Goal: Task Accomplishment & Management: Manage account settings

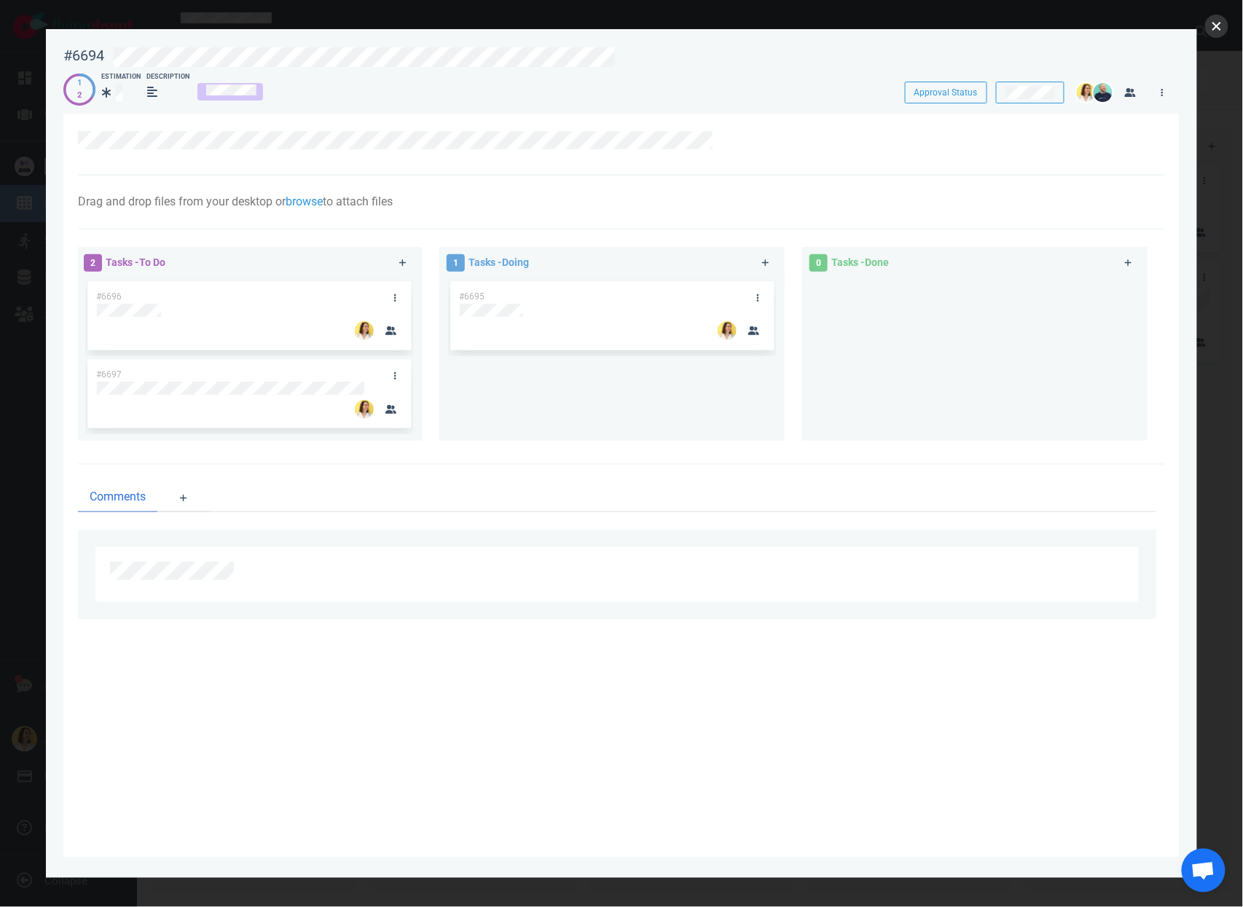
click at [1220, 33] on button "close" at bounding box center [1216, 26] width 23 height 23
click at [568, 445] on div "1 Tasks - Doing #6695" at bounding box center [620, 346] width 363 height 216
click at [1219, 31] on button "close" at bounding box center [1216, 26] width 23 height 23
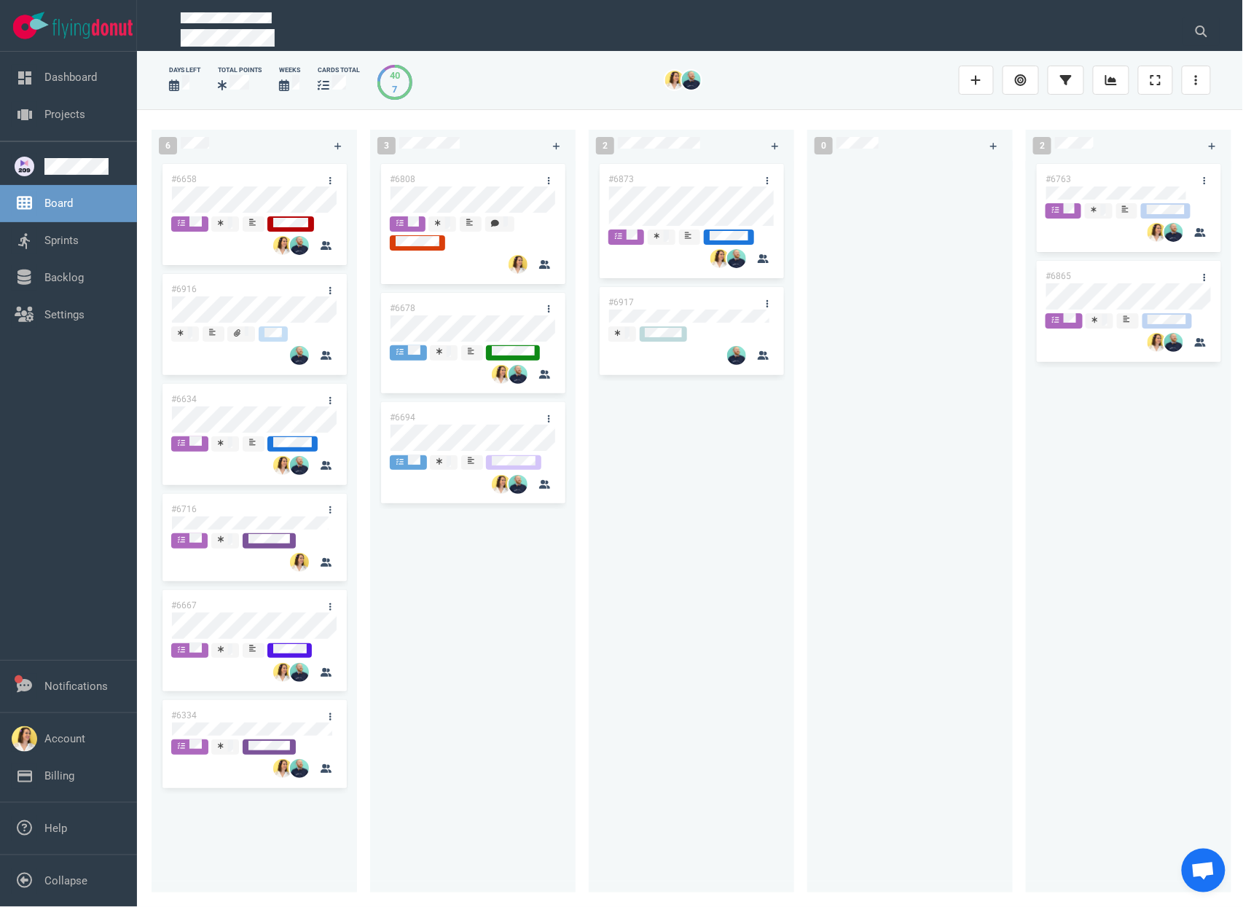
click at [565, 674] on div "#6808 #6678 #6694" at bounding box center [473, 518] width 188 height 715
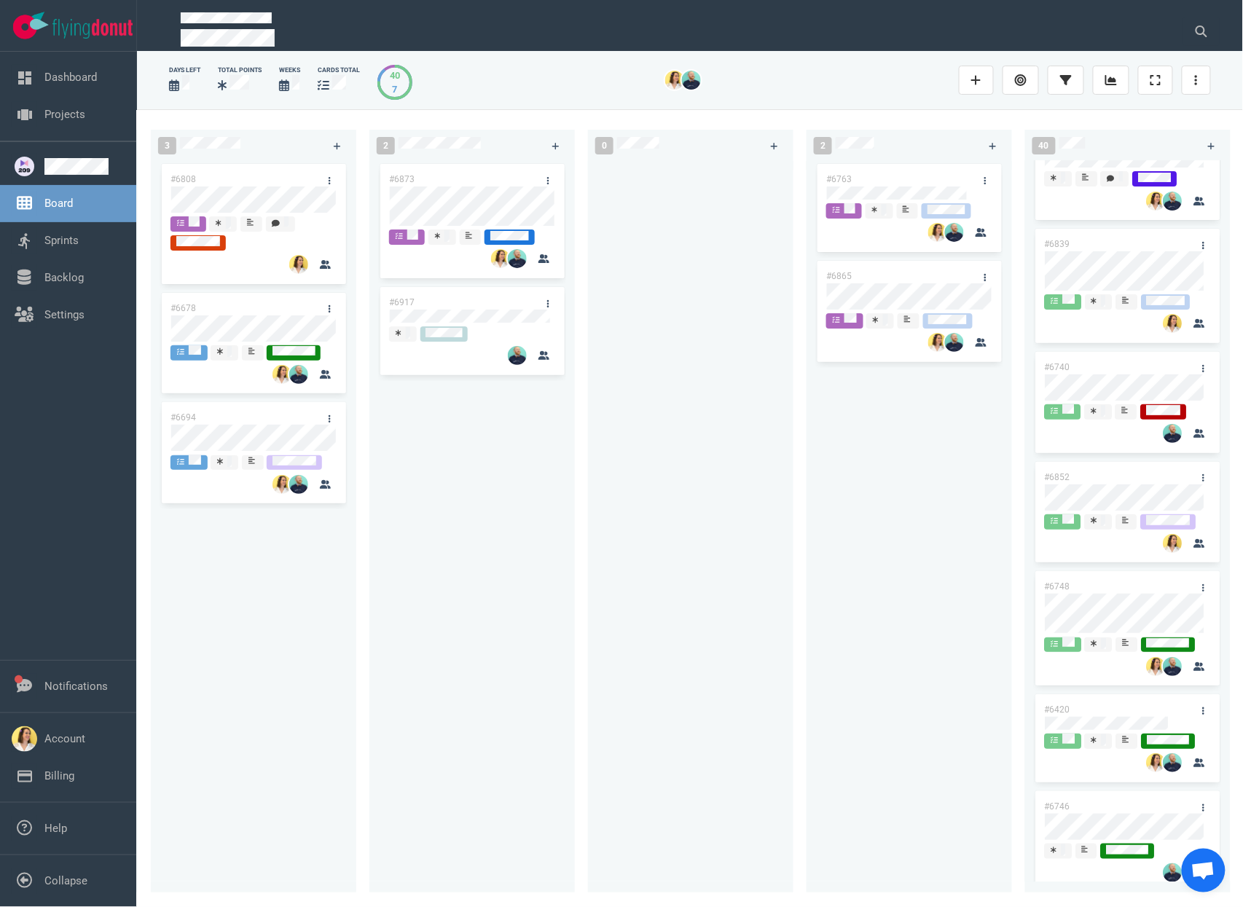
scroll to position [1969, 0]
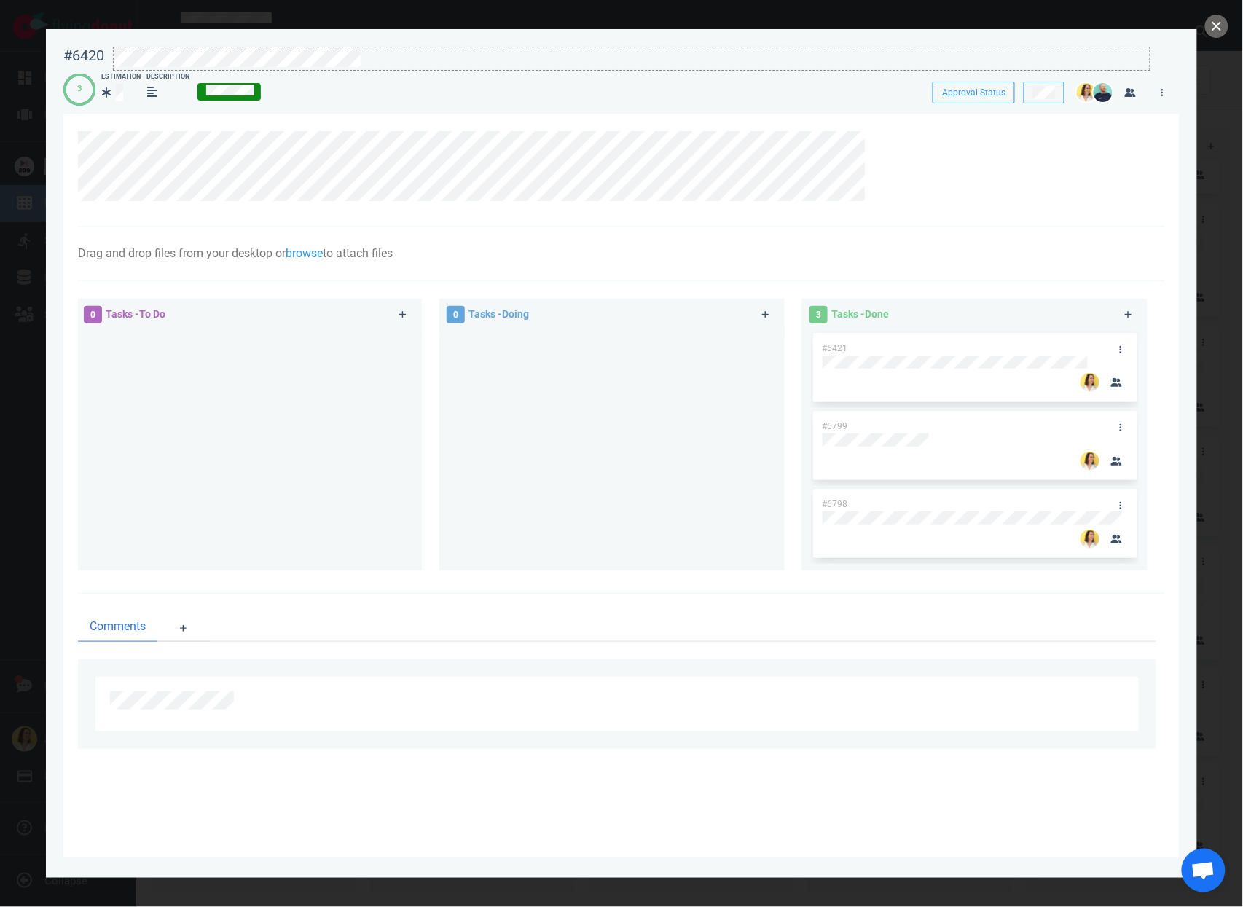
click at [205, 70] on div at bounding box center [632, 59] width 1038 height 24
click at [211, 63] on div "#6420 Approval Status 3 Estimation Description Approval Status" at bounding box center [621, 70] width 1117 height 65
click at [879, 141] on icon at bounding box center [879, 140] width 9 height 9
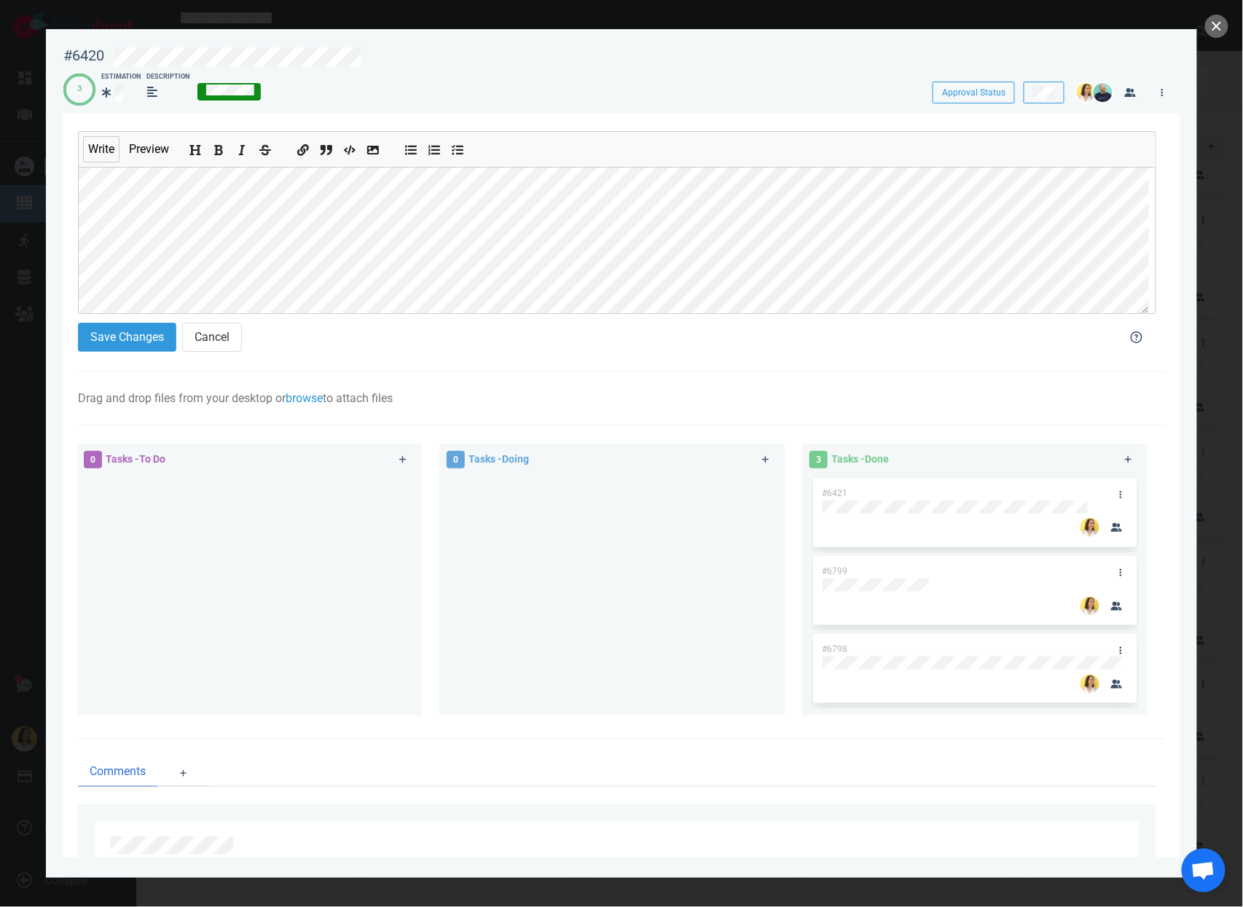
click at [83, 114] on div "Write Preview Save Changes Cancel" at bounding box center [621, 243] width 1087 height 259
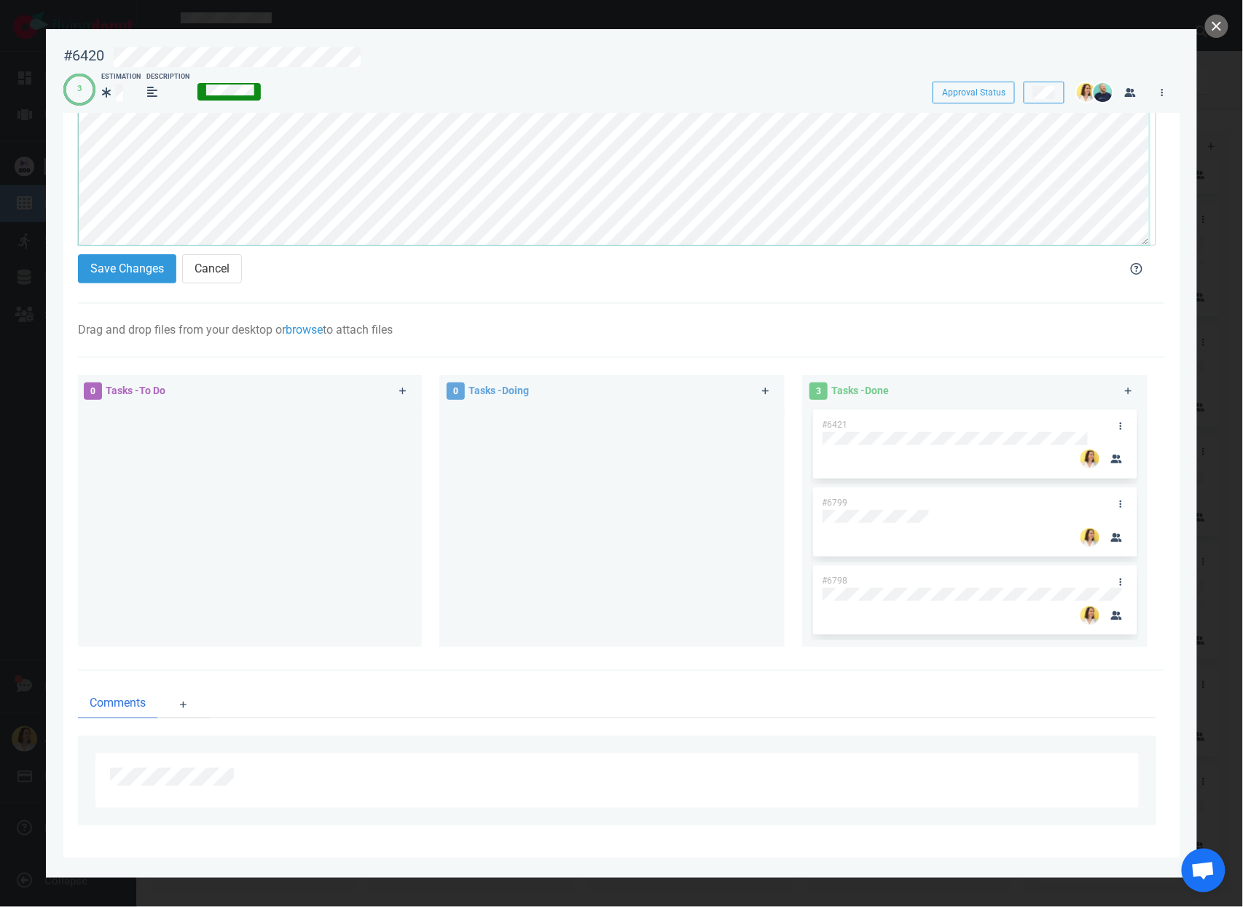
scroll to position [70, 0]
click at [126, 273] on button "Save Changes" at bounding box center [127, 268] width 98 height 29
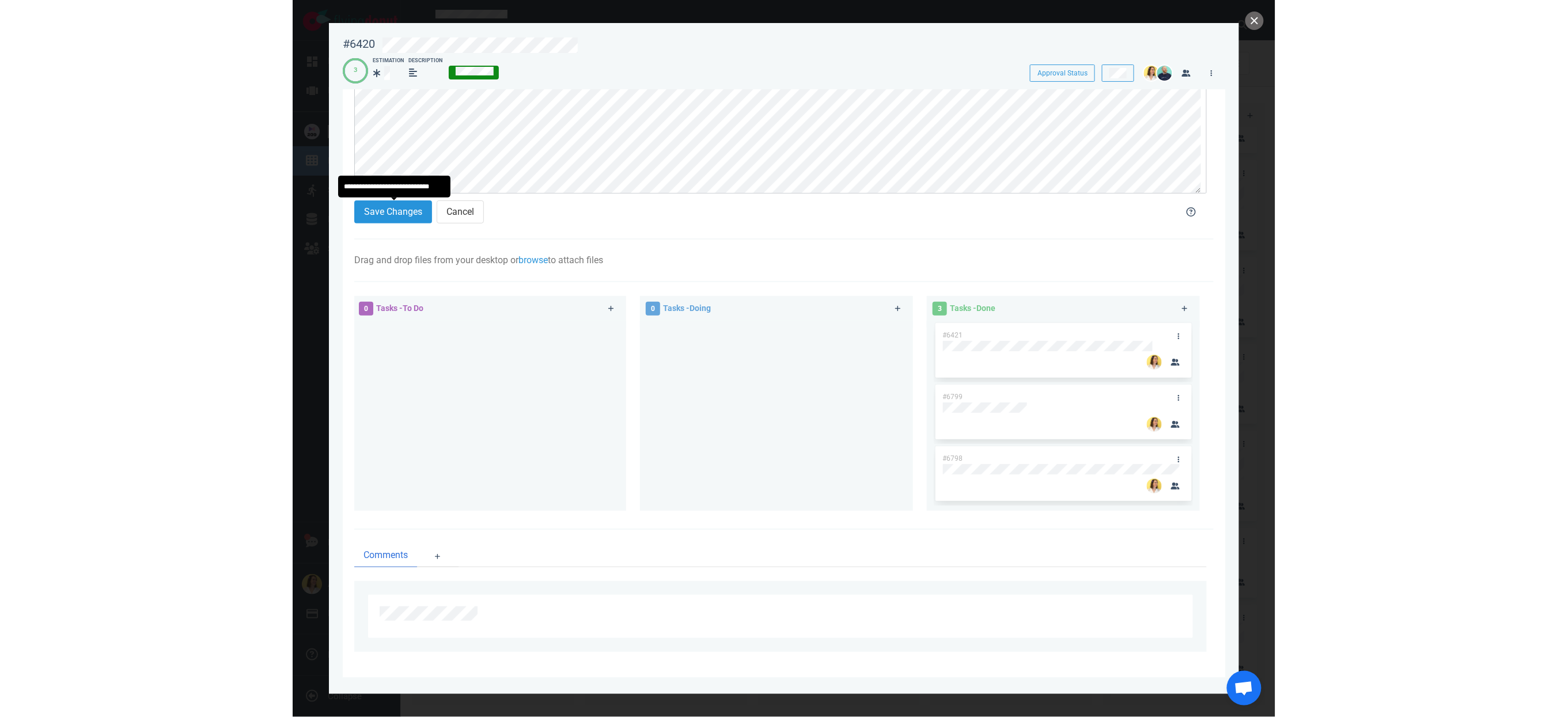
scroll to position [0, 0]
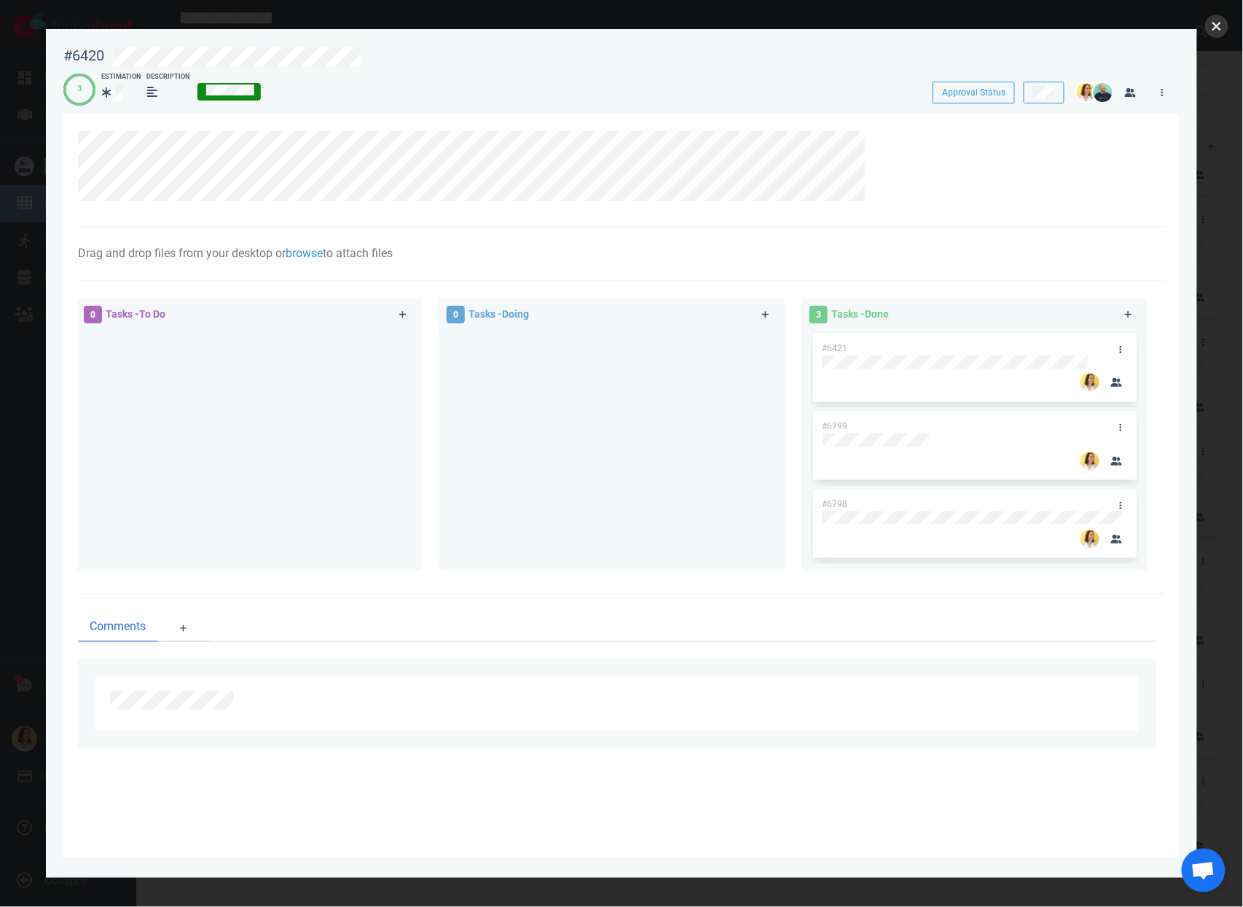
click at [1219, 22] on button "close" at bounding box center [1216, 26] width 23 height 23
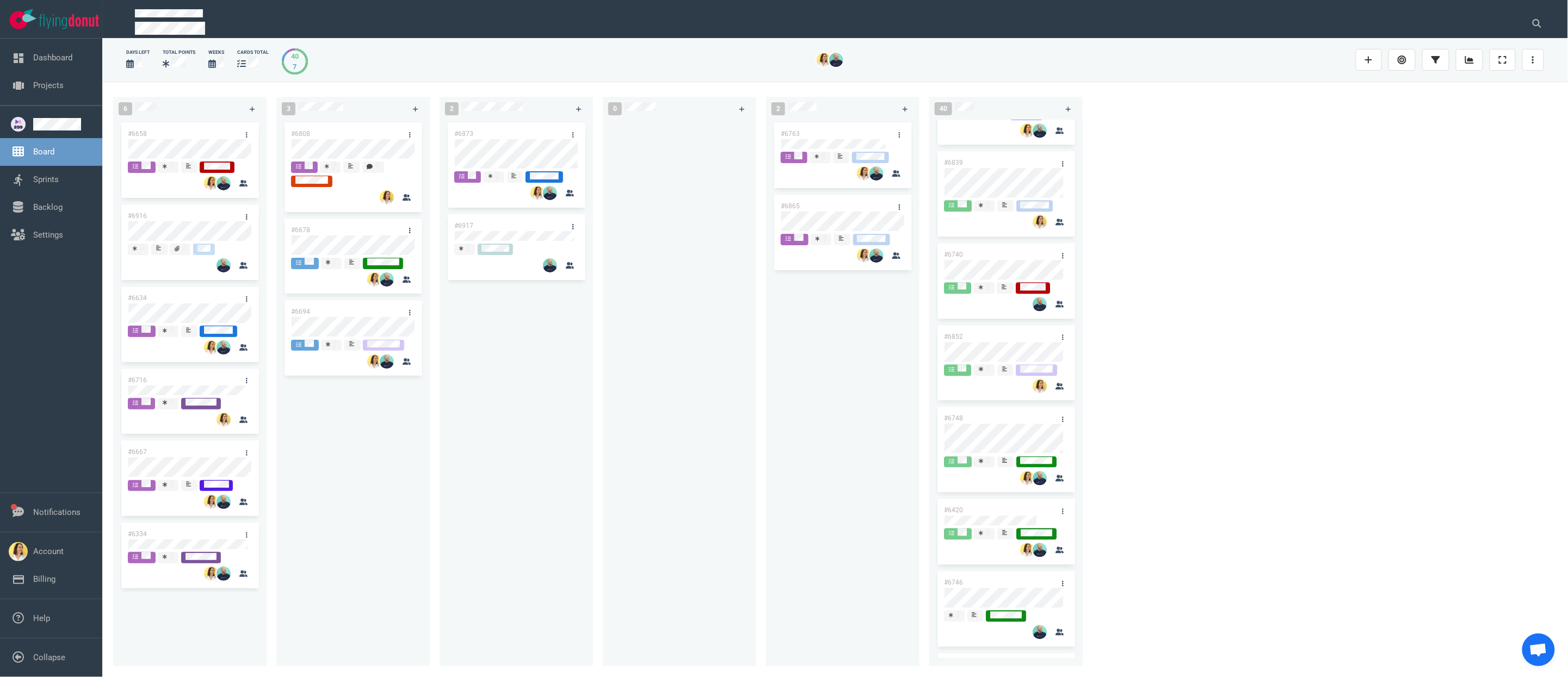
drag, startPoint x: 559, startPoint y: 432, endPoint x: 543, endPoint y: 422, distance: 18.9
click at [557, 431] on div "#6873 #6917" at bounding box center [517, 387] width 140 height 534
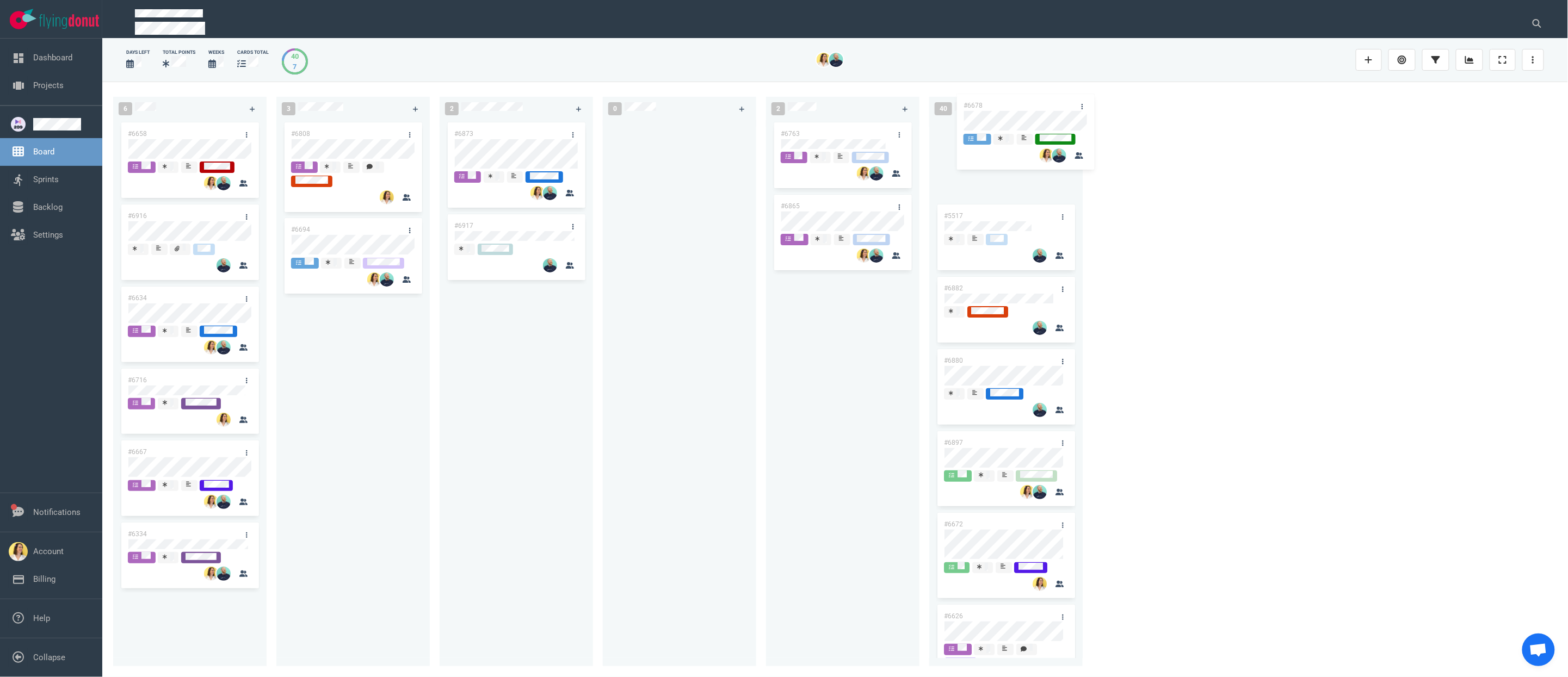
click at [928, 122] on div "6 #6658 #6916 #6634 #6716 #6667 #6334 3 #6808 #6678 #6694 #6678 2 #6873 #6917 0…" at bounding box center [835, 378] width 1466 height 595
click at [458, 400] on div "#6873 #6917" at bounding box center [517, 387] width 140 height 534
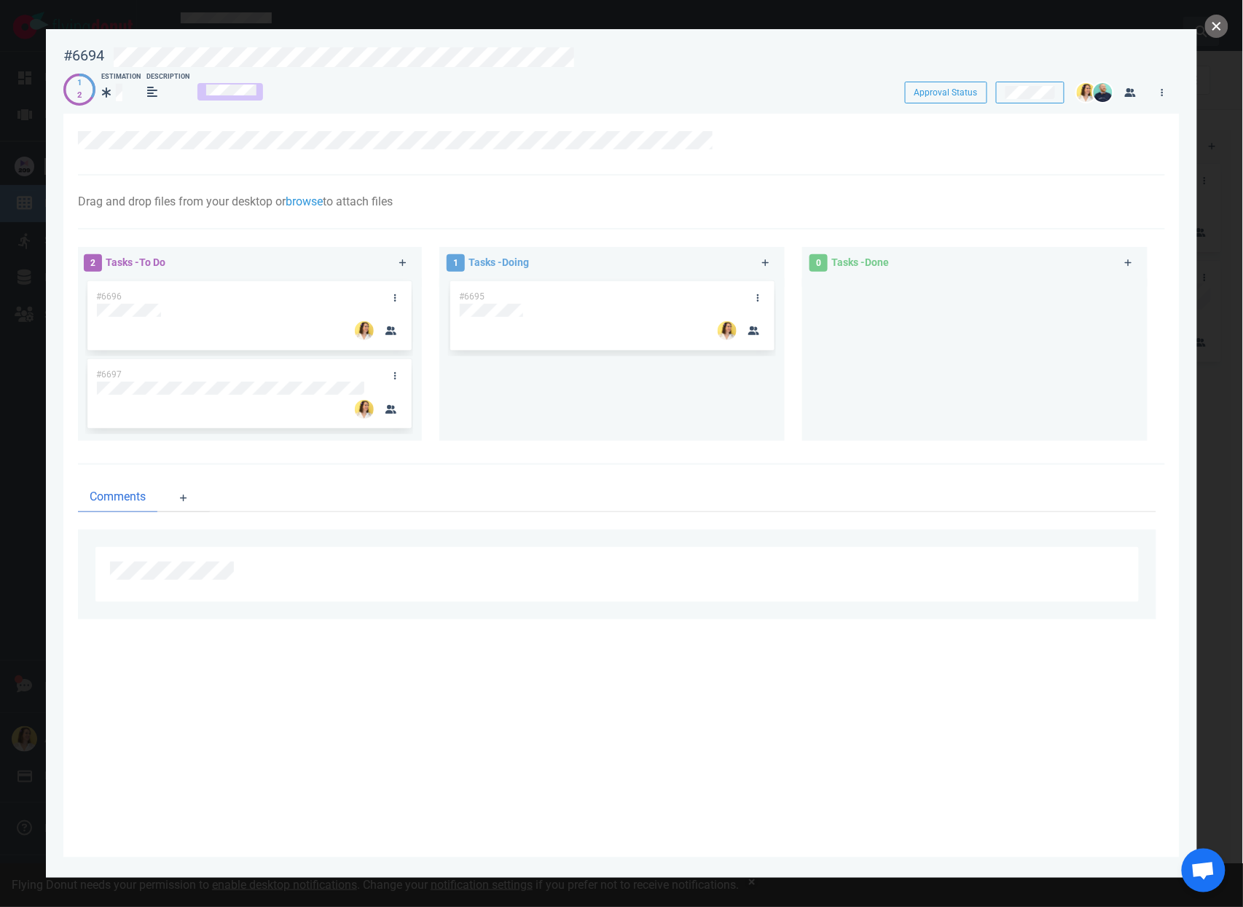
click at [1210, 20] on button "close" at bounding box center [1216, 26] width 23 height 23
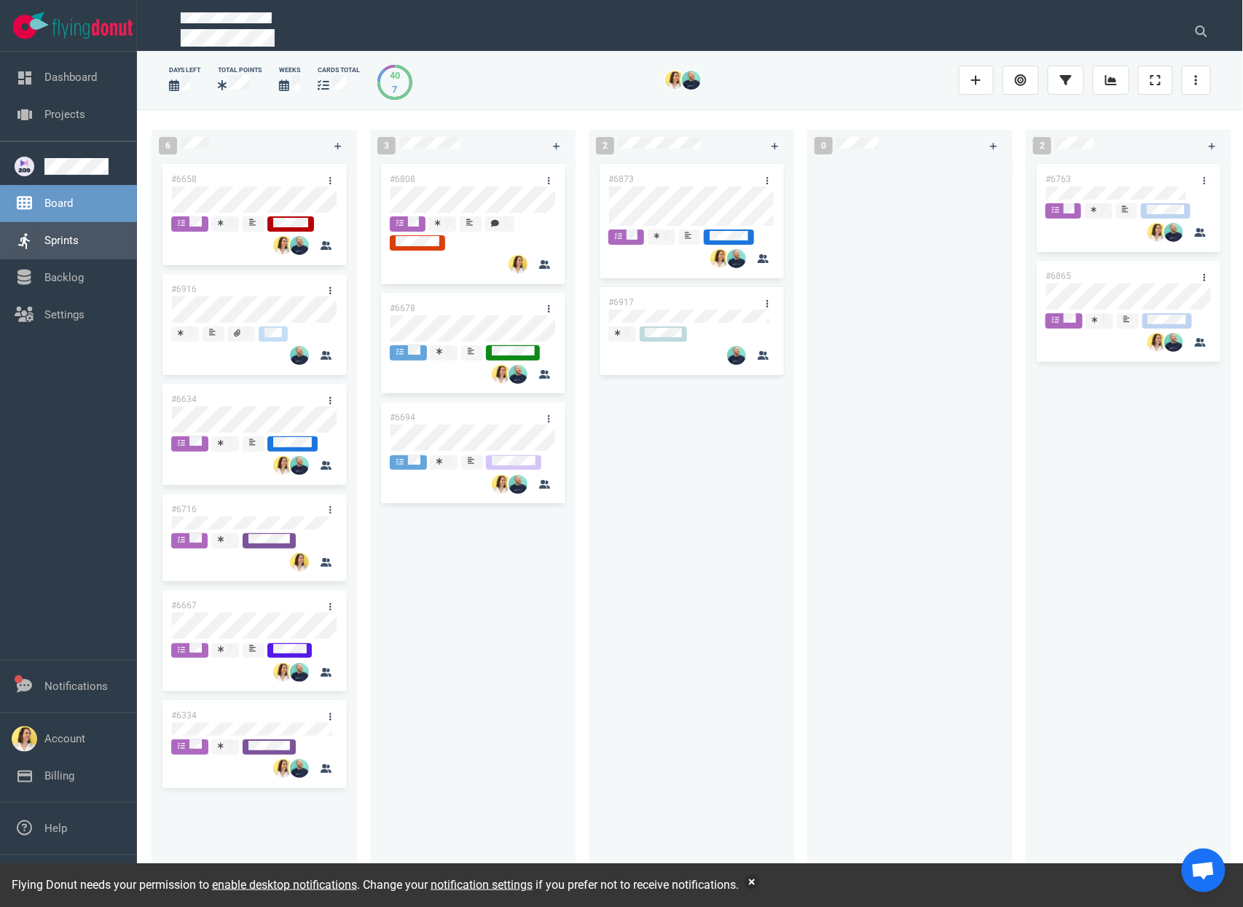
click at [79, 234] on link "Sprints" at bounding box center [61, 240] width 34 height 13
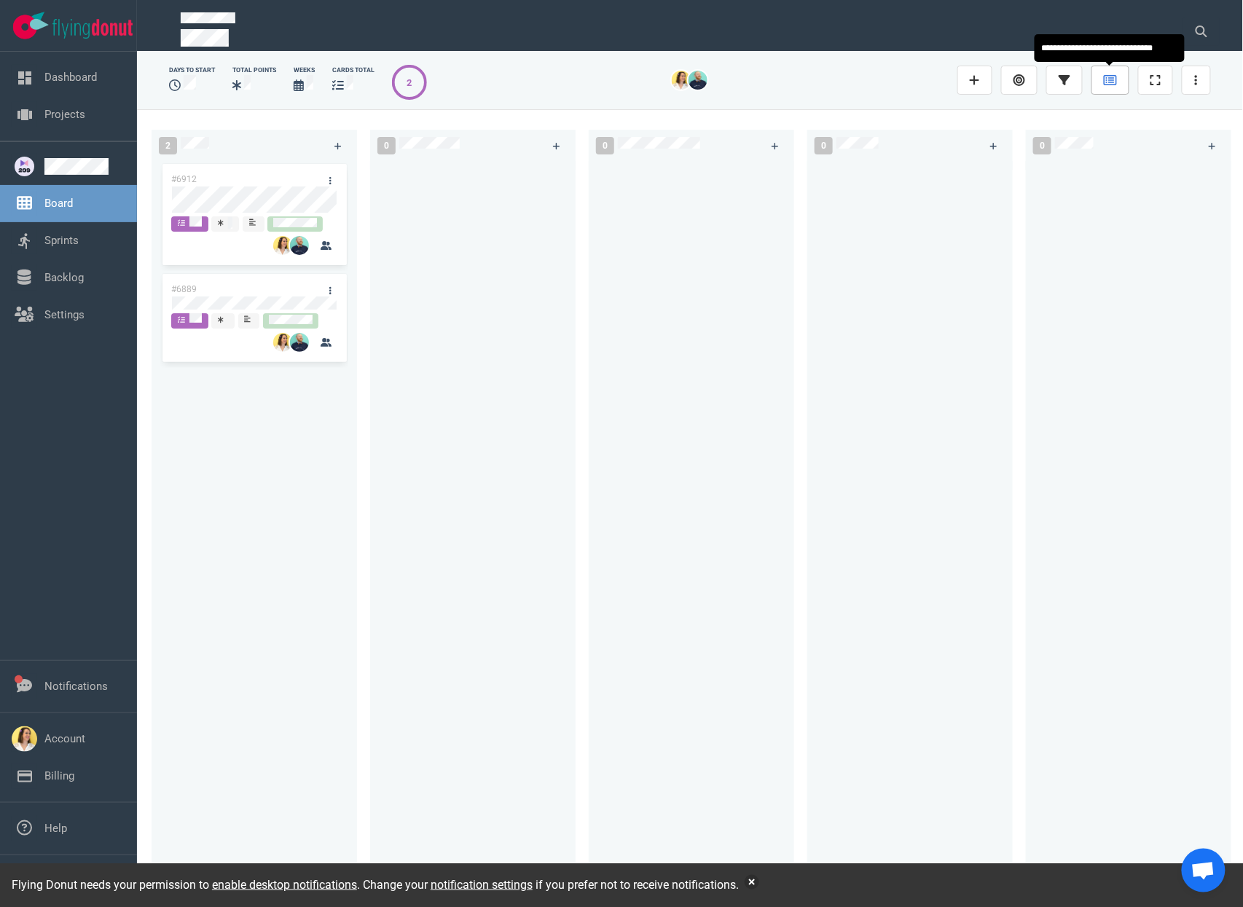
click at [1125, 80] on link at bounding box center [1111, 80] width 38 height 29
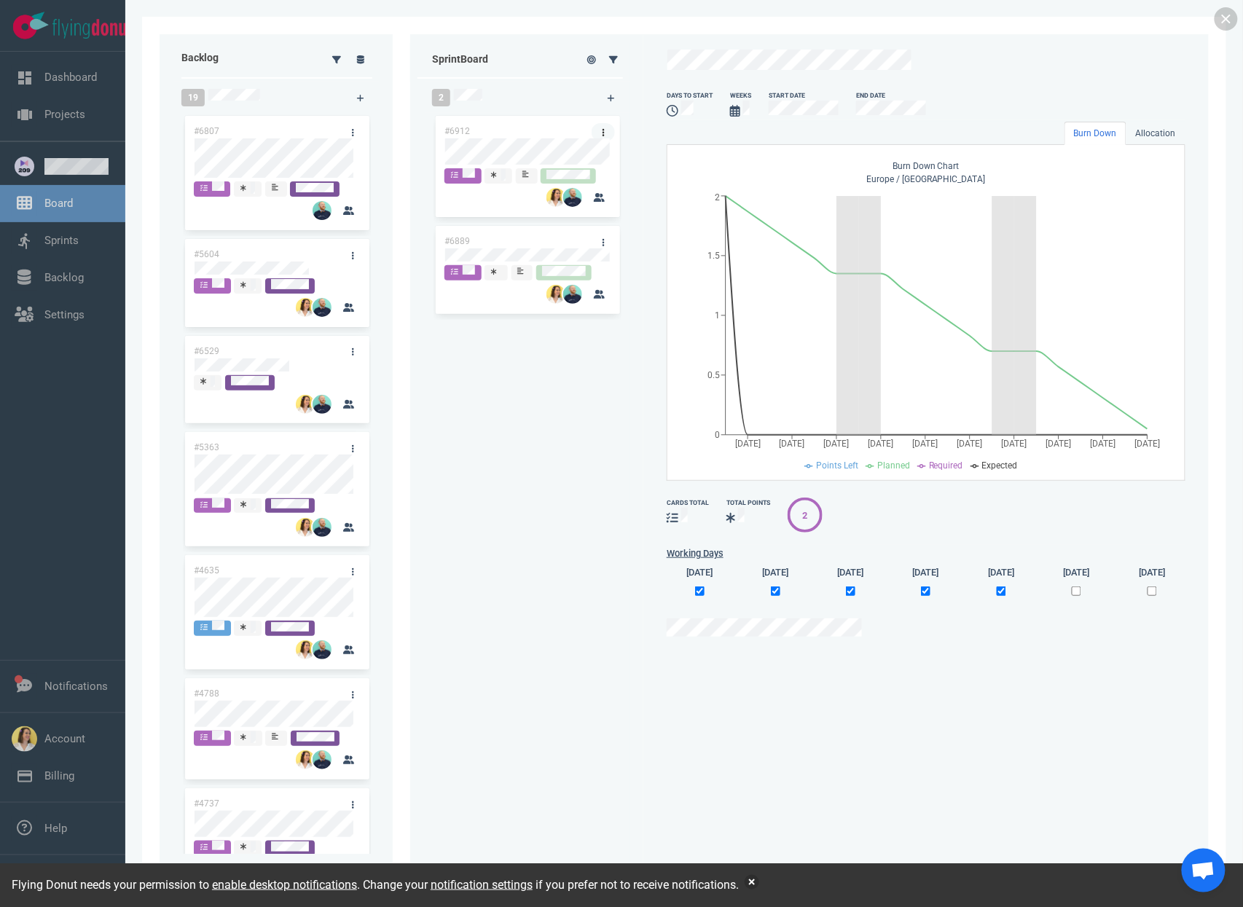
click at [610, 129] on link at bounding box center [603, 132] width 23 height 18
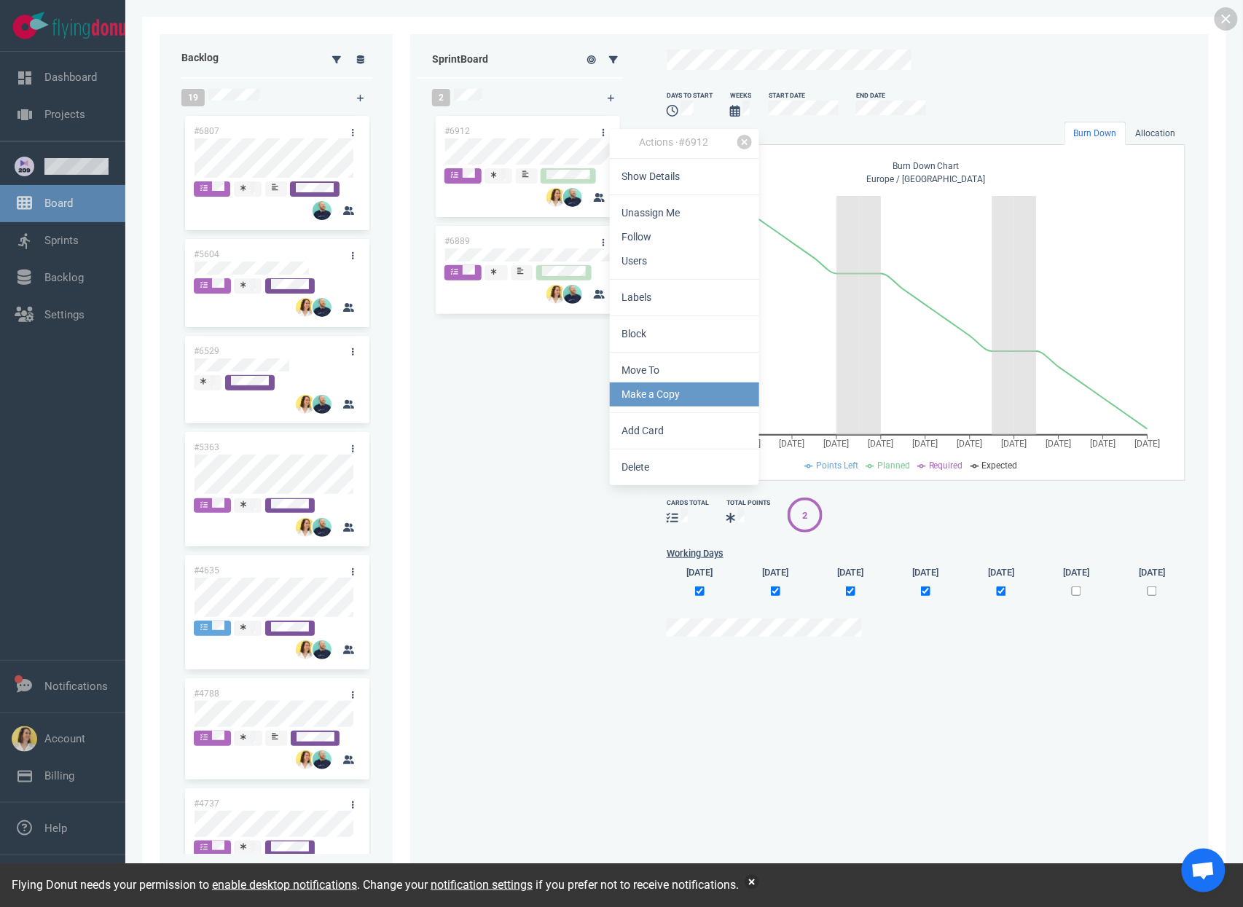
click at [631, 387] on link "Make a Copy" at bounding box center [684, 395] width 149 height 24
select select "sprint"
select select "after"
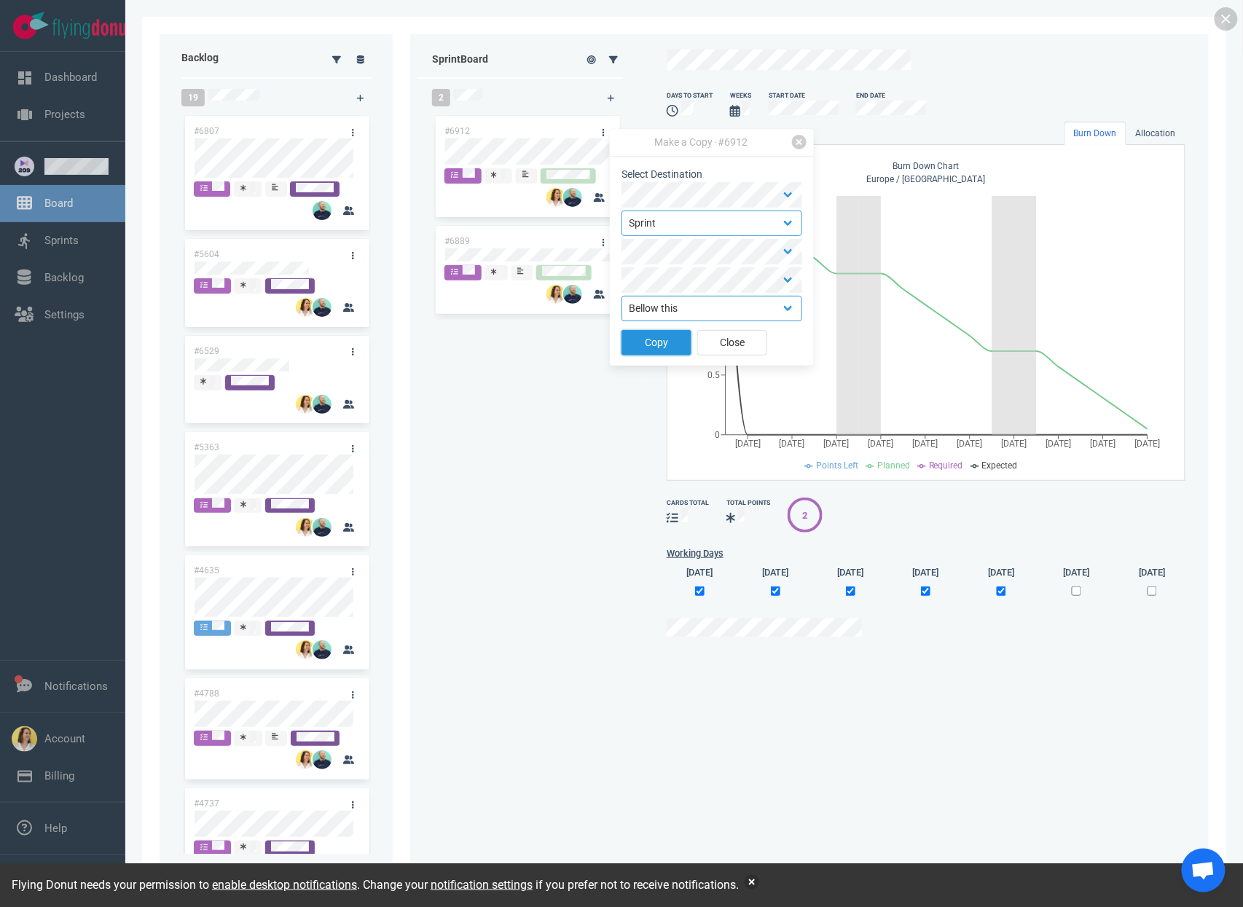
click at [687, 348] on button "Copy" at bounding box center [657, 343] width 70 height 26
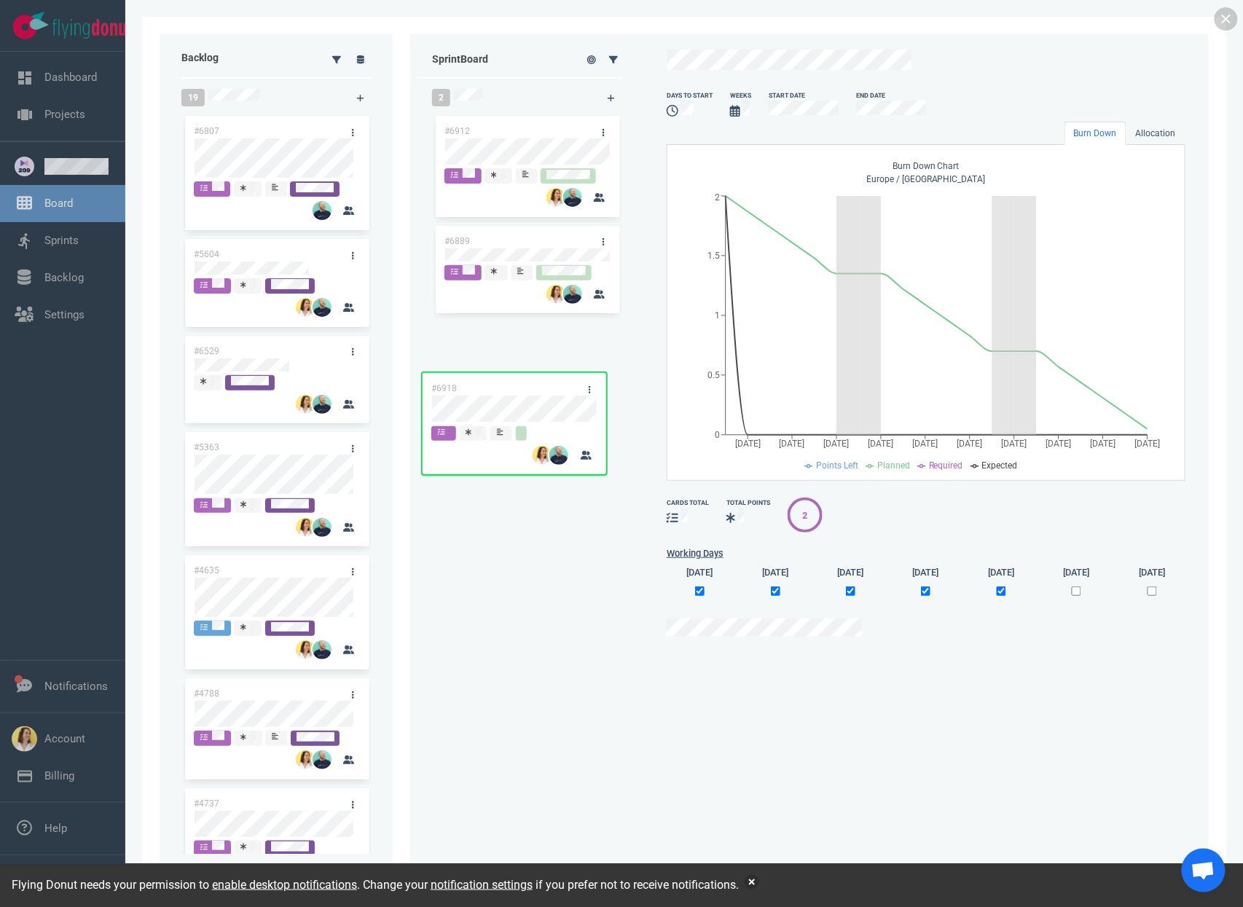
click at [542, 402] on div "#6912 #6918 #6889 #6918" at bounding box center [528, 480] width 188 height 735
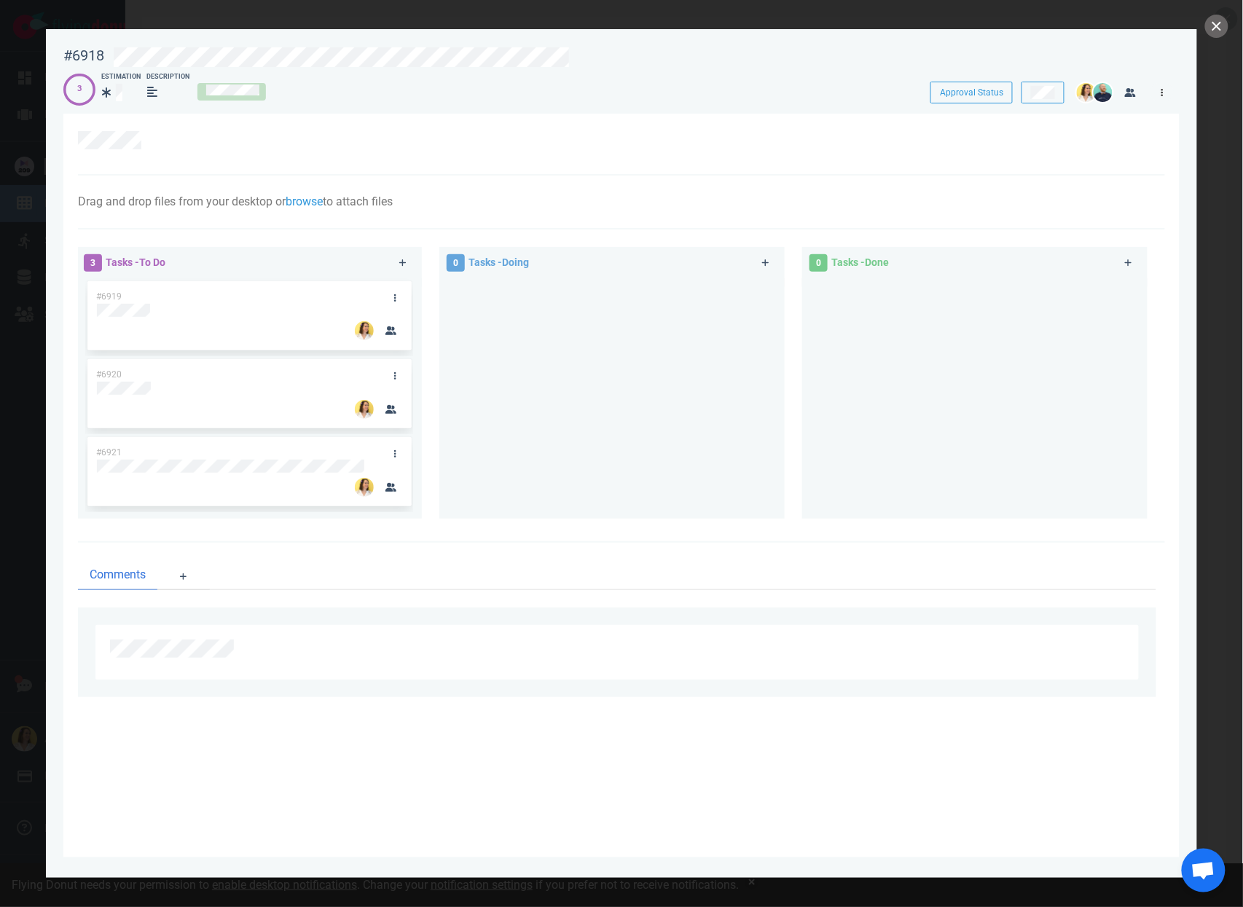
click at [1162, 101] on link at bounding box center [1162, 92] width 23 height 18
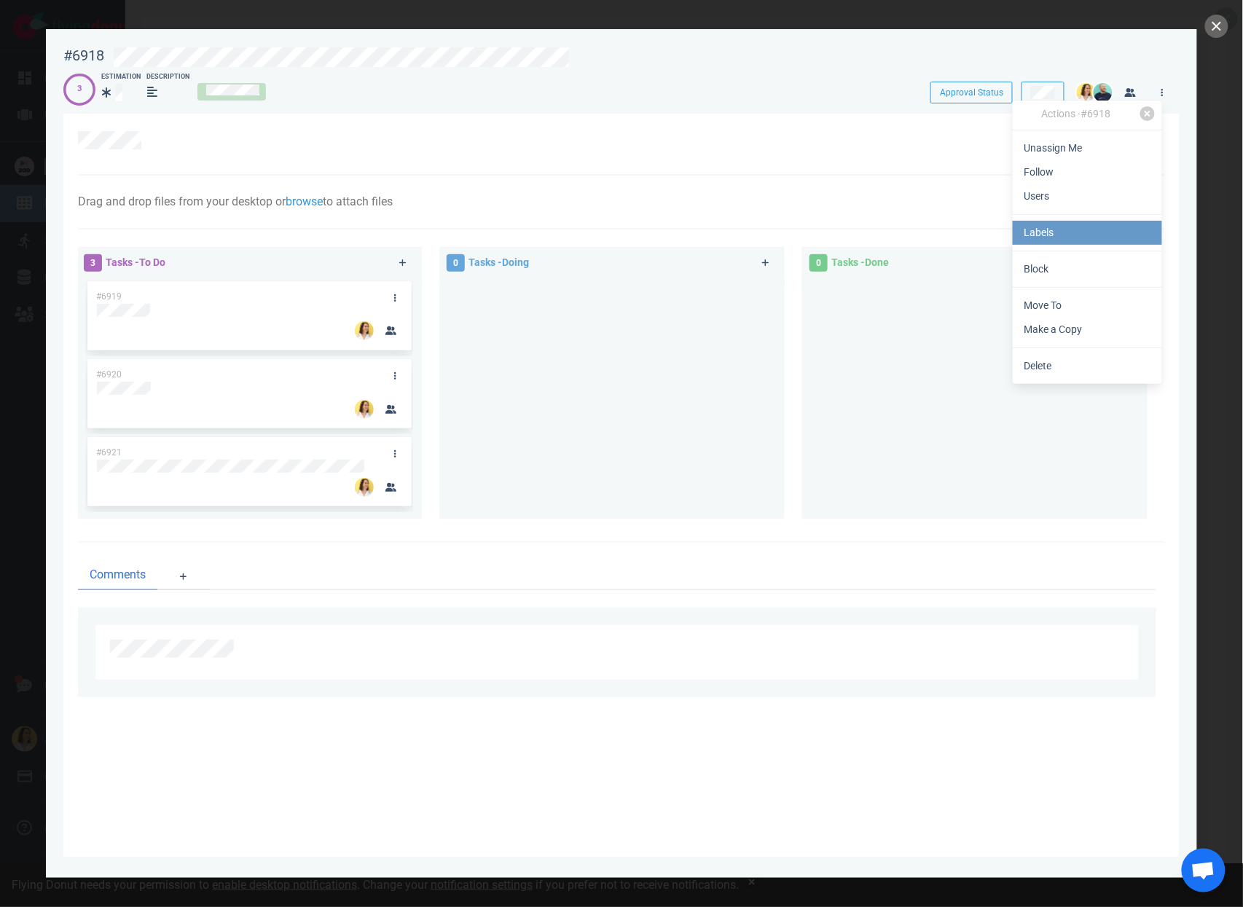
click at [1079, 235] on link "Labels" at bounding box center [1087, 233] width 149 height 24
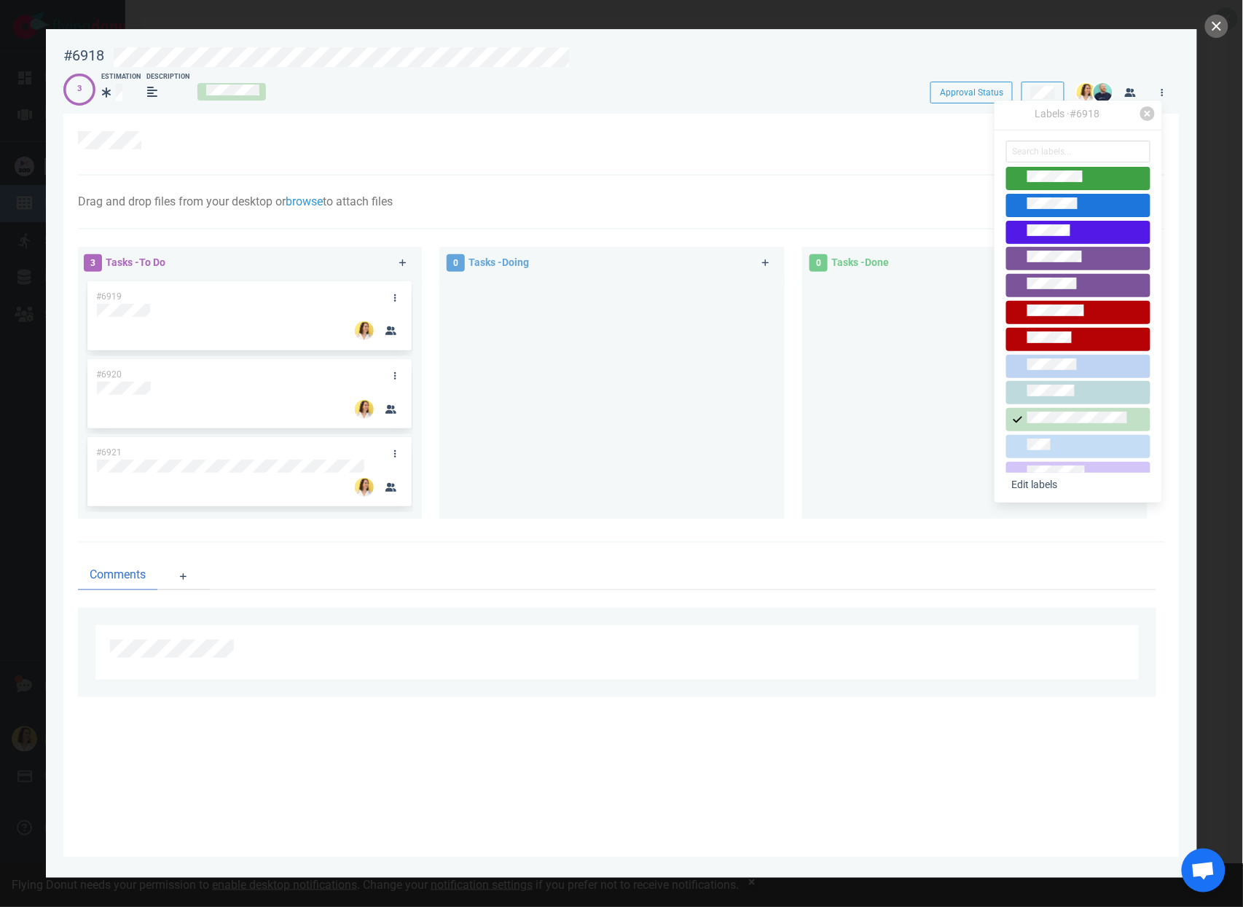
click at [1074, 171] on div at bounding box center [1078, 179] width 131 height 16
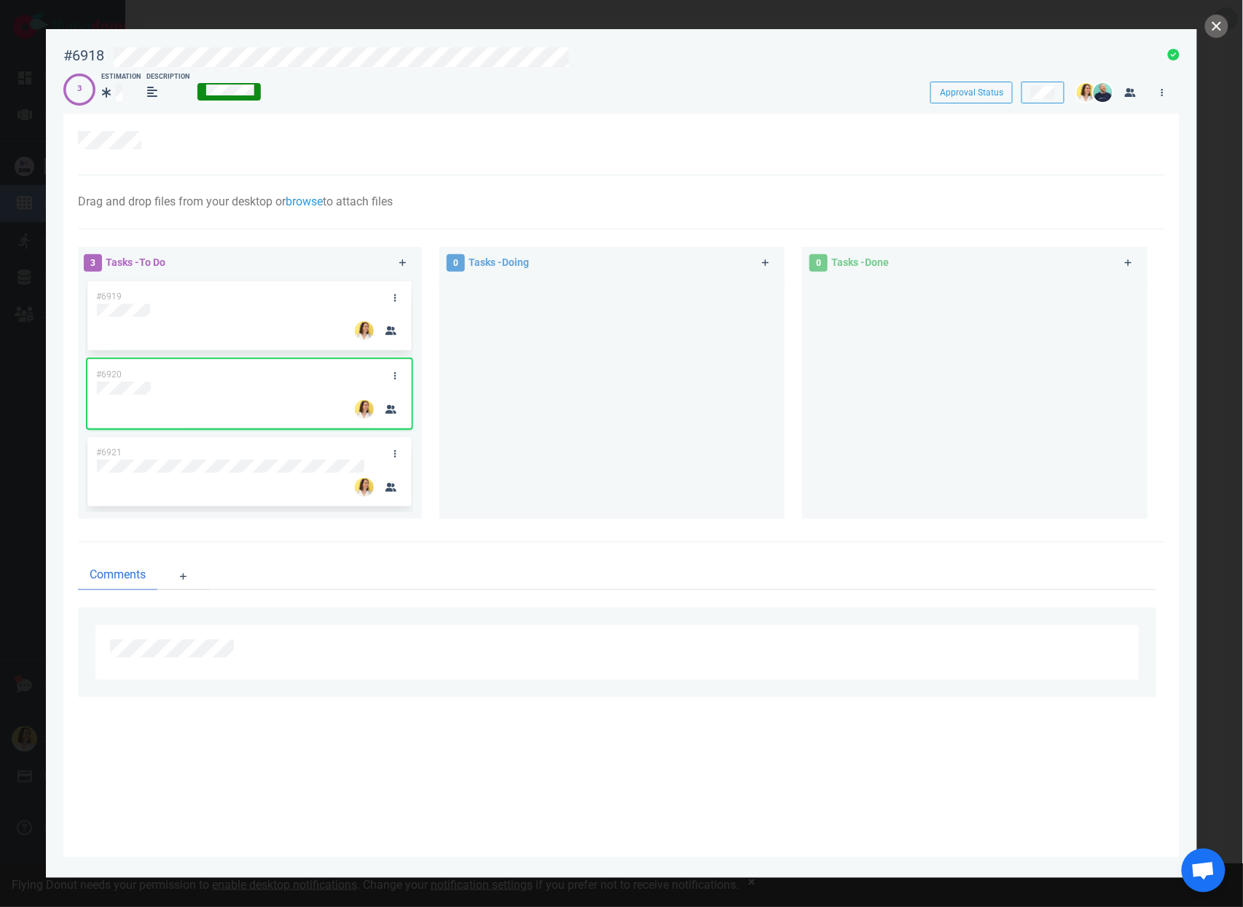
click at [560, 411] on div at bounding box center [612, 393] width 328 height 230
click at [1012, 466] on div at bounding box center [975, 393] width 328 height 230
click at [1222, 22] on button "close" at bounding box center [1216, 26] width 23 height 23
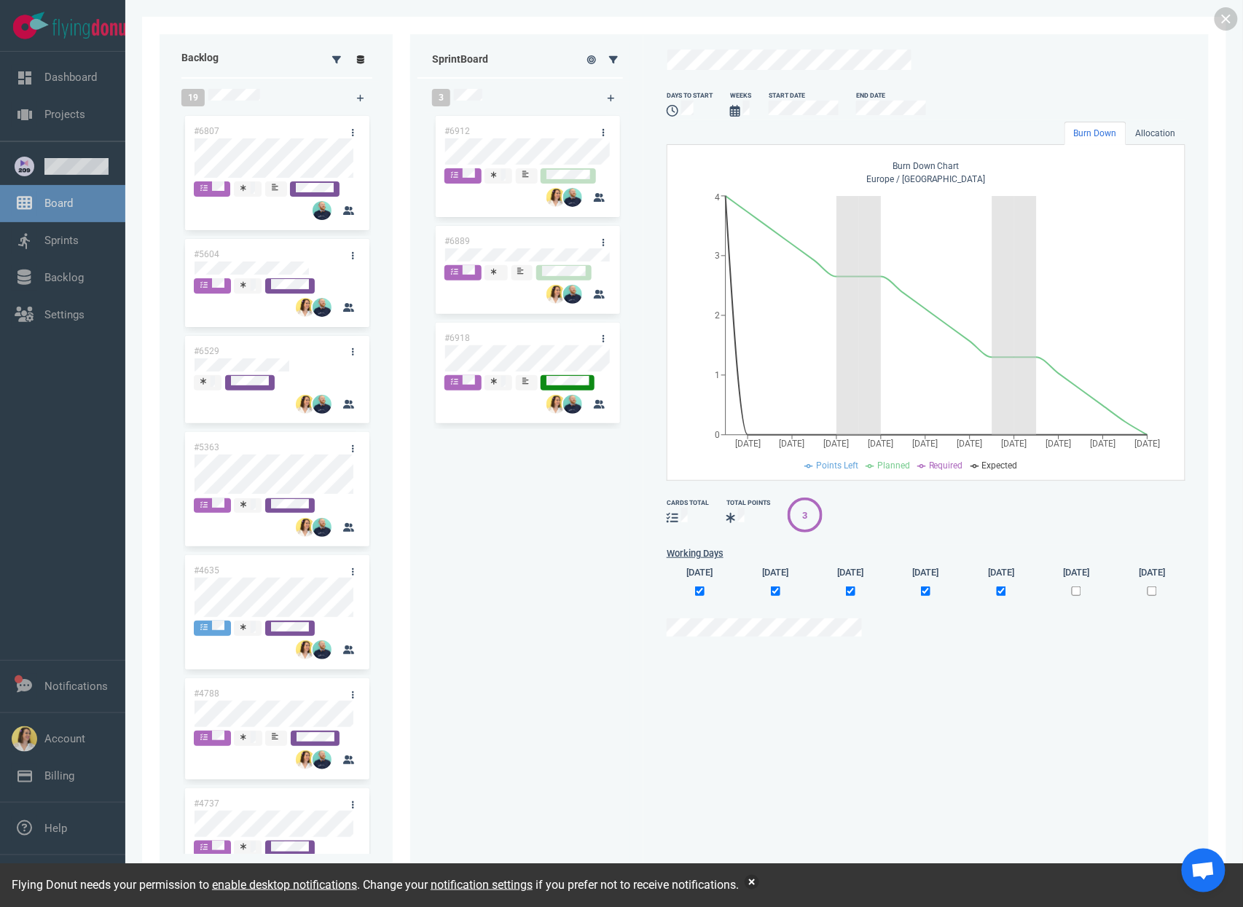
click at [364, 60] on link at bounding box center [360, 59] width 23 height 18
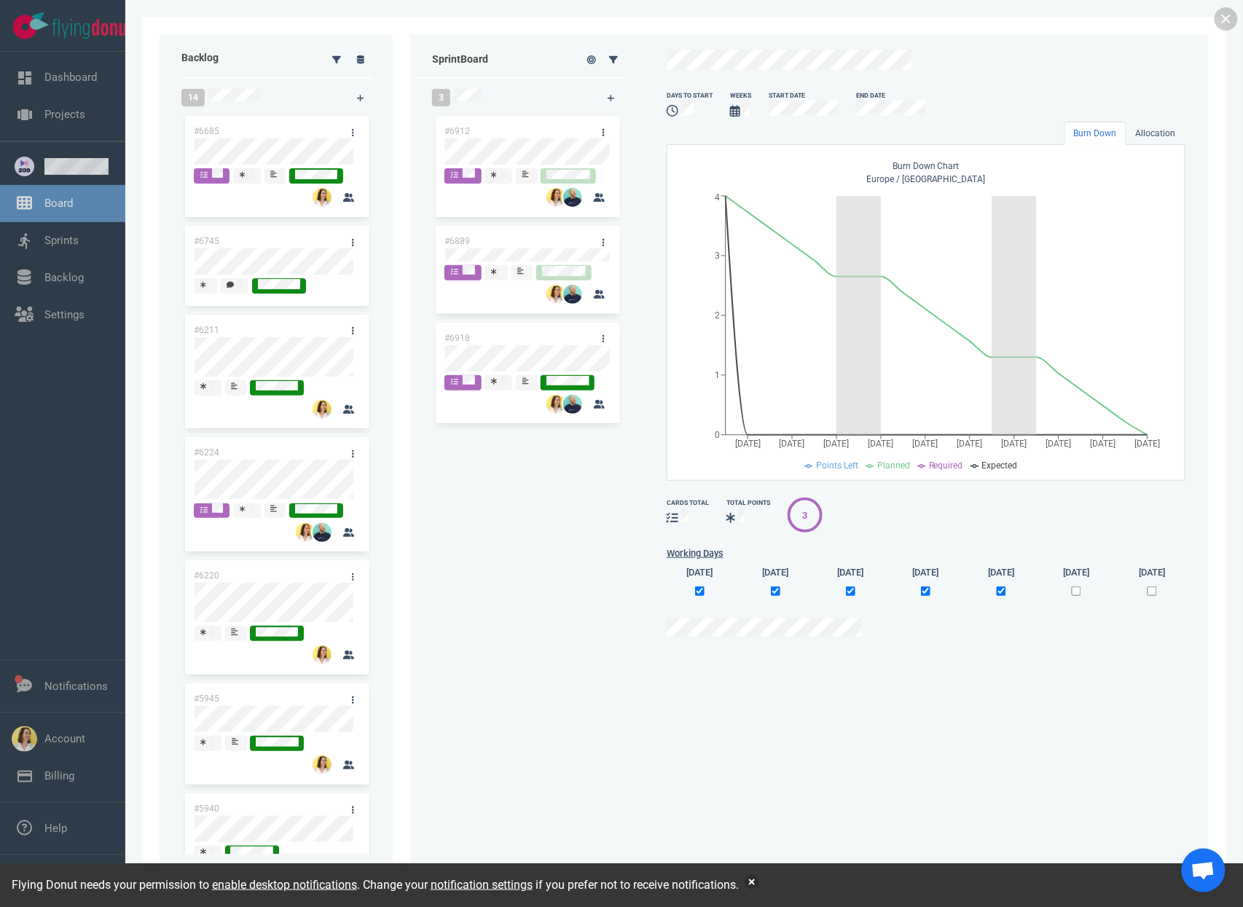
click at [478, 498] on div "#6912 #6889 #6918" at bounding box center [528, 480] width 188 height 735
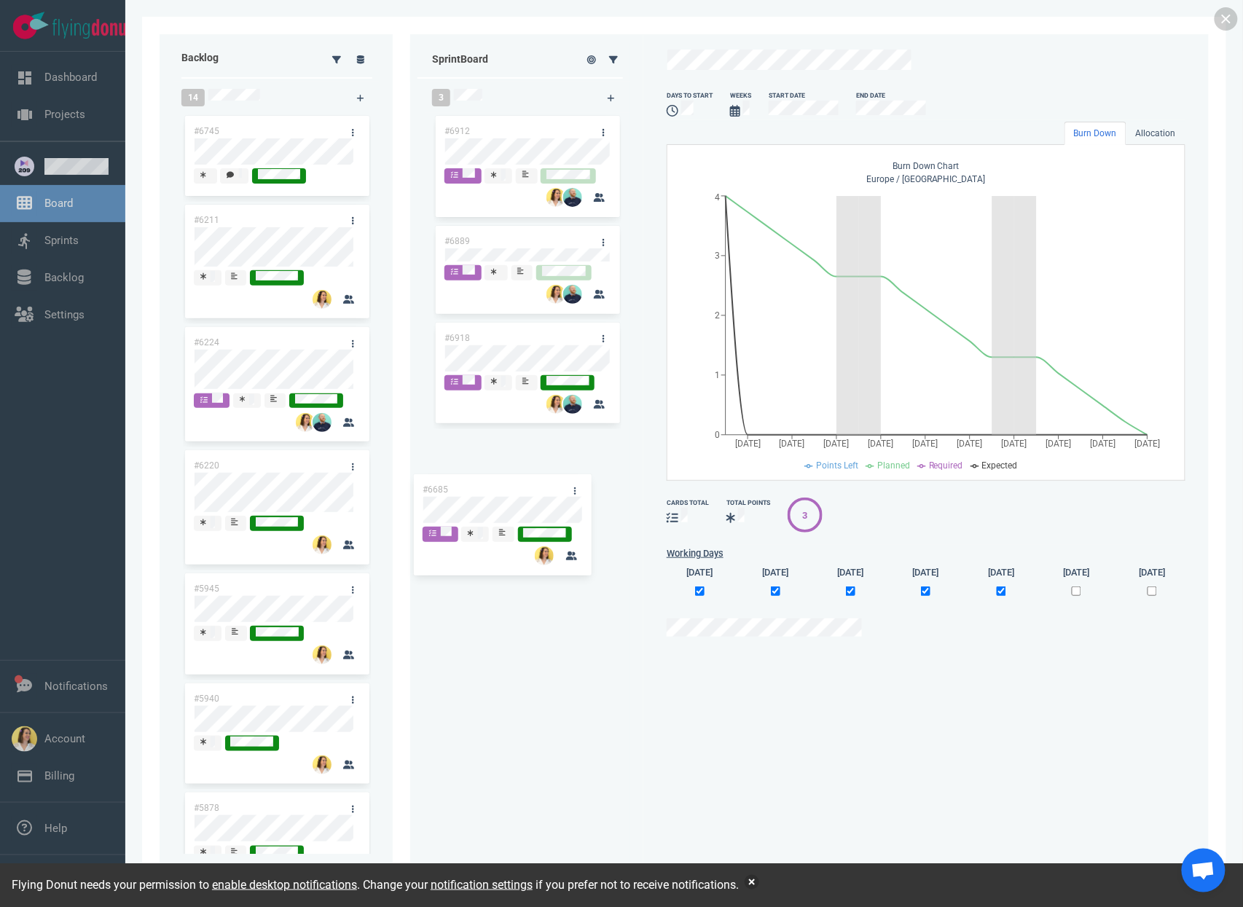
drag, startPoint x: 299, startPoint y: 136, endPoint x: 527, endPoint y: 495, distance: 425.0
click at [527, 495] on div "Backlog 14 #6685 #6745 #6211 #6224 #6220 #5945 #5940 #5878 #3884 #4354 #3886 #2…" at bounding box center [685, 453] width 1050 height 839
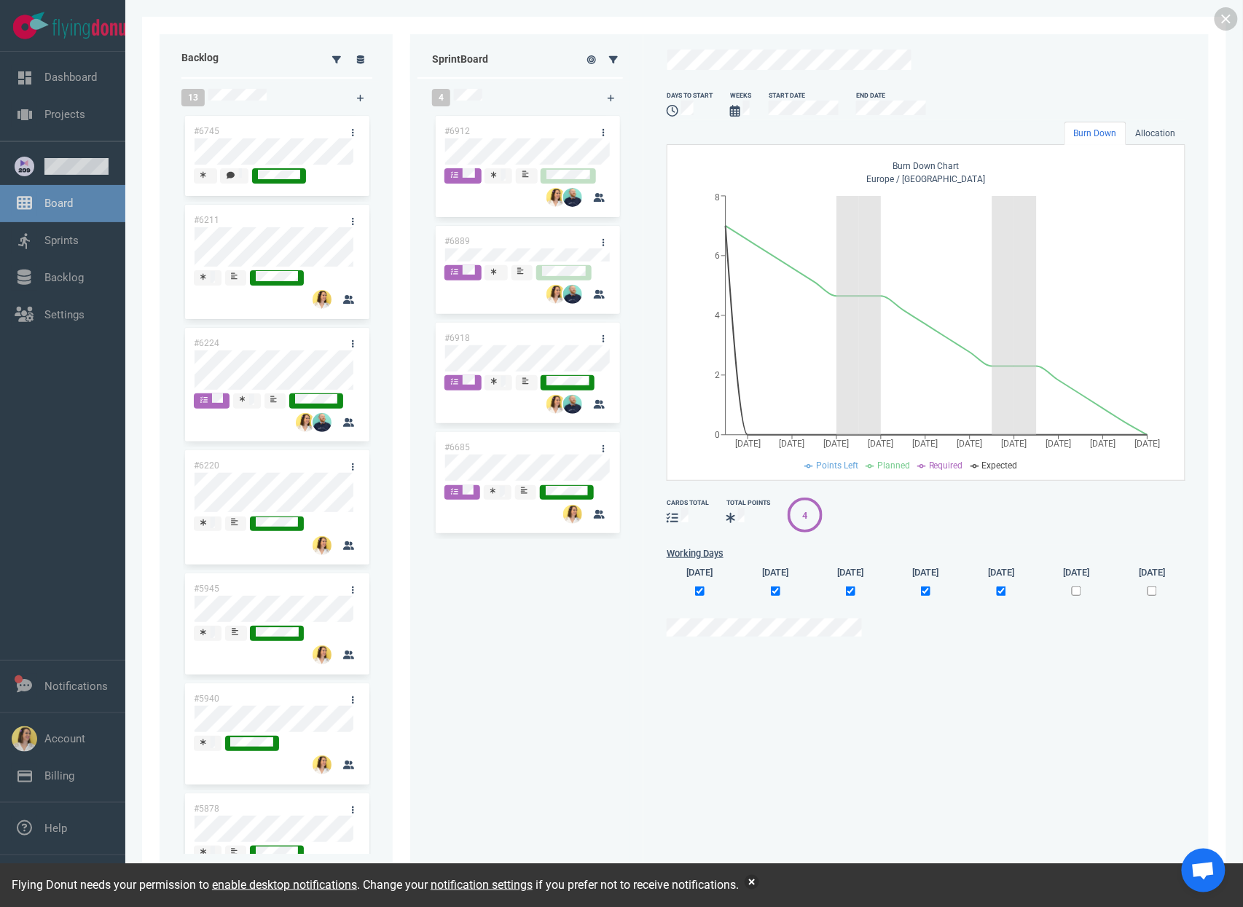
click at [566, 675] on div "#6912 #6889 #6918 #6685" at bounding box center [528, 480] width 188 height 735
click at [613, 98] on icon at bounding box center [612, 98] width 8 height 9
click at [608, 98] on icon at bounding box center [611, 98] width 7 height 7
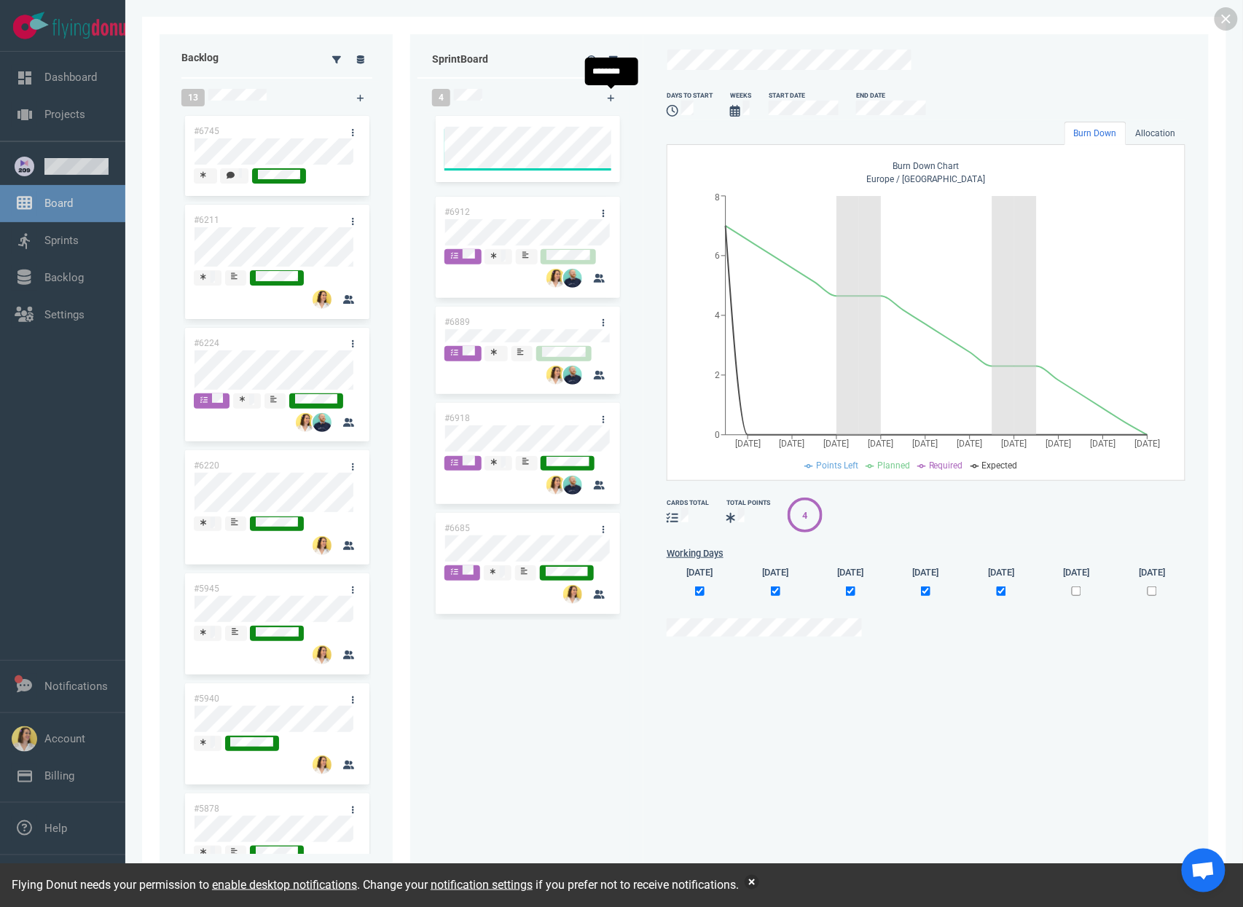
click at [680, 205] on div "Burn Down Chart [GEOGRAPHIC_DATA] / [GEOGRAPHIC_DATA] [DATE] Oct [DATE] Oct [DA…" at bounding box center [926, 313] width 519 height 336
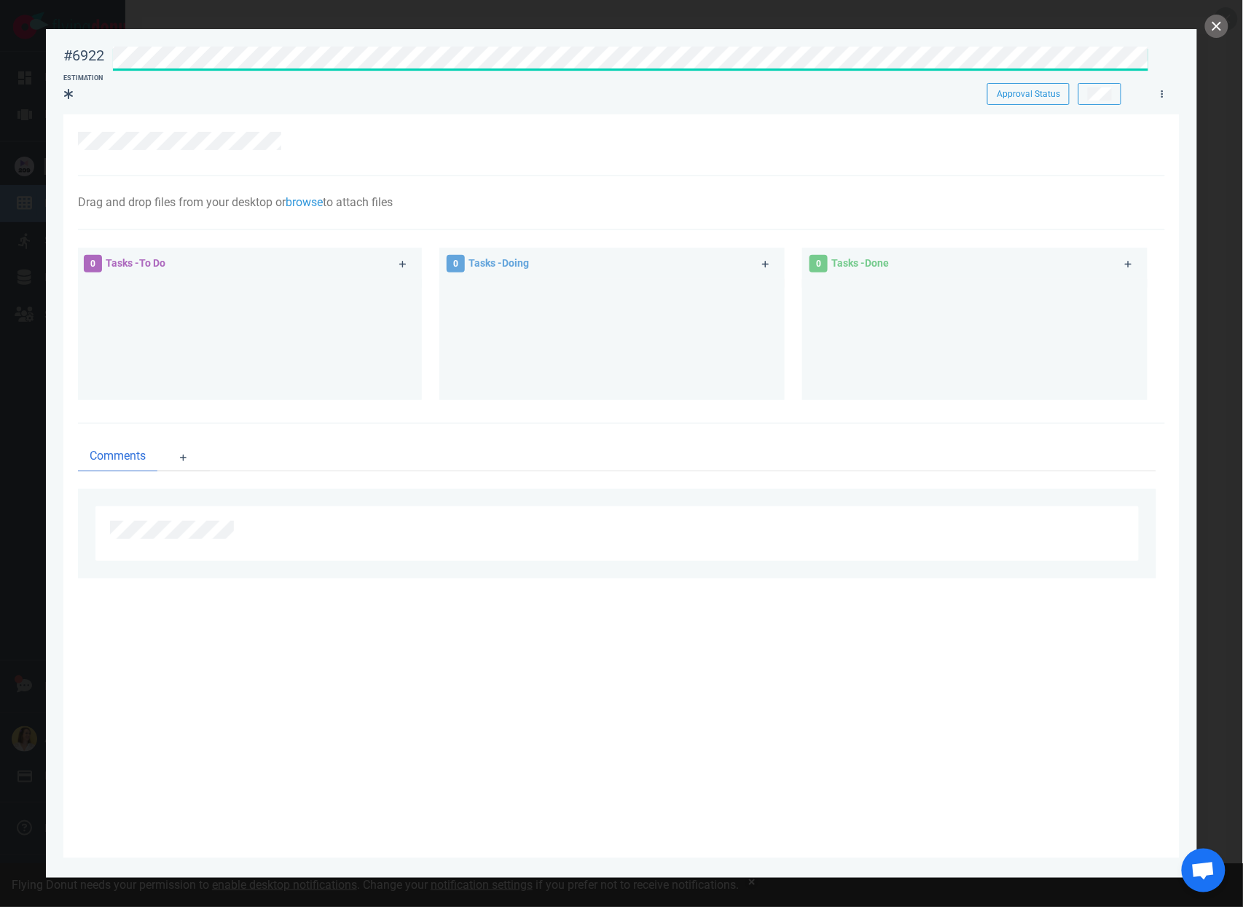
click at [375, 65] on div "#6922 Approval Status Estimation Approval Status" at bounding box center [621, 70] width 1117 height 65
click at [555, 110] on div "#6922 Approval Status Estimation Approval Status Drag and drop files from your …" at bounding box center [621, 443] width 1117 height 811
click at [1159, 86] on link at bounding box center [1162, 92] width 23 height 18
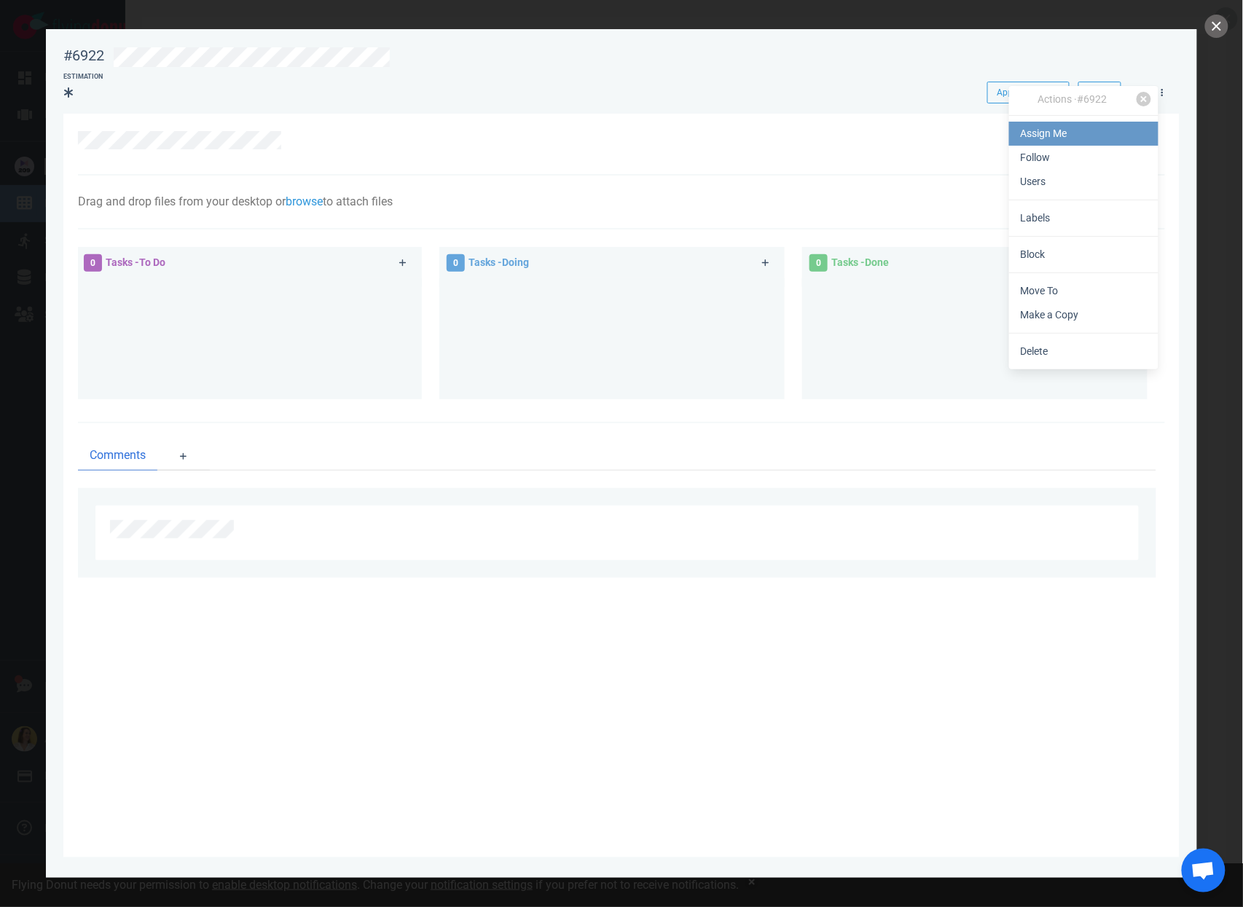
click at [1114, 132] on link "Assign Me" at bounding box center [1083, 134] width 149 height 24
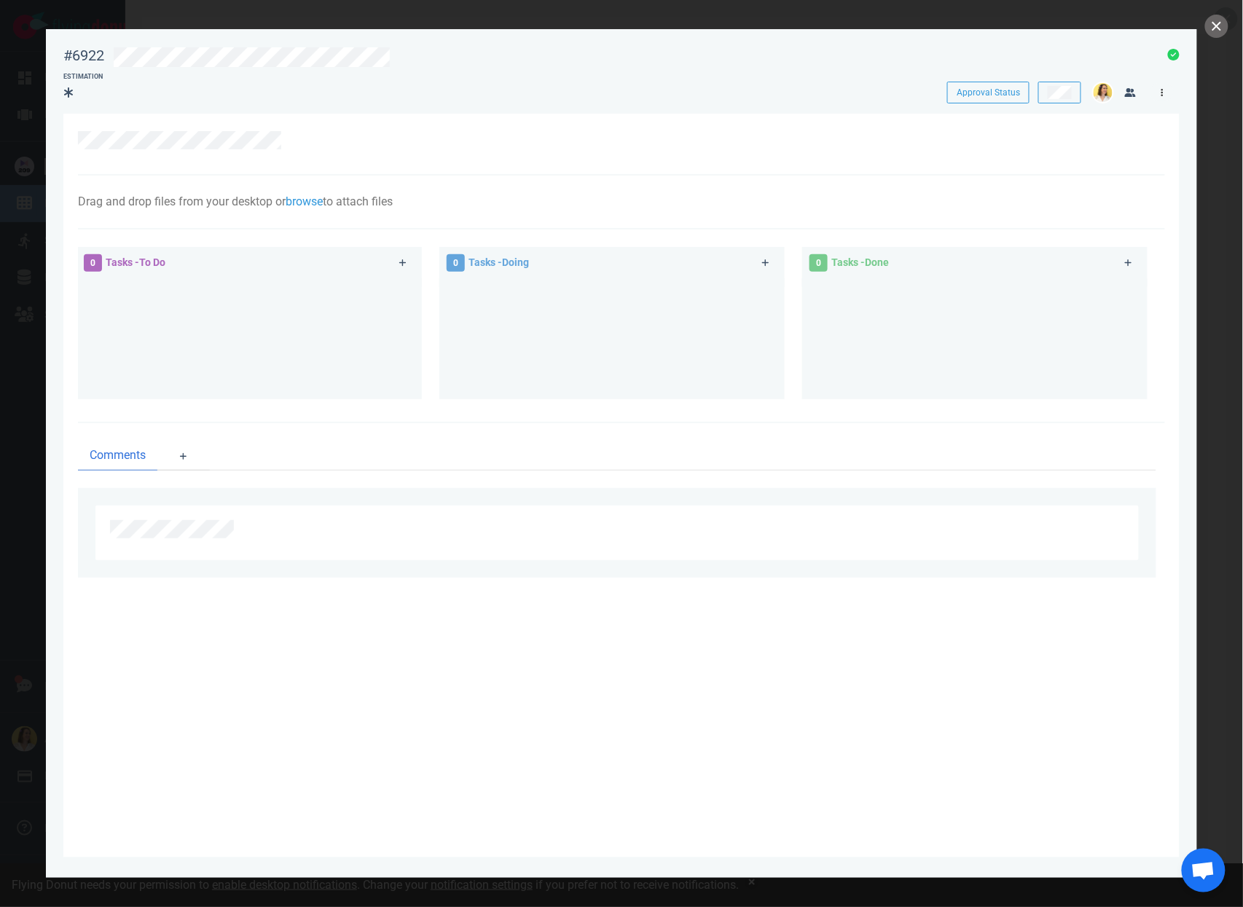
click at [1162, 95] on icon at bounding box center [1163, 92] width 2 height 9
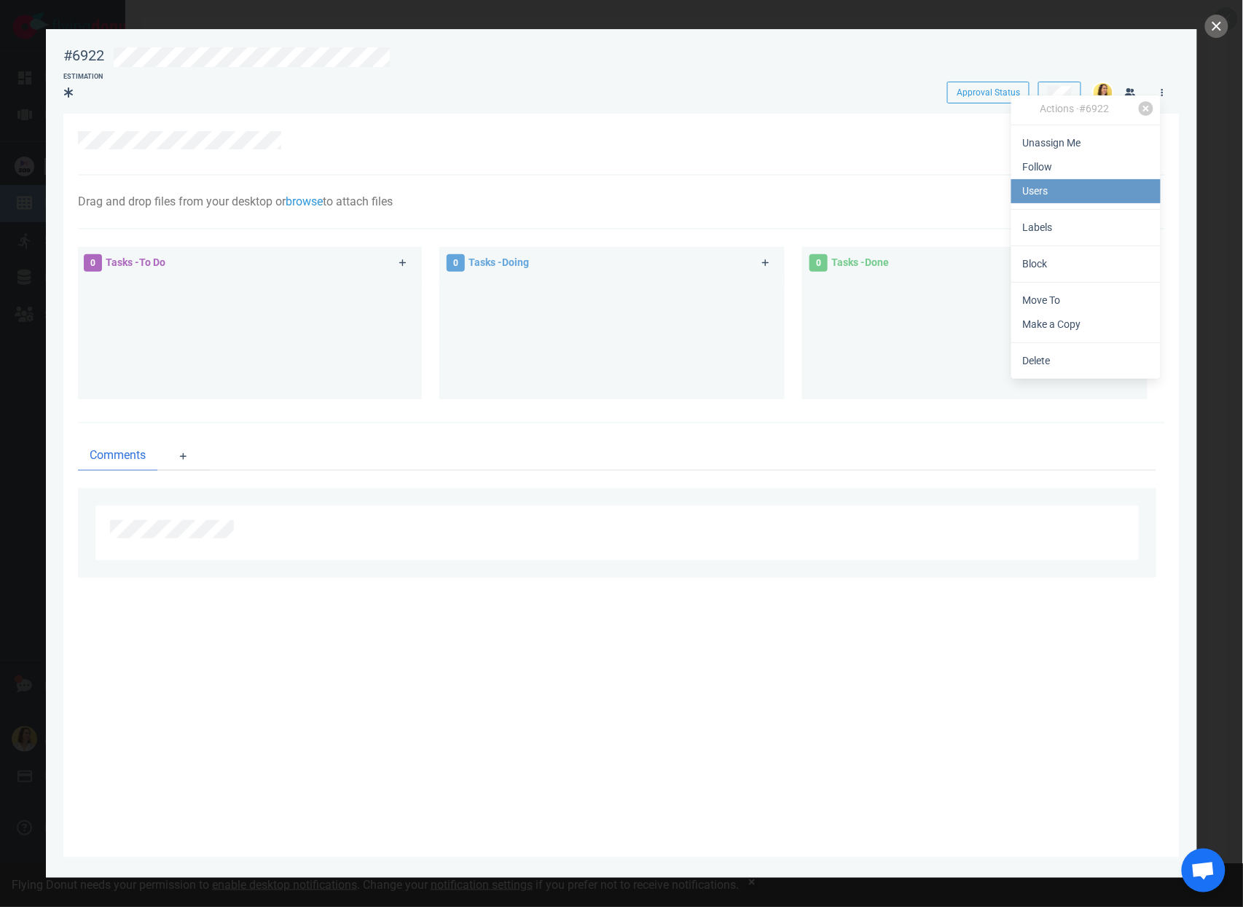
click at [1103, 189] on link "Users" at bounding box center [1086, 191] width 149 height 24
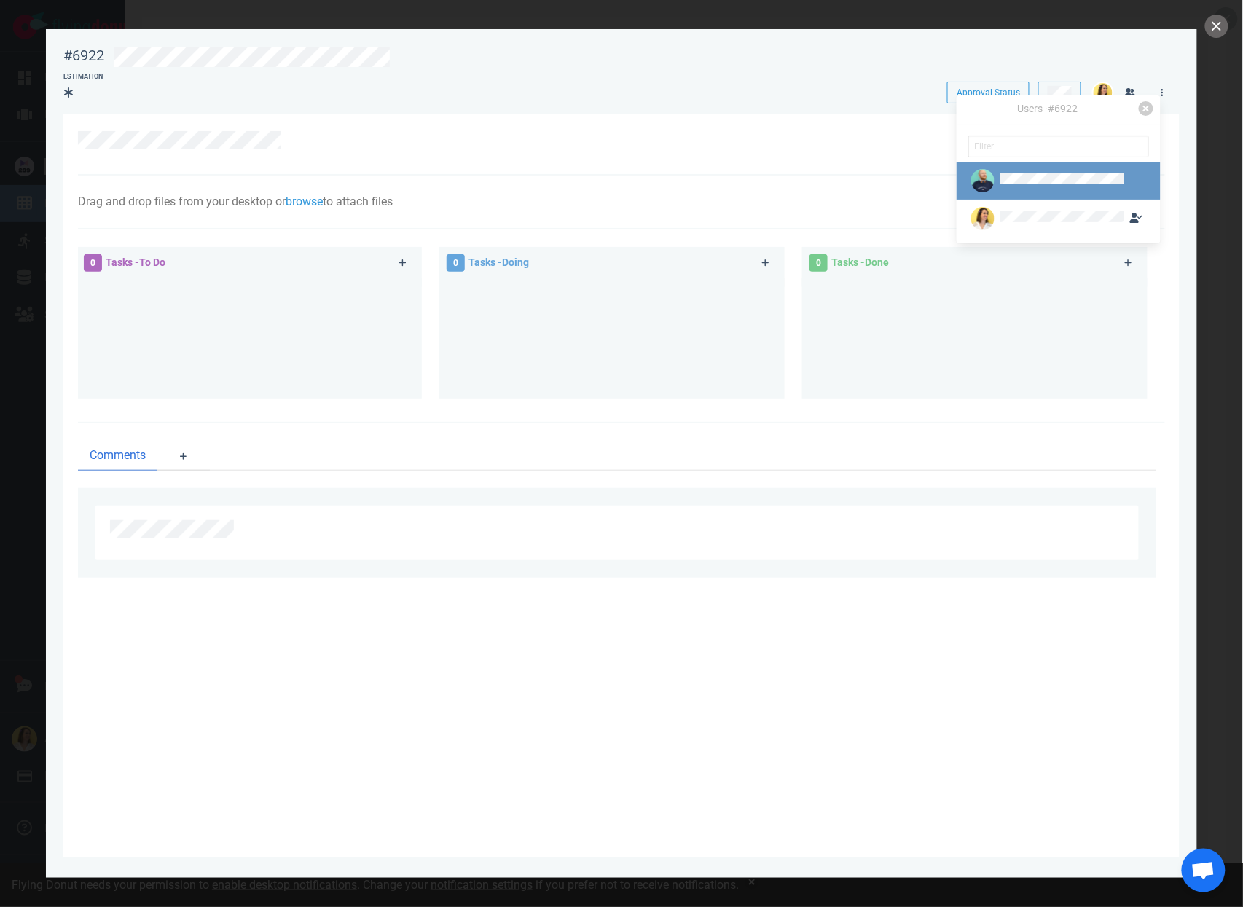
click at [1063, 173] on div at bounding box center [1063, 181] width 124 height 16
click at [1021, 206] on button "Assign" at bounding box center [1025, 206] width 46 height 22
click at [1192, 114] on section "#6922 Approval Status Estimation Approval Status Drag and drop files from your …" at bounding box center [622, 447] width 1152 height 837
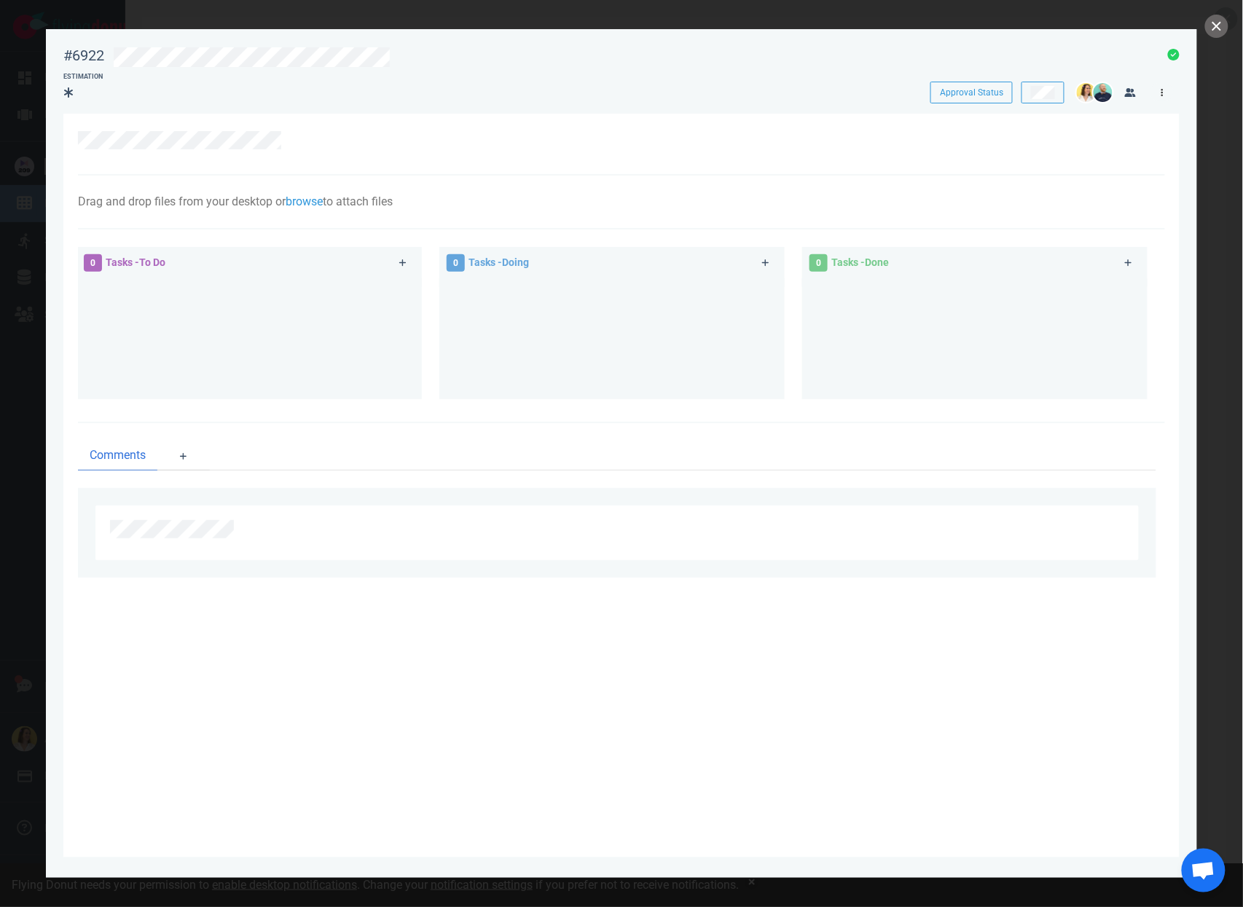
click at [1155, 85] on link at bounding box center [1162, 92] width 23 height 18
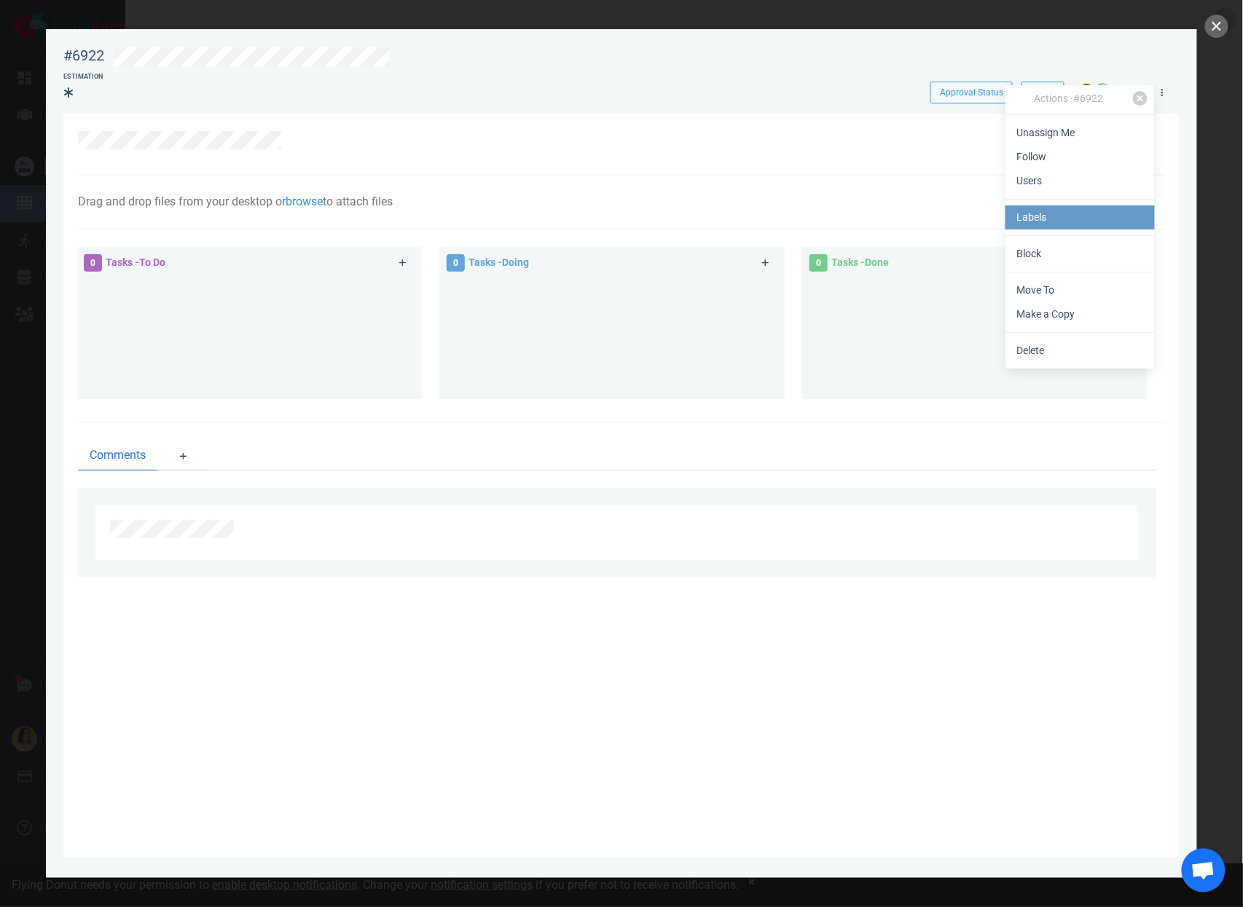
click at [1103, 214] on link "Labels" at bounding box center [1080, 218] width 149 height 24
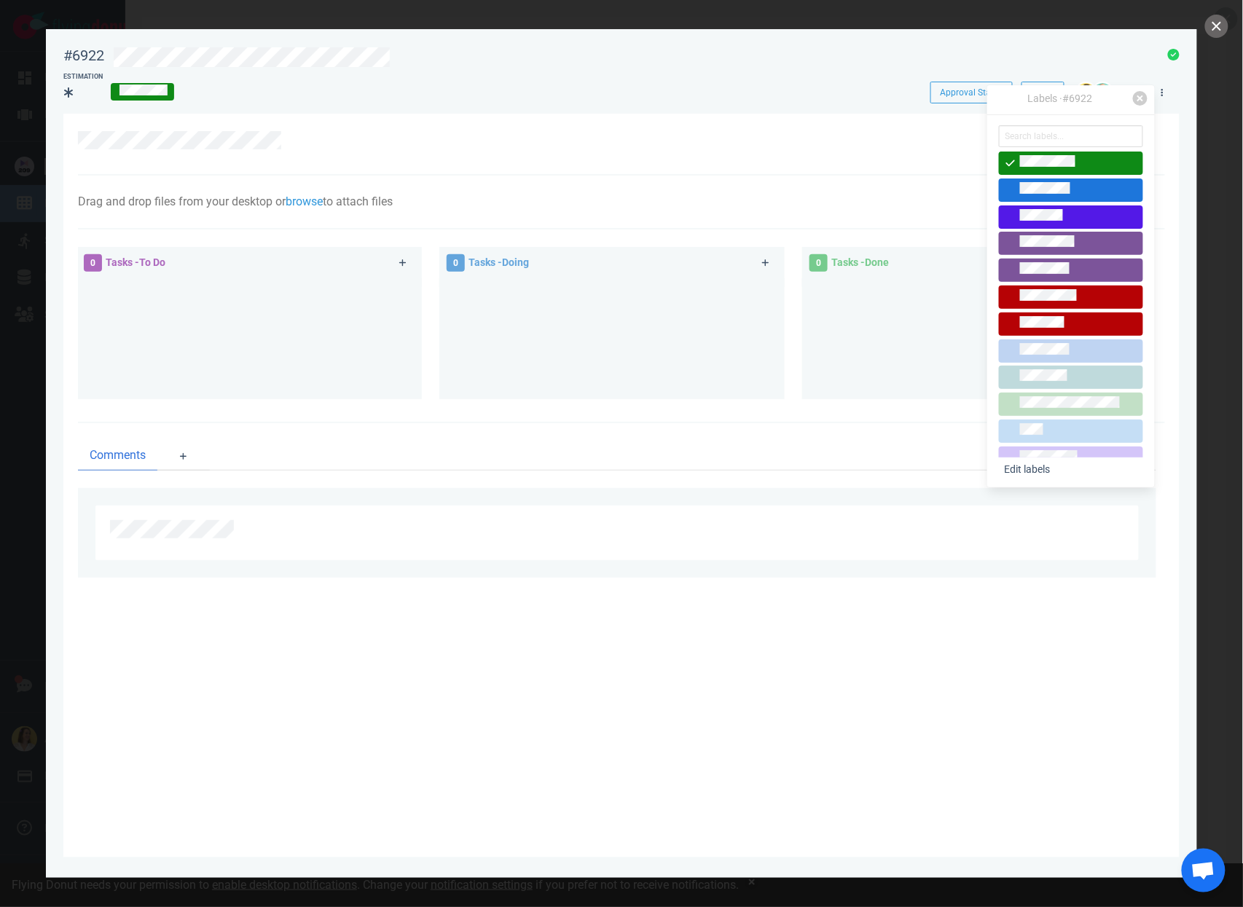
click at [826, 149] on div at bounding box center [617, 144] width 1079 height 26
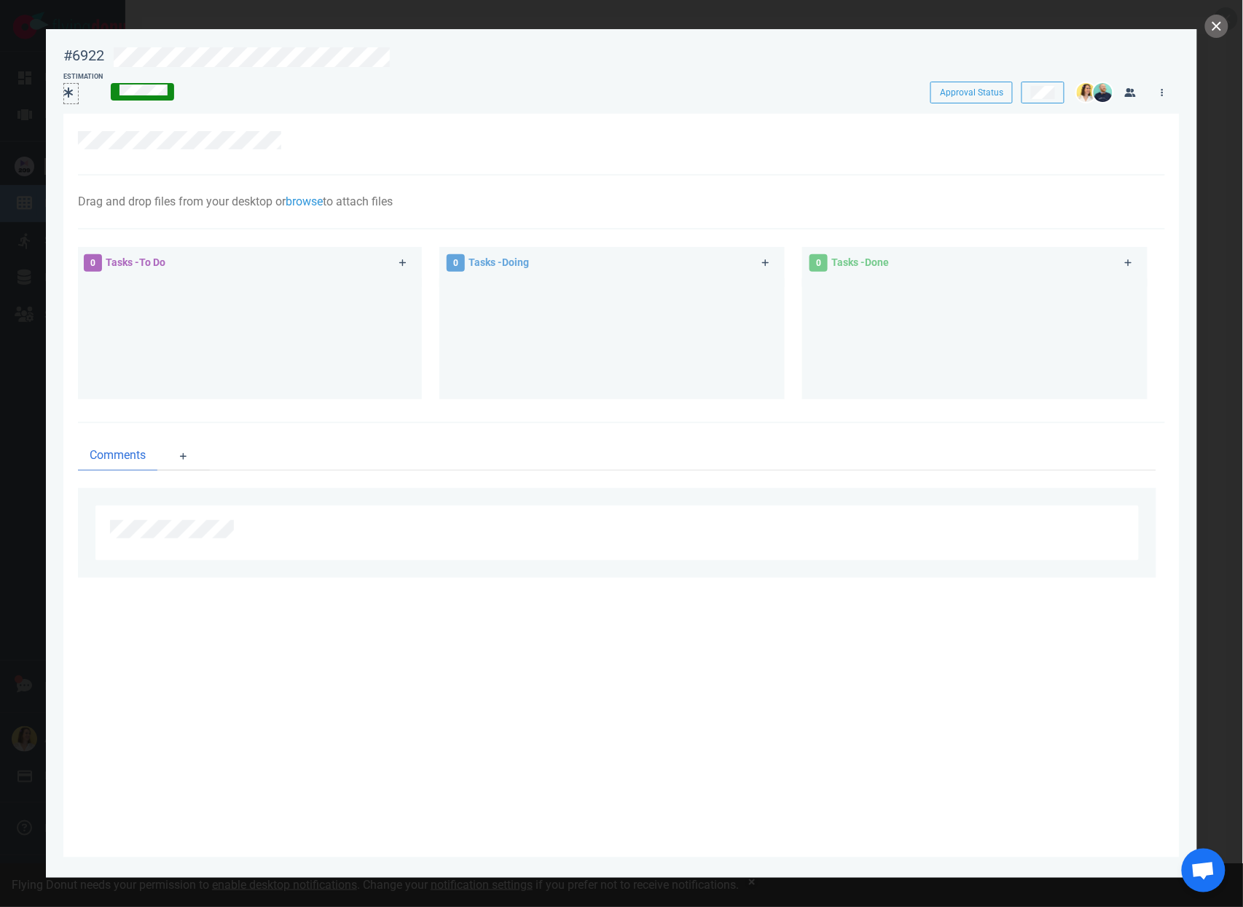
click at [69, 98] on div at bounding box center [71, 92] width 14 height 17
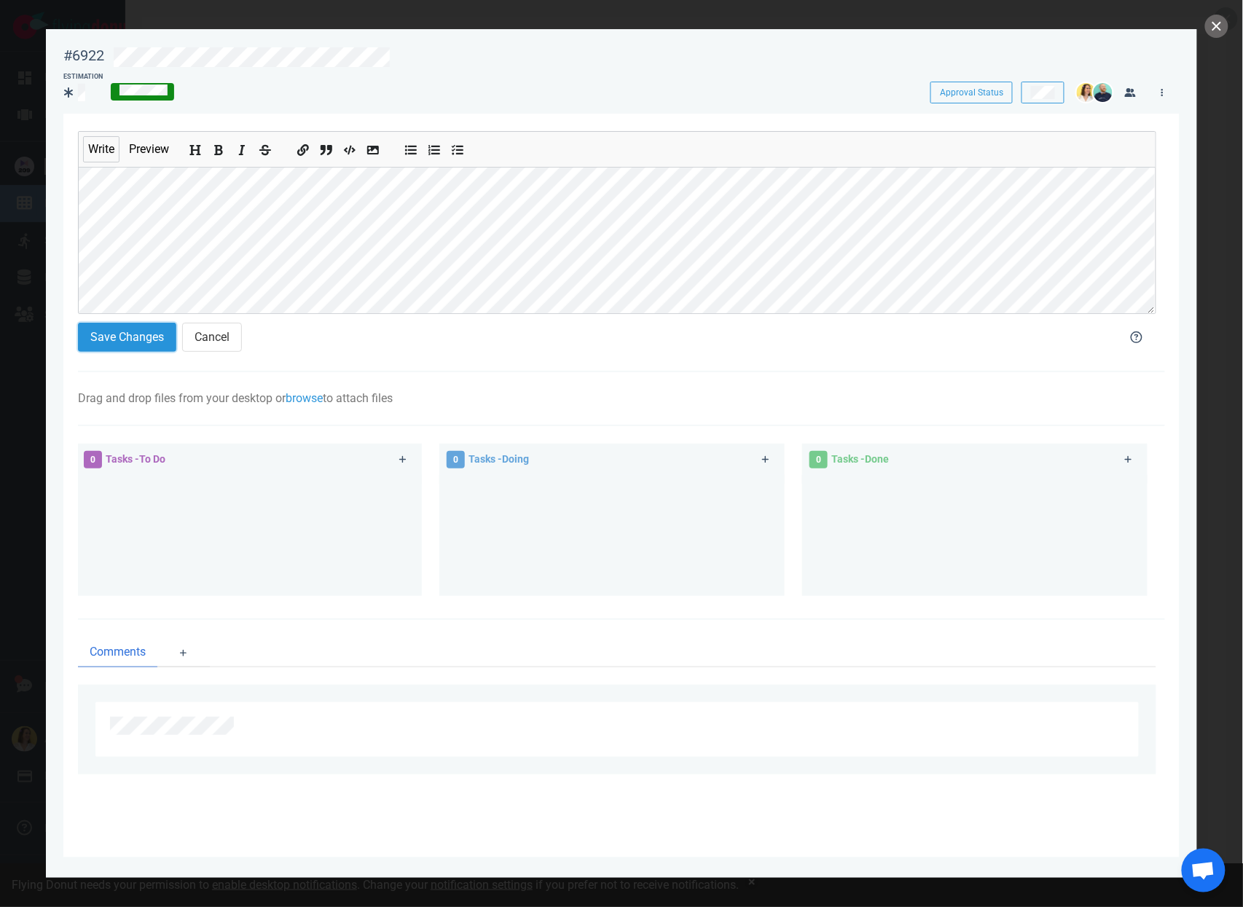
click at [97, 328] on button "Save Changes" at bounding box center [127, 337] width 98 height 29
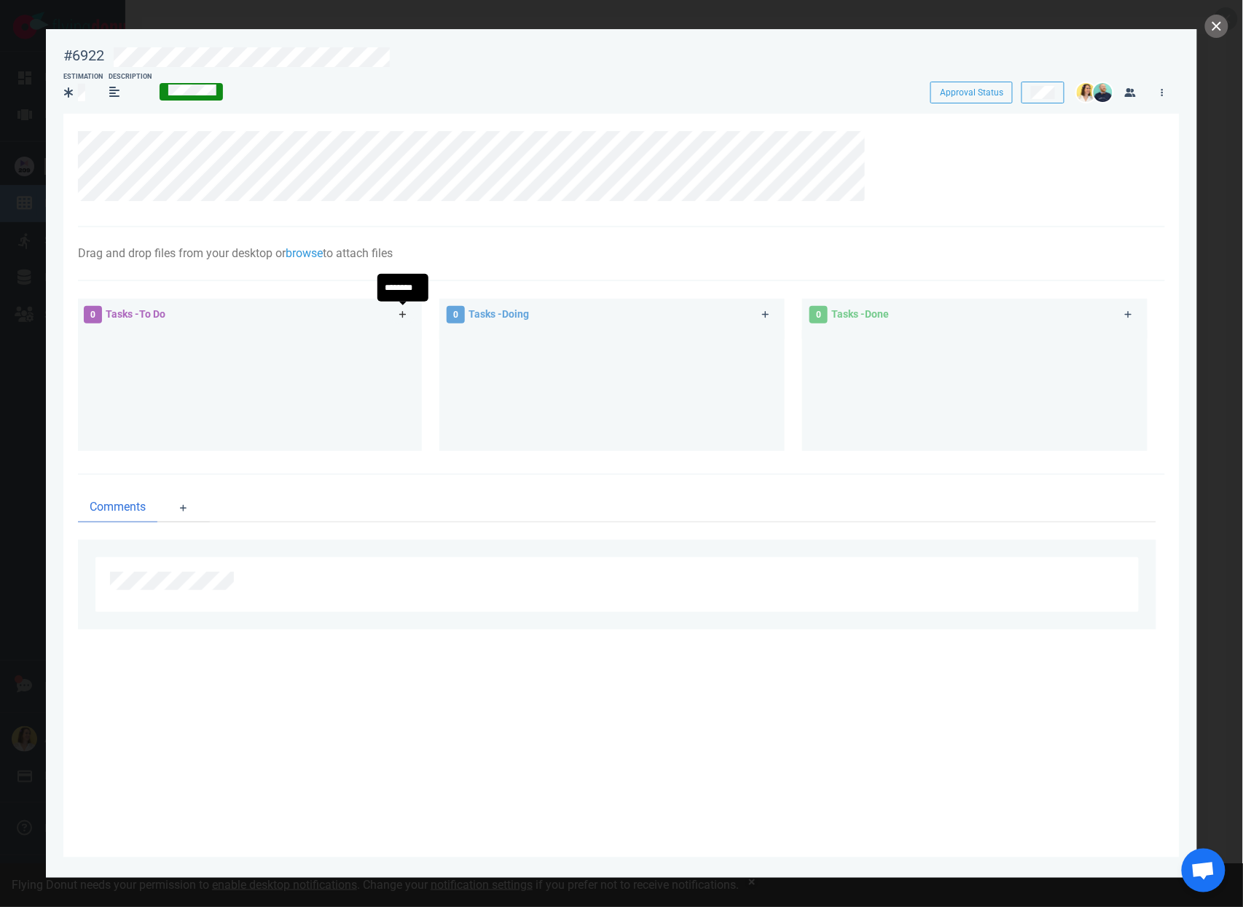
click at [398, 309] on link at bounding box center [402, 315] width 23 height 18
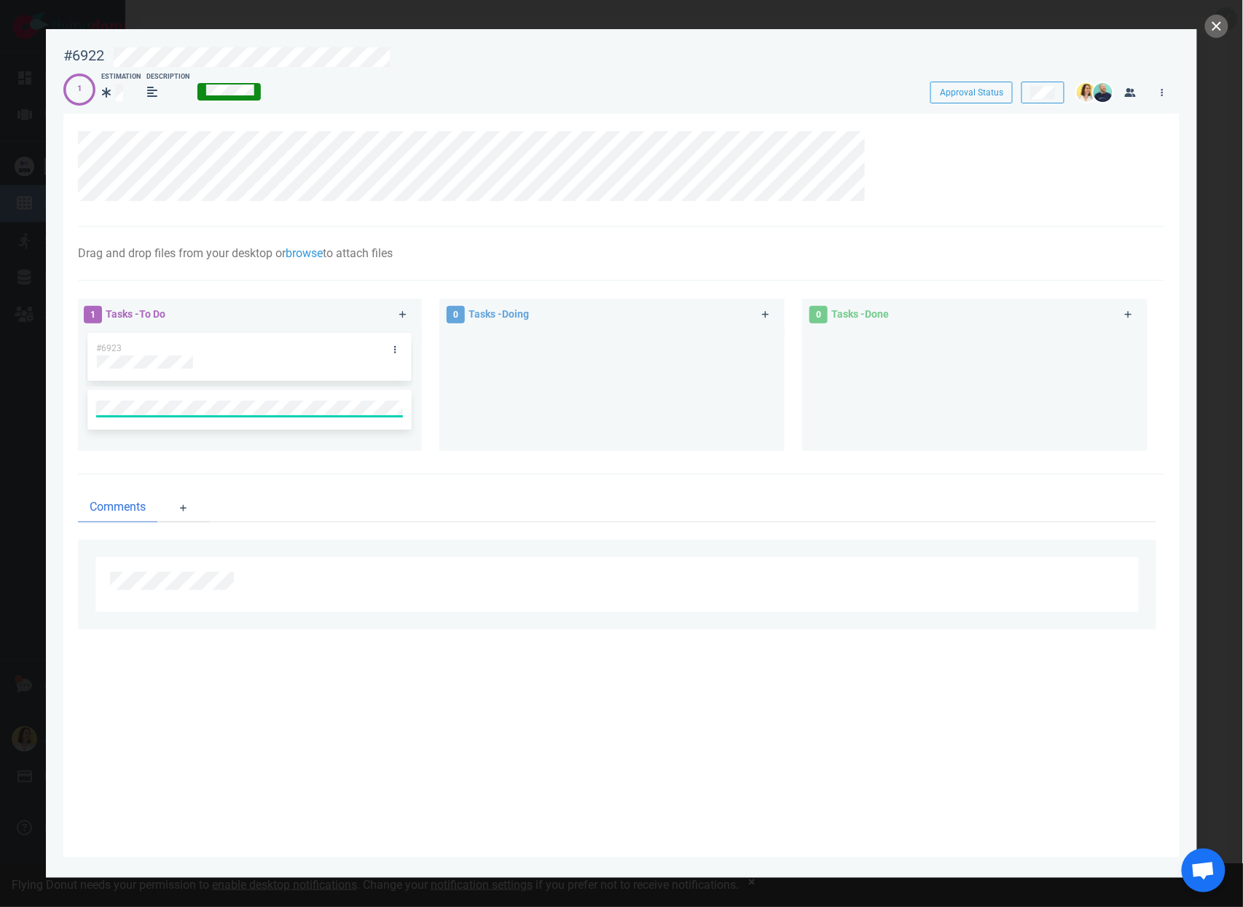
click at [273, 351] on div "#6923" at bounding box center [235, 348] width 296 height 31
click at [251, 360] on div at bounding box center [249, 362] width 305 height 13
click at [236, 370] on div "#6923" at bounding box center [249, 357] width 306 height 49
click at [1110, 371] on div at bounding box center [975, 384] width 328 height 109
click at [408, 316] on link at bounding box center [402, 315] width 23 height 18
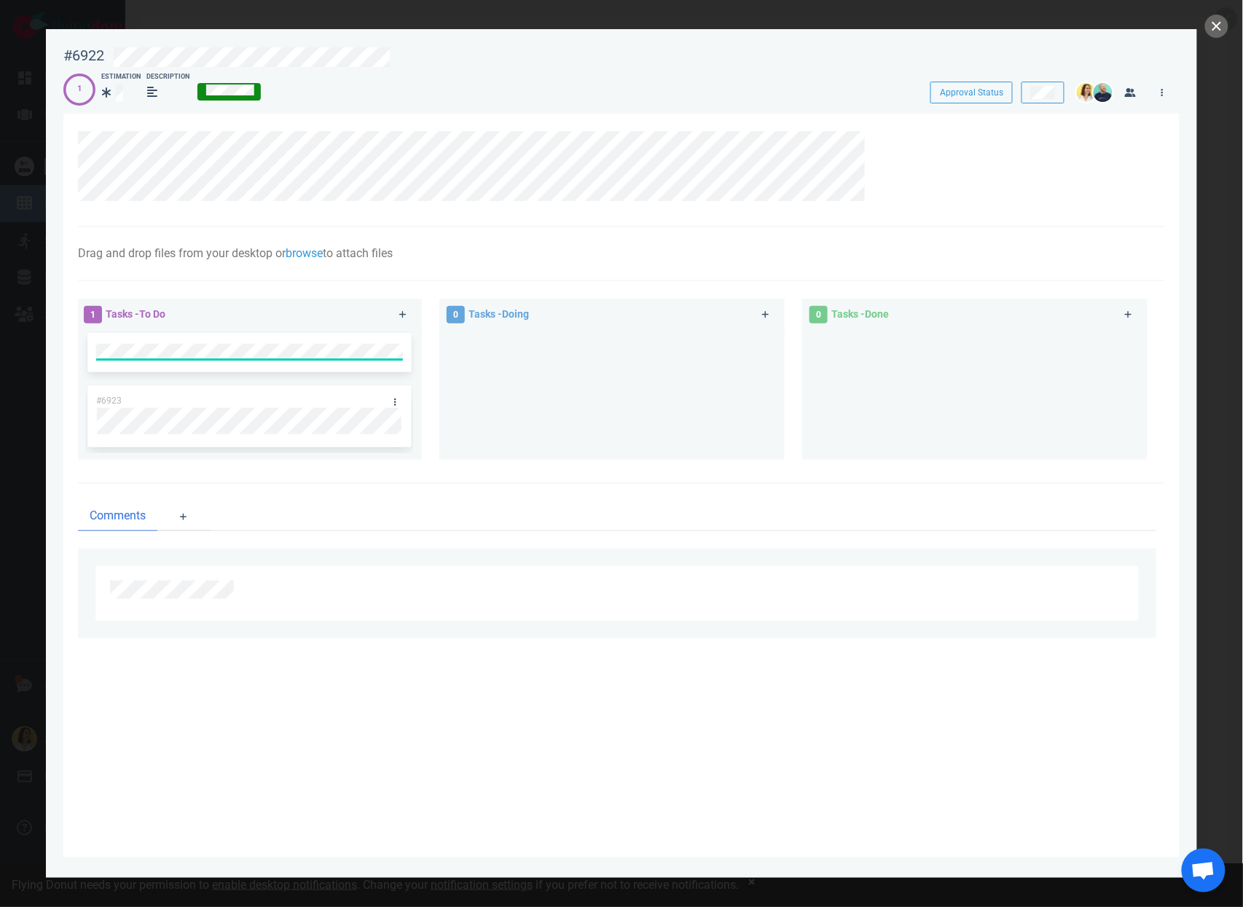
click at [772, 371] on div at bounding box center [612, 389] width 328 height 118
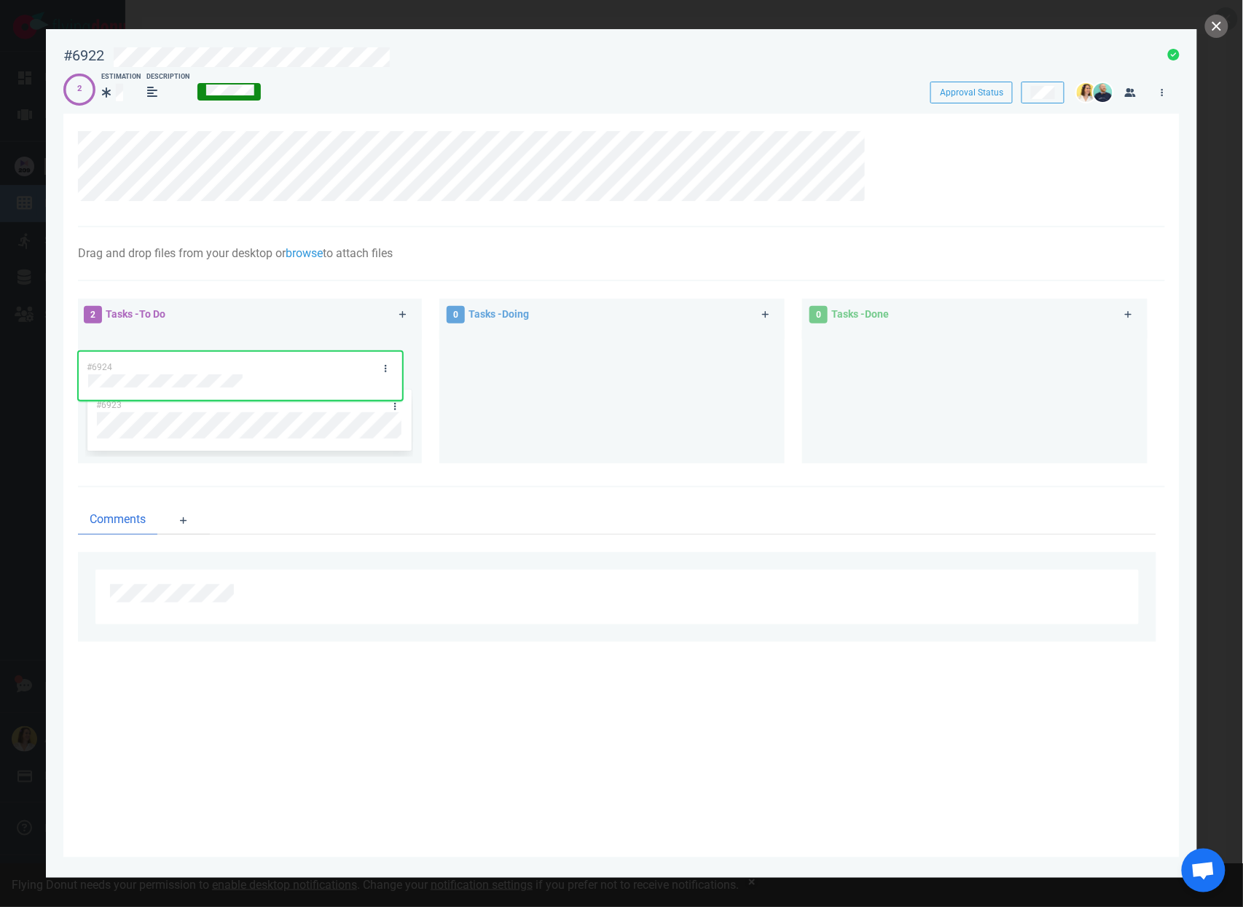
drag, startPoint x: 375, startPoint y: 342, endPoint x: 335, endPoint y: 445, distance: 110.3
click at [335, 445] on div "#6924 #6923 #6924" at bounding box center [249, 391] width 328 height 122
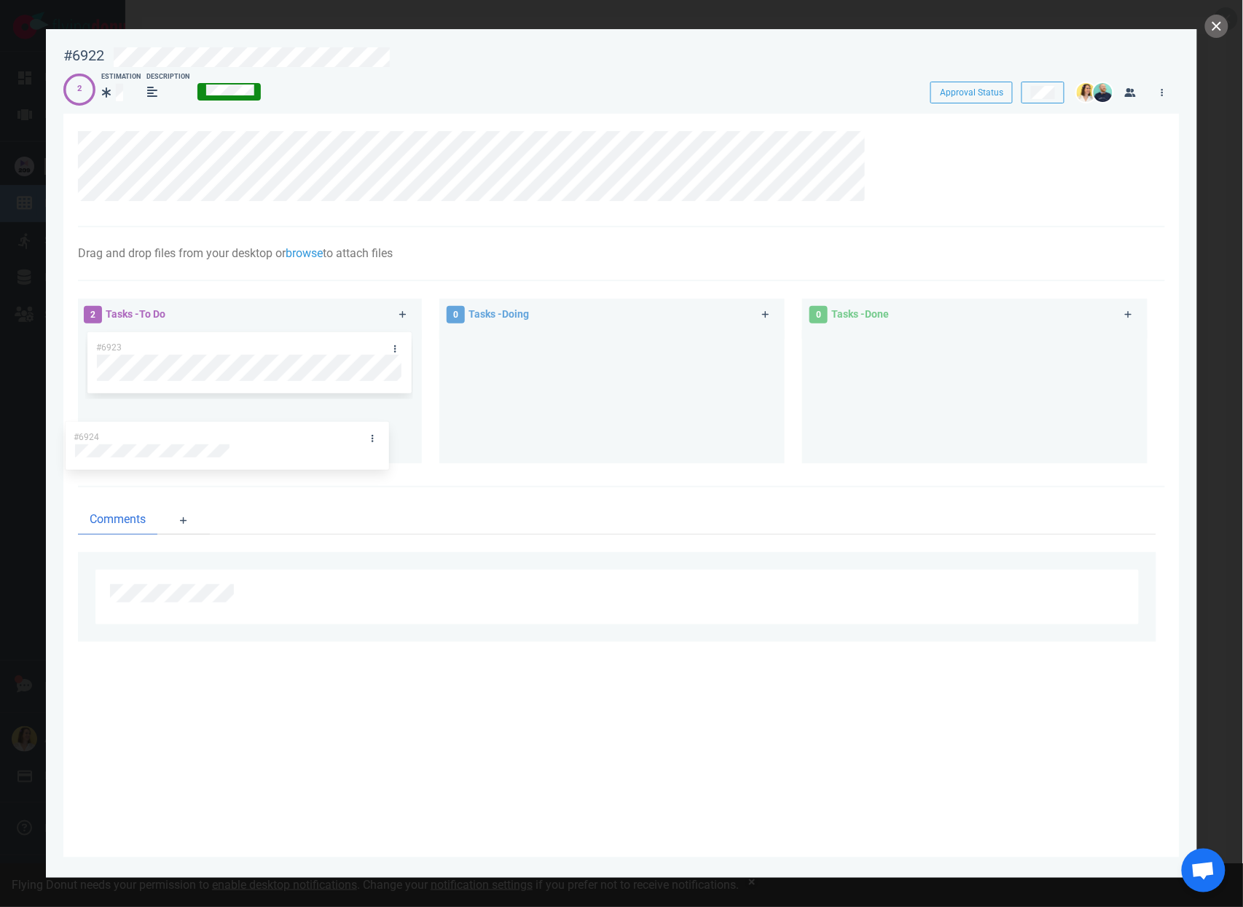
drag, startPoint x: 367, startPoint y: 371, endPoint x: 367, endPoint y: 424, distance: 53.2
click at [358, 426] on div "#6924 #6923 #6924" at bounding box center [249, 391] width 328 height 122
click at [390, 415] on link at bounding box center [394, 419] width 23 height 18
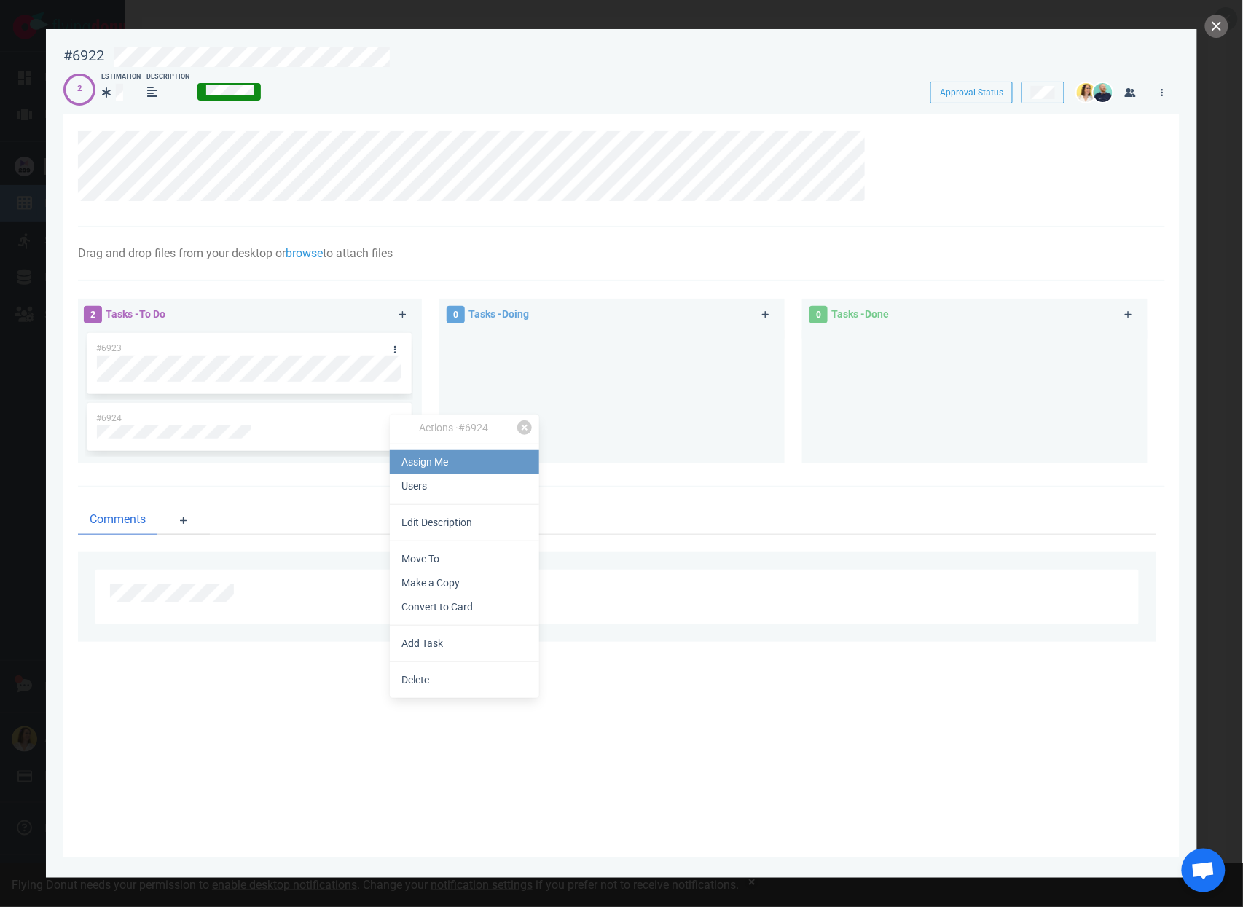
click at [418, 450] on link "Assign Me" at bounding box center [464, 462] width 149 height 24
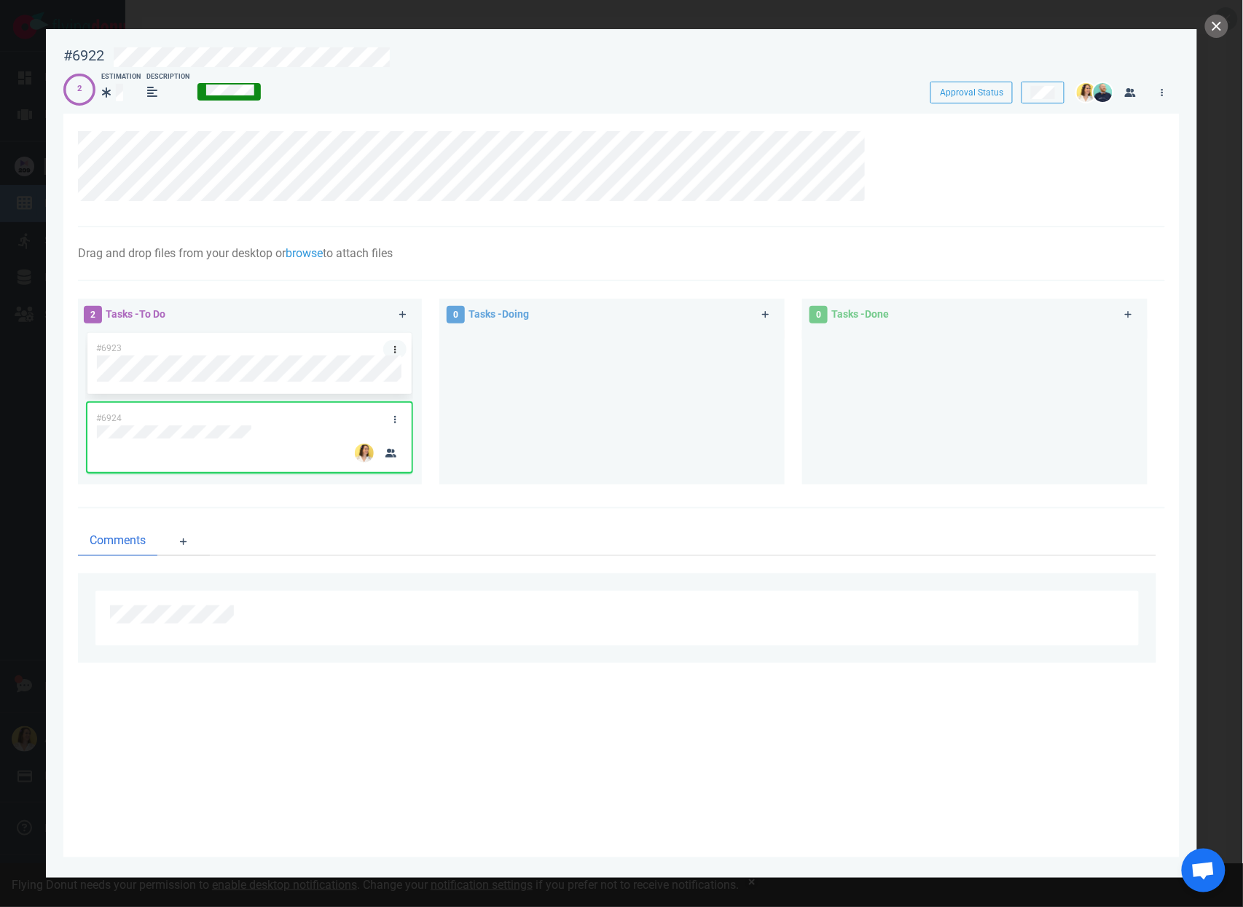
click at [399, 349] on link at bounding box center [394, 349] width 23 height 18
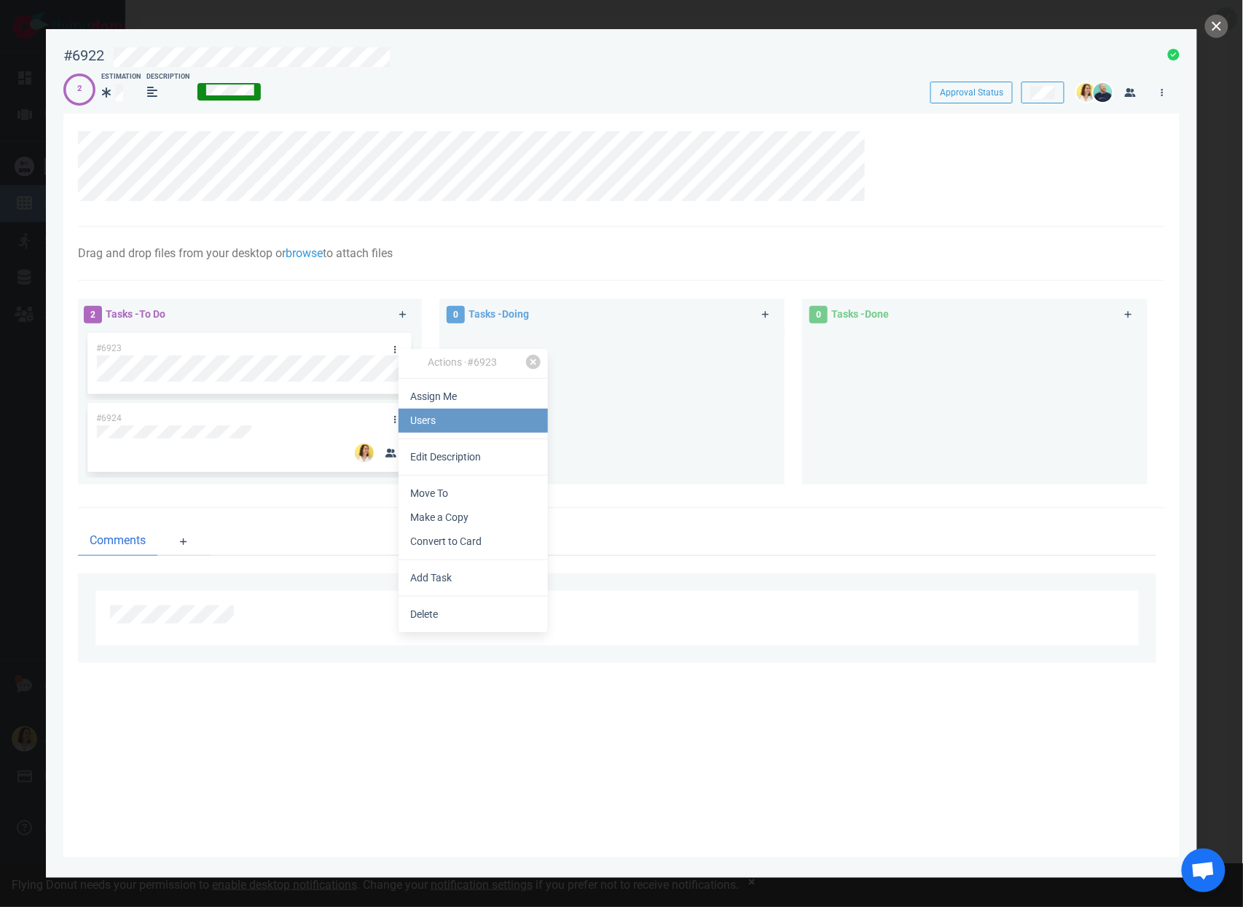
click at [404, 416] on link "Users" at bounding box center [473, 421] width 149 height 24
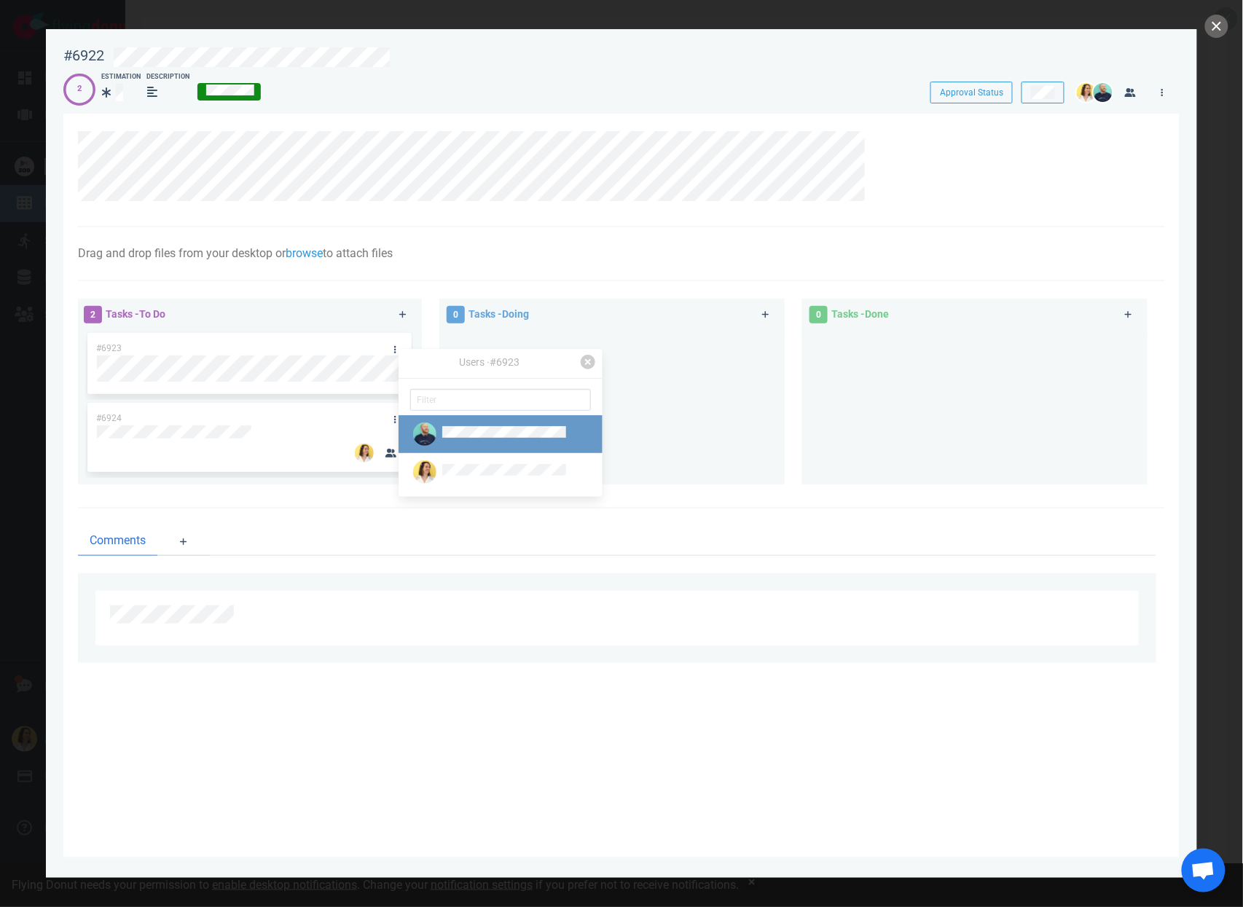
click at [431, 428] on img at bounding box center [424, 434] width 23 height 23
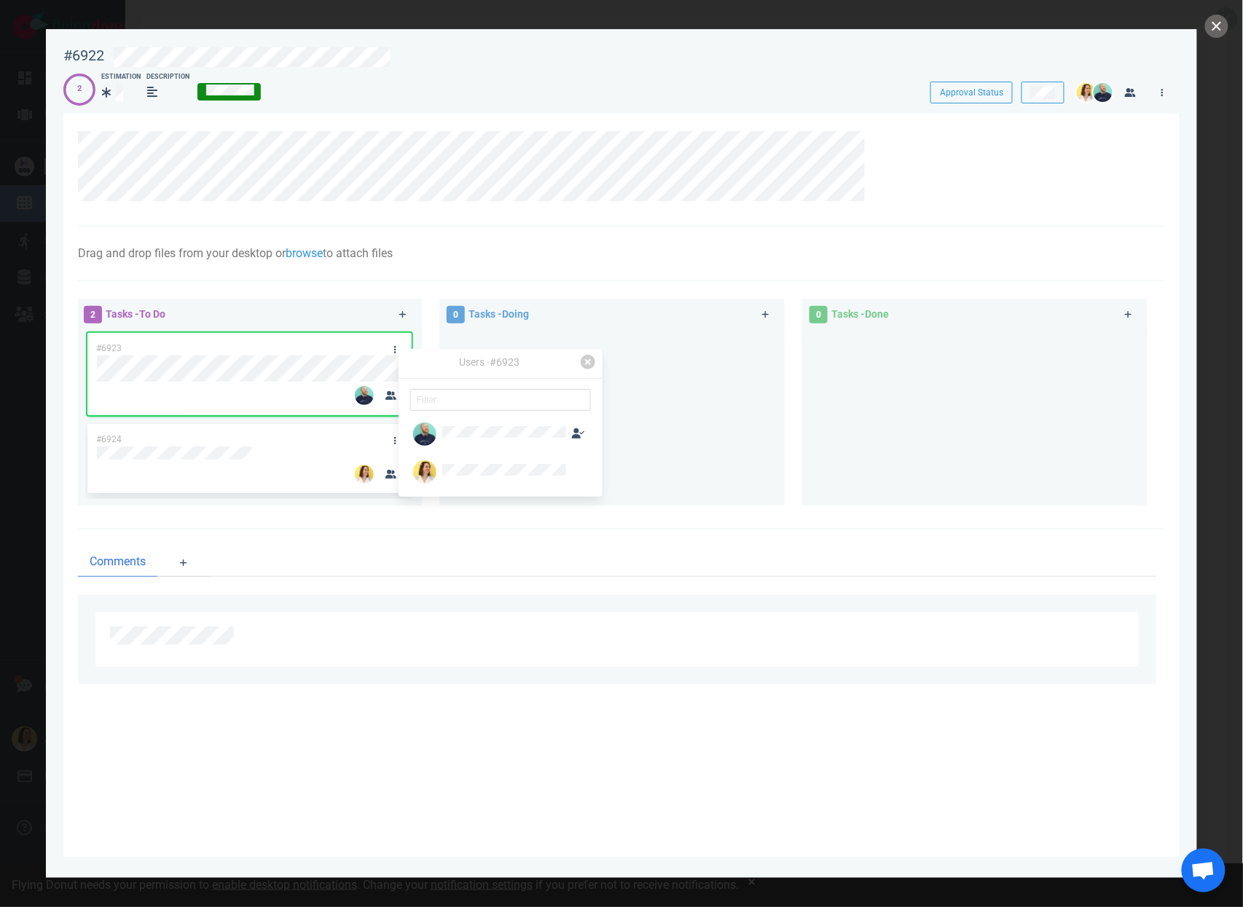
click at [662, 422] on div at bounding box center [612, 412] width 328 height 164
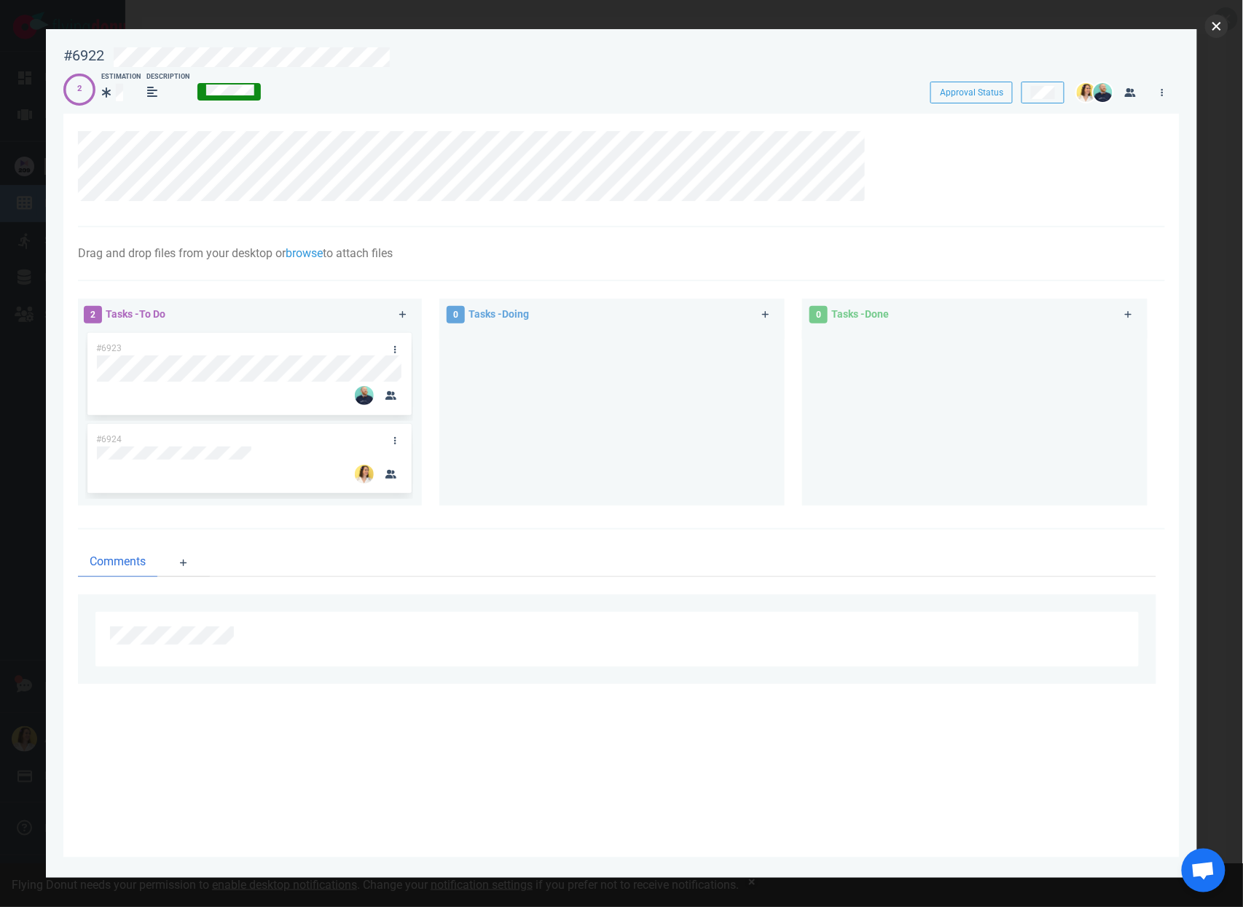
click at [1227, 22] on button "close" at bounding box center [1216, 26] width 23 height 23
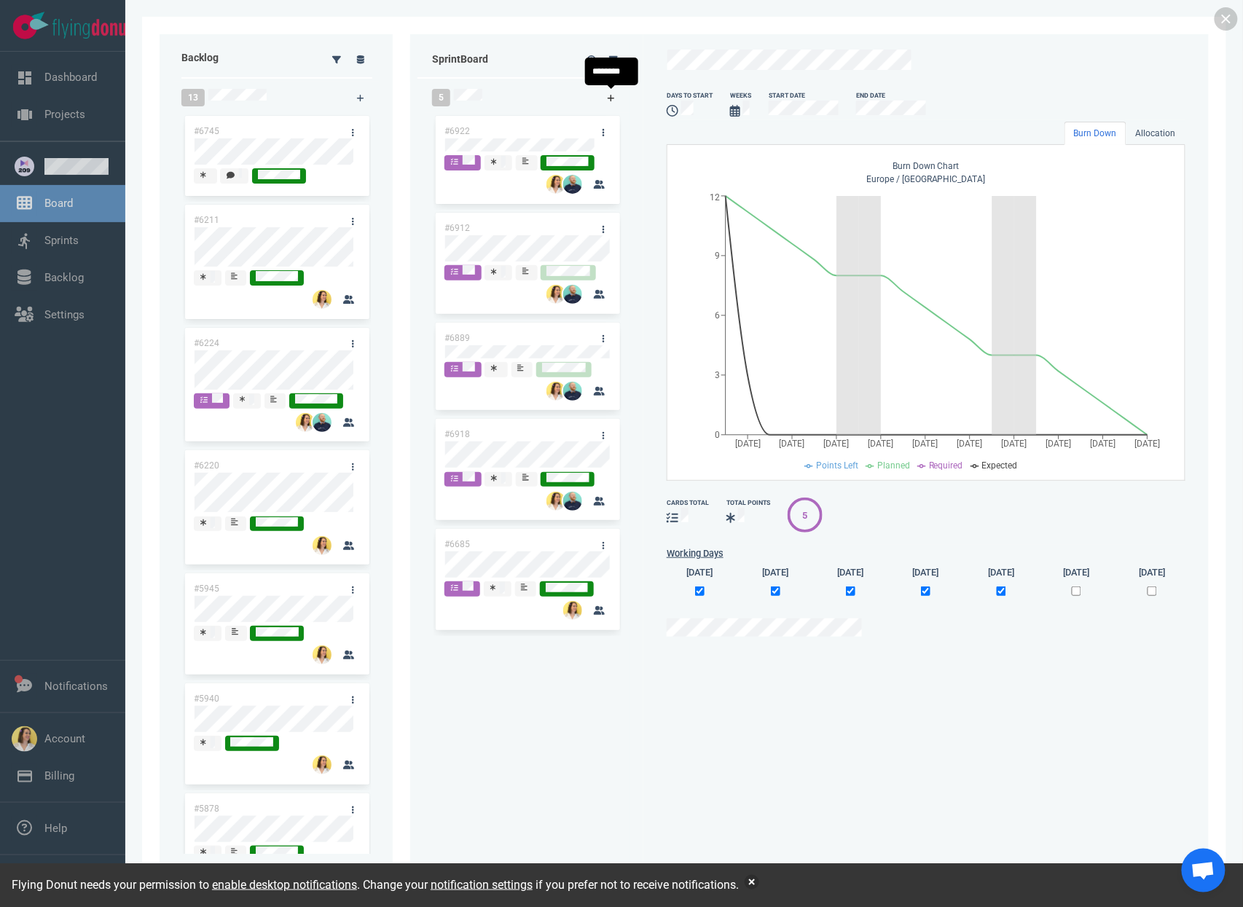
click at [613, 101] on icon at bounding box center [612, 98] width 8 height 9
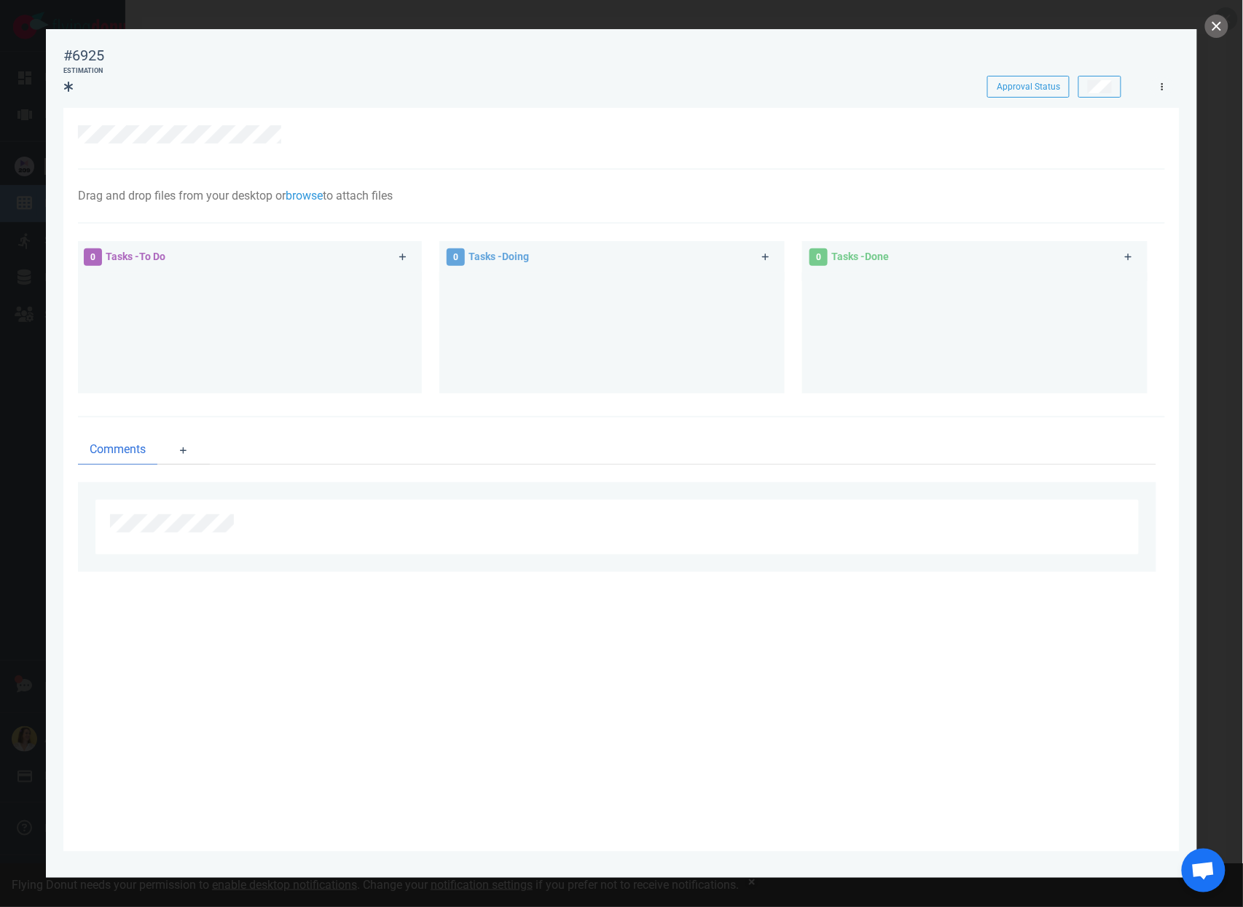
click at [1160, 95] on link at bounding box center [1162, 86] width 23 height 18
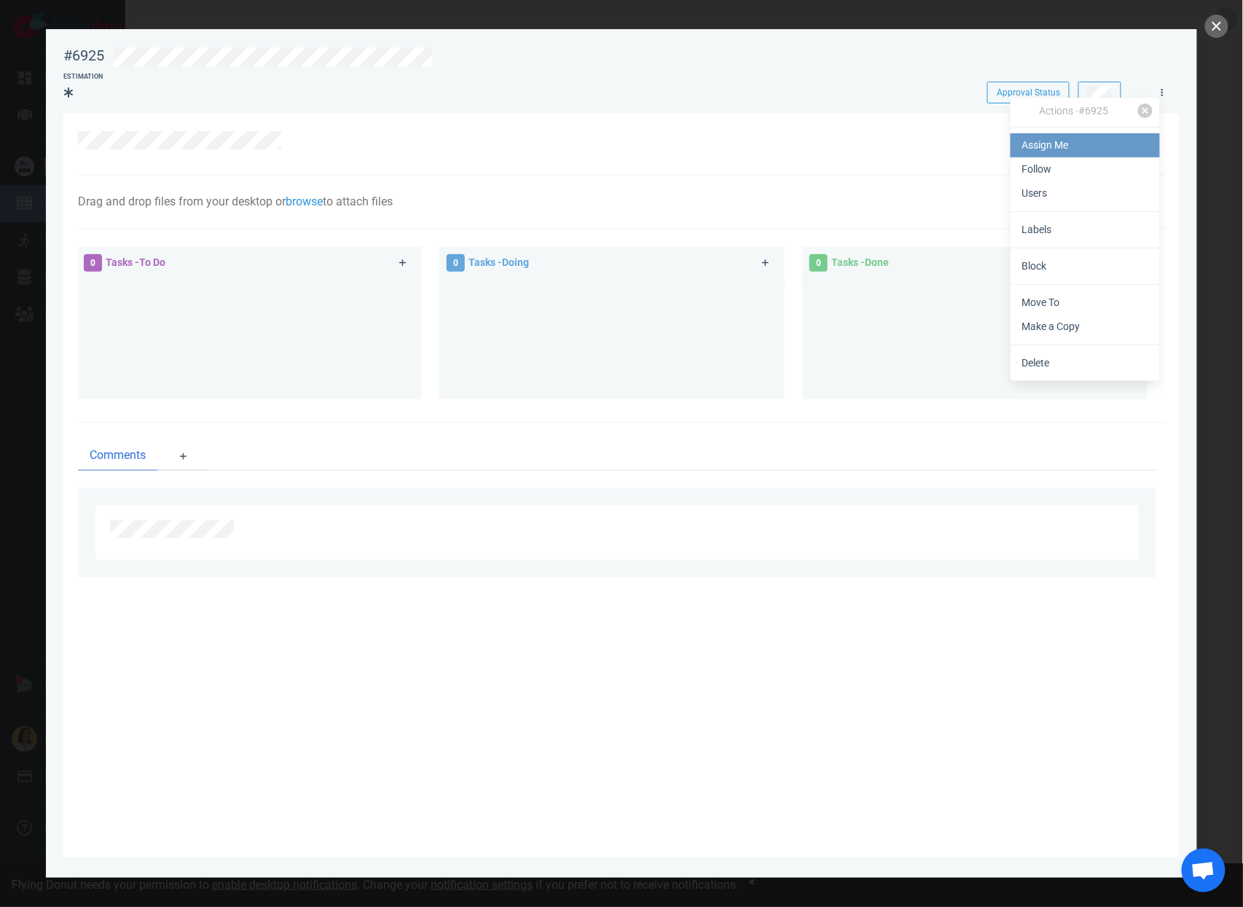
click at [1129, 146] on link "Assign Me" at bounding box center [1085, 145] width 149 height 24
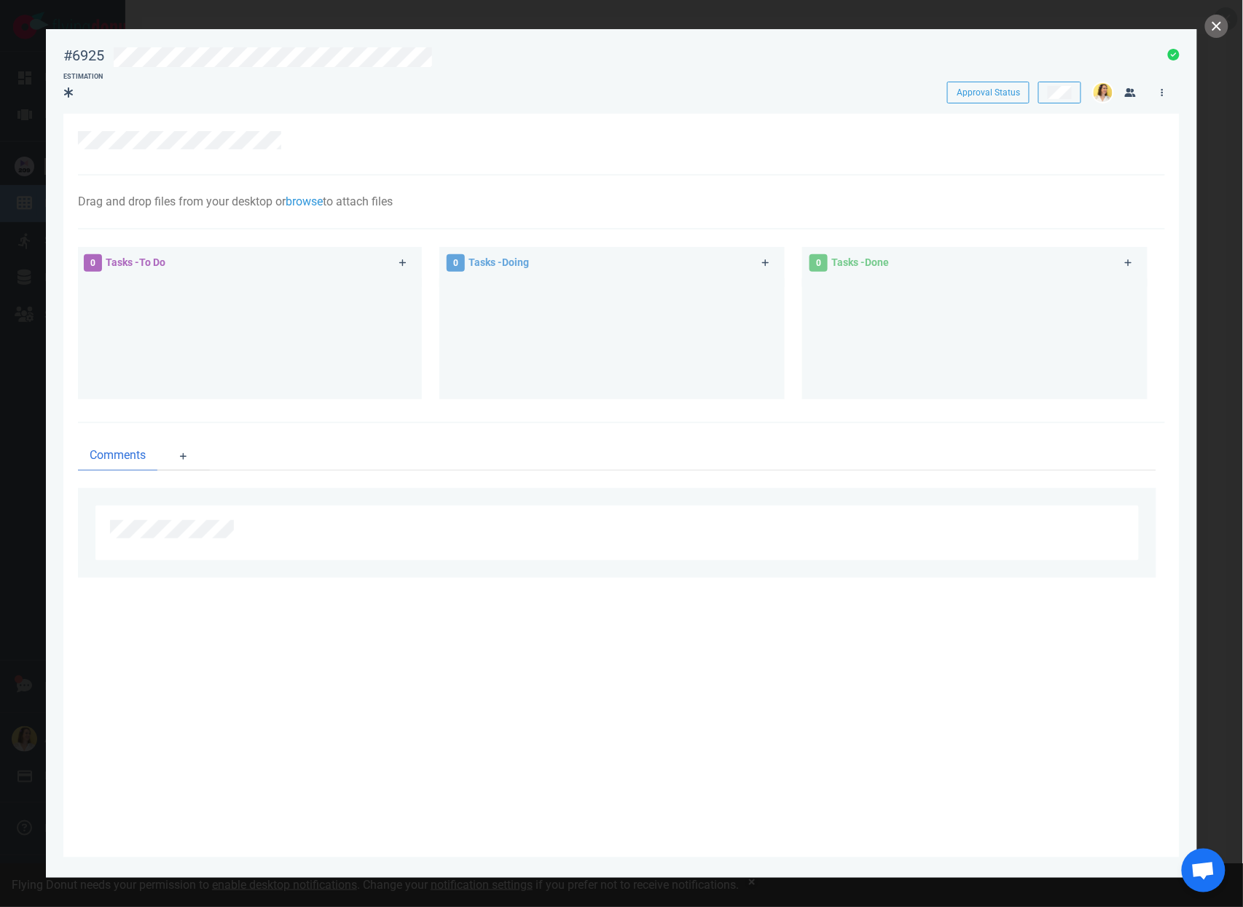
click at [1147, 92] on div at bounding box center [1158, 88] width 32 height 28
click at [1154, 93] on link at bounding box center [1162, 92] width 23 height 18
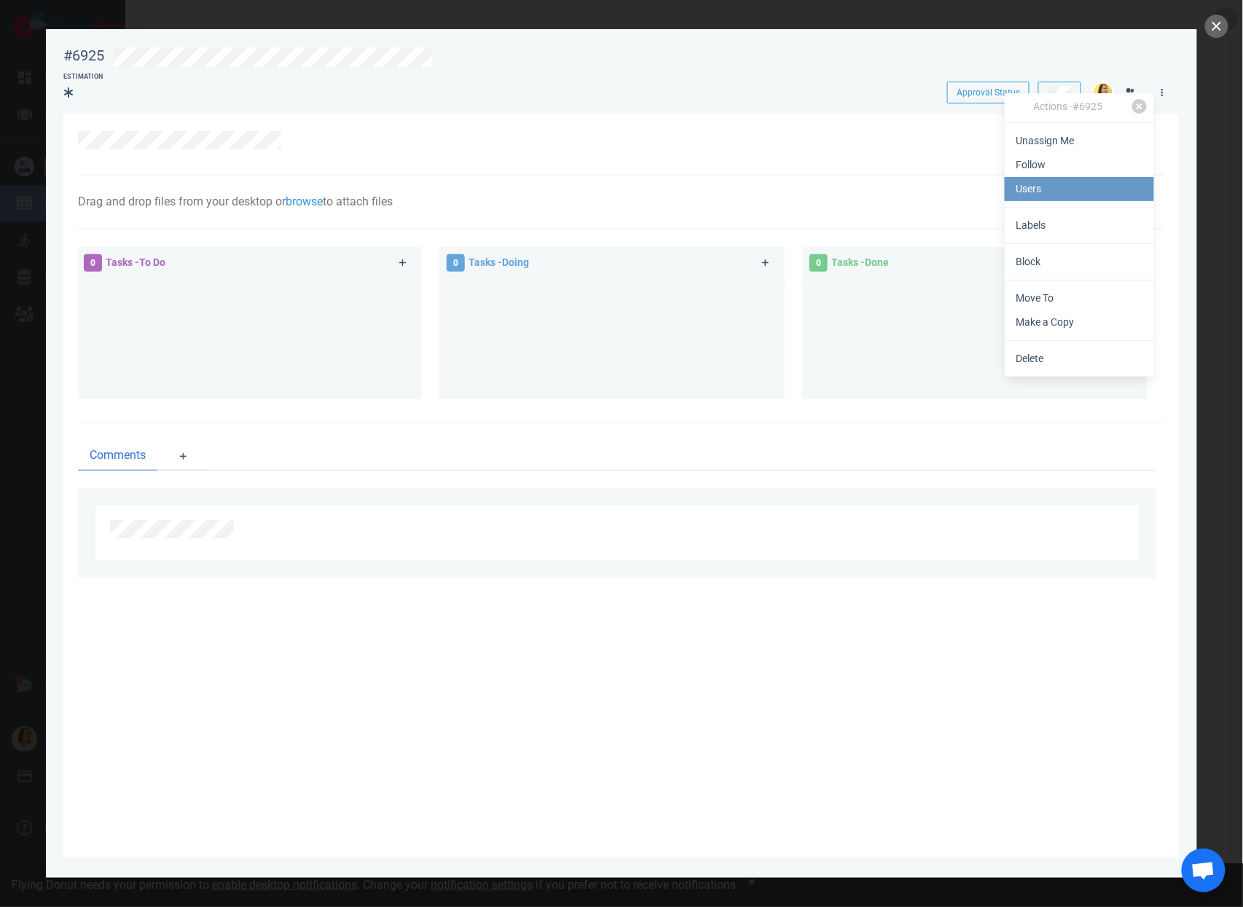
click at [1122, 192] on link "Users" at bounding box center [1079, 189] width 149 height 24
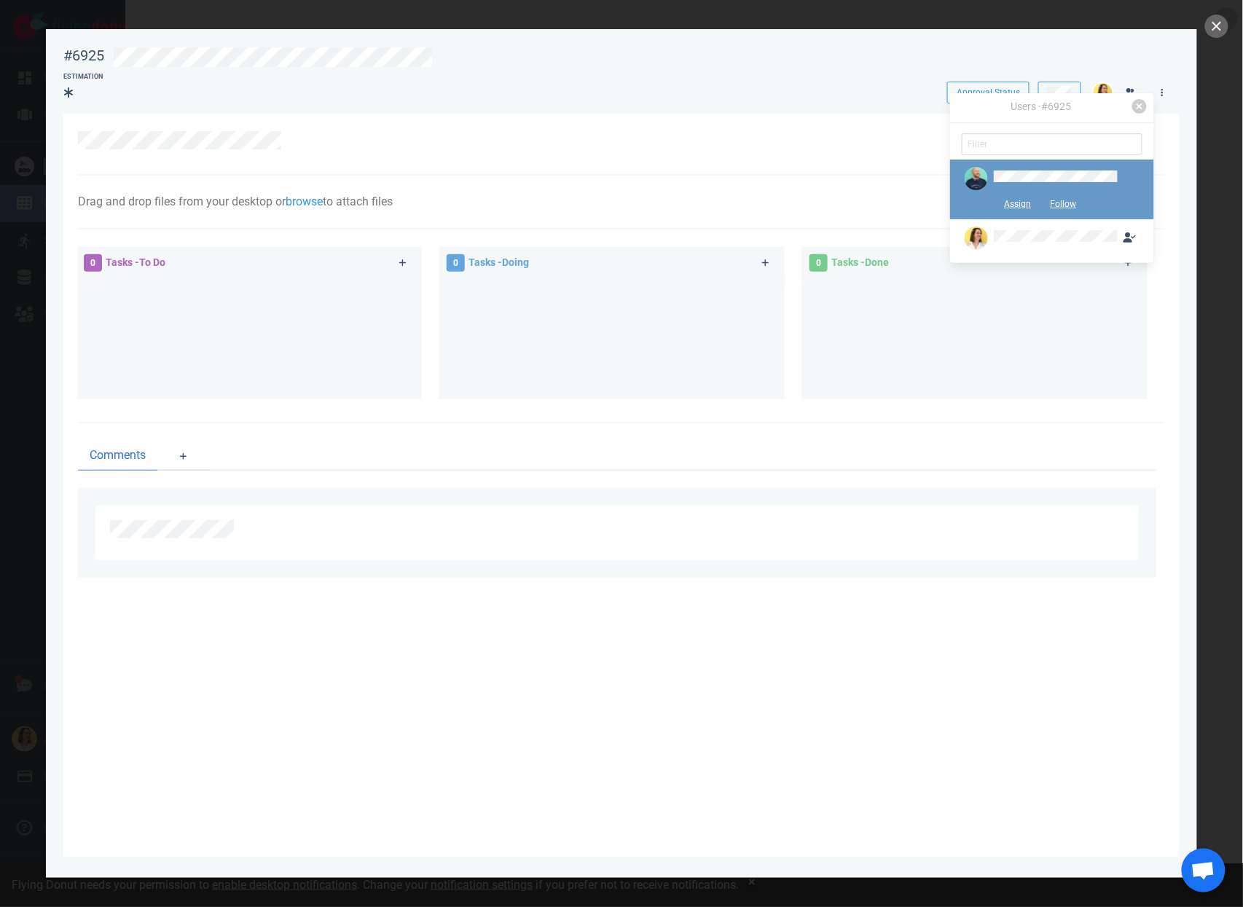
click at [1017, 207] on button "Assign" at bounding box center [1019, 204] width 46 height 22
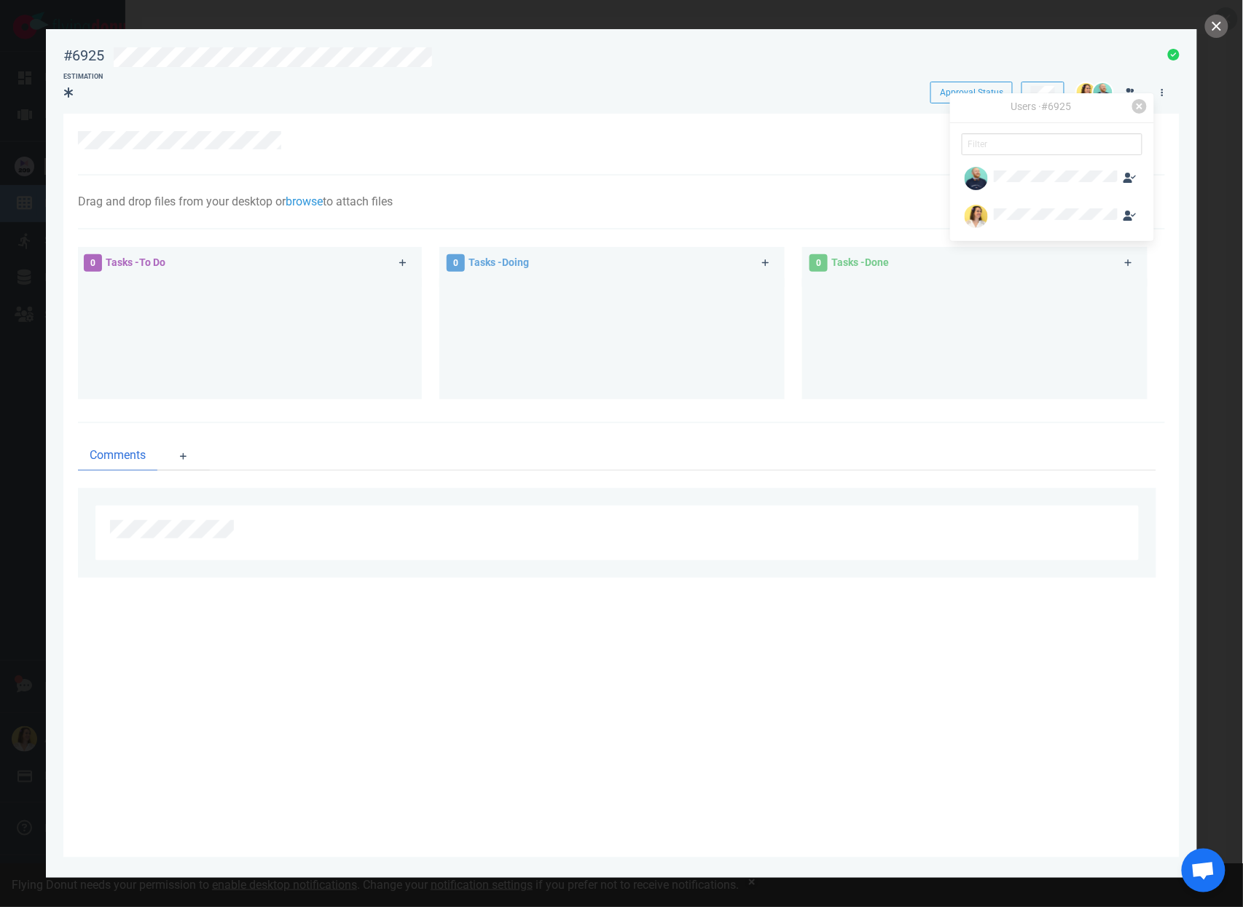
click at [1161, 128] on div at bounding box center [621, 145] width 1087 height 62
click at [1159, 96] on link at bounding box center [1162, 92] width 23 height 18
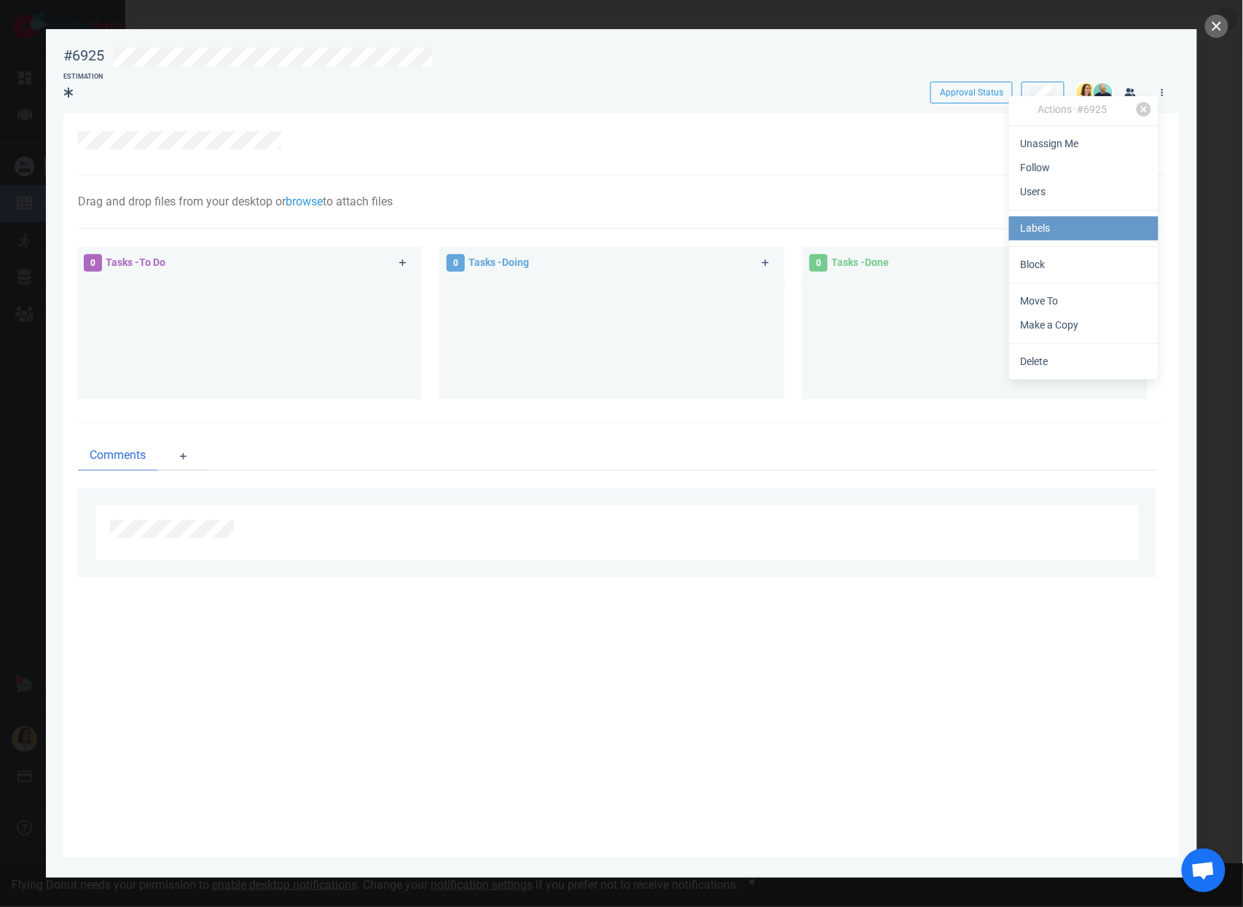
click at [1090, 217] on link "Labels" at bounding box center [1083, 228] width 149 height 24
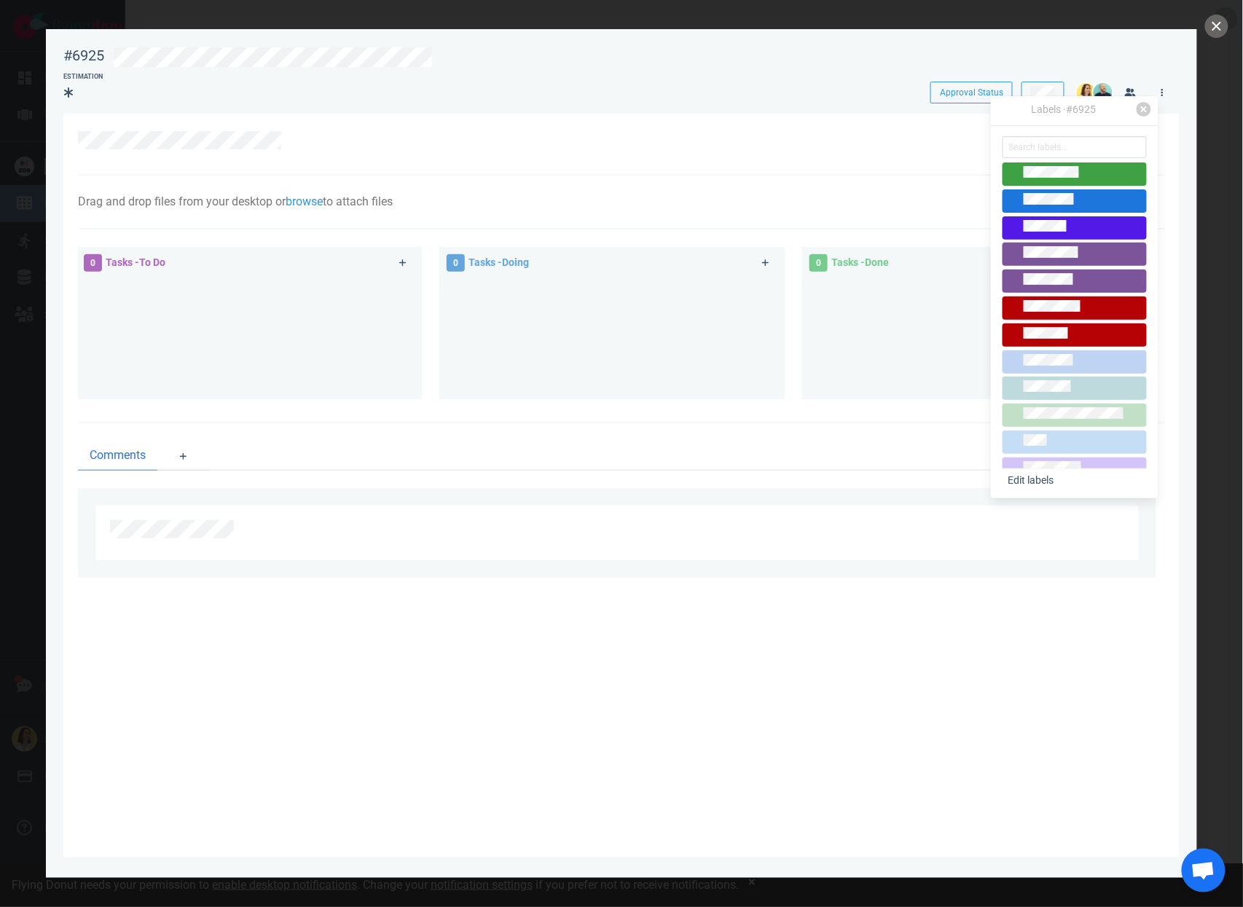
click at [1074, 165] on span at bounding box center [1075, 174] width 144 height 23
click at [493, 138] on div at bounding box center [613, 140] width 1071 height 18
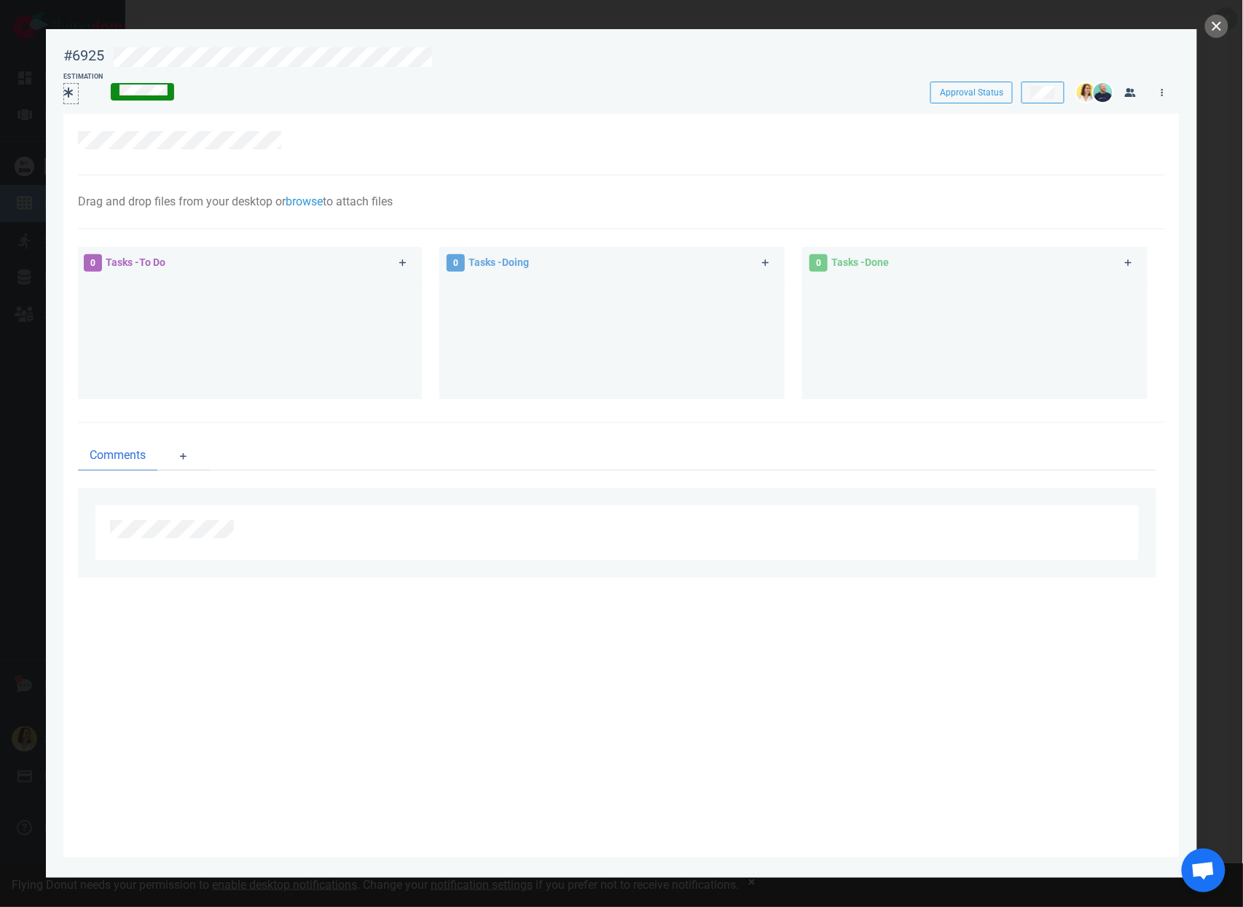
click at [76, 100] on div at bounding box center [71, 92] width 14 height 17
click at [370, 424] on div "Comments" at bounding box center [621, 509] width 1087 height 172
click at [243, 372] on div at bounding box center [249, 332] width 328 height 109
drag, startPoint x: 273, startPoint y: 348, endPoint x: 289, endPoint y: 338, distance: 19.6
click at [272, 348] on div at bounding box center [249, 332] width 328 height 109
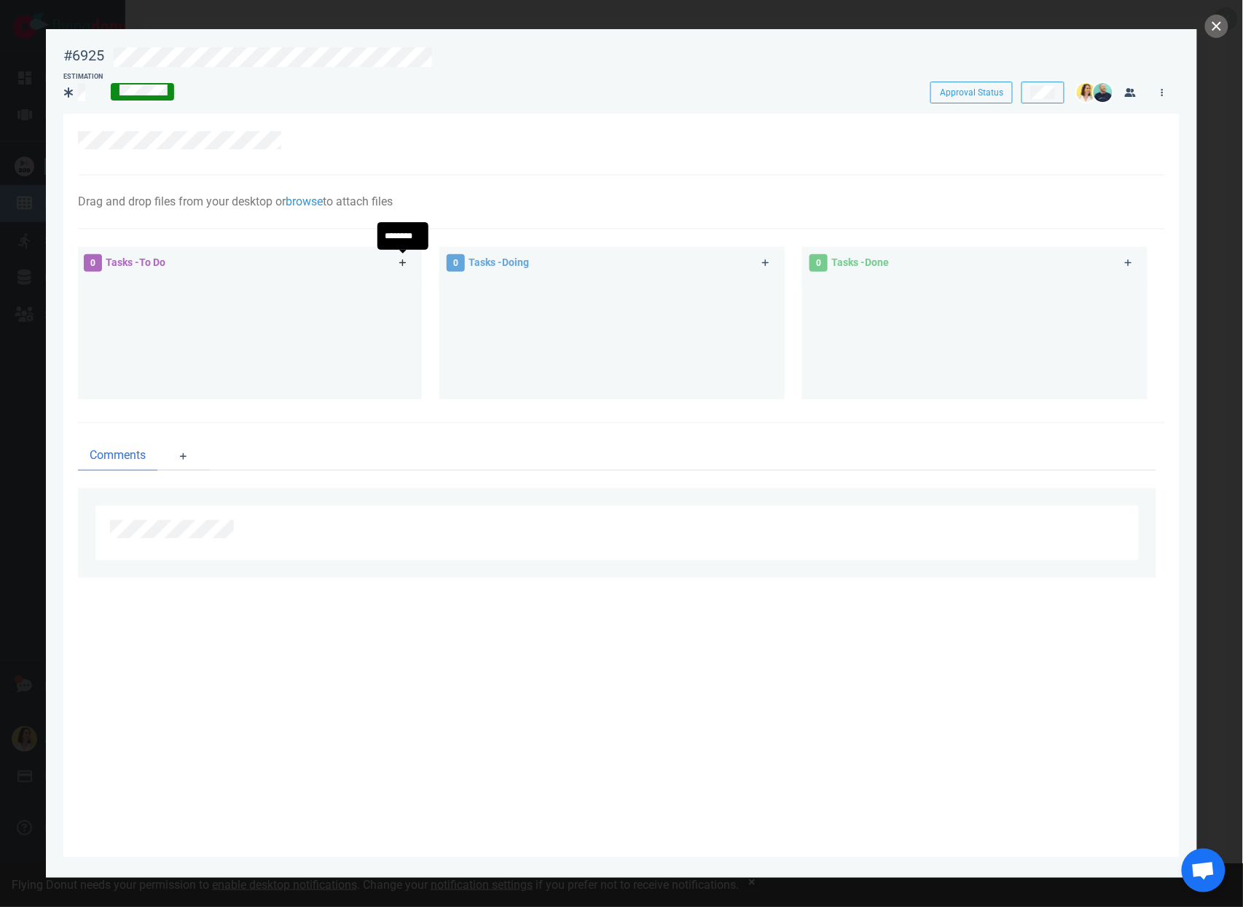
click at [407, 265] on icon at bounding box center [403, 263] width 8 height 9
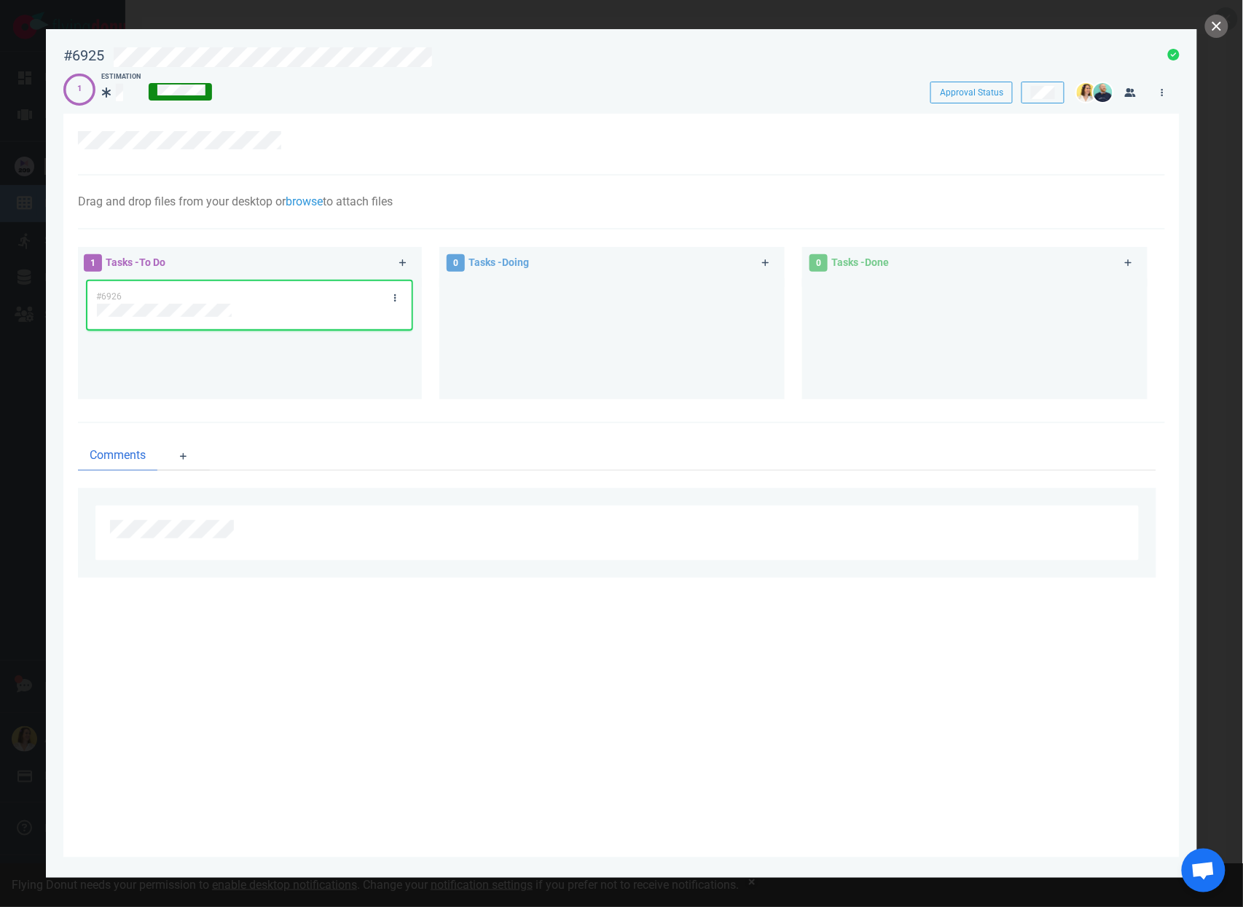
click at [651, 315] on div at bounding box center [612, 332] width 328 height 109
click at [1222, 35] on button "close" at bounding box center [1216, 26] width 23 height 23
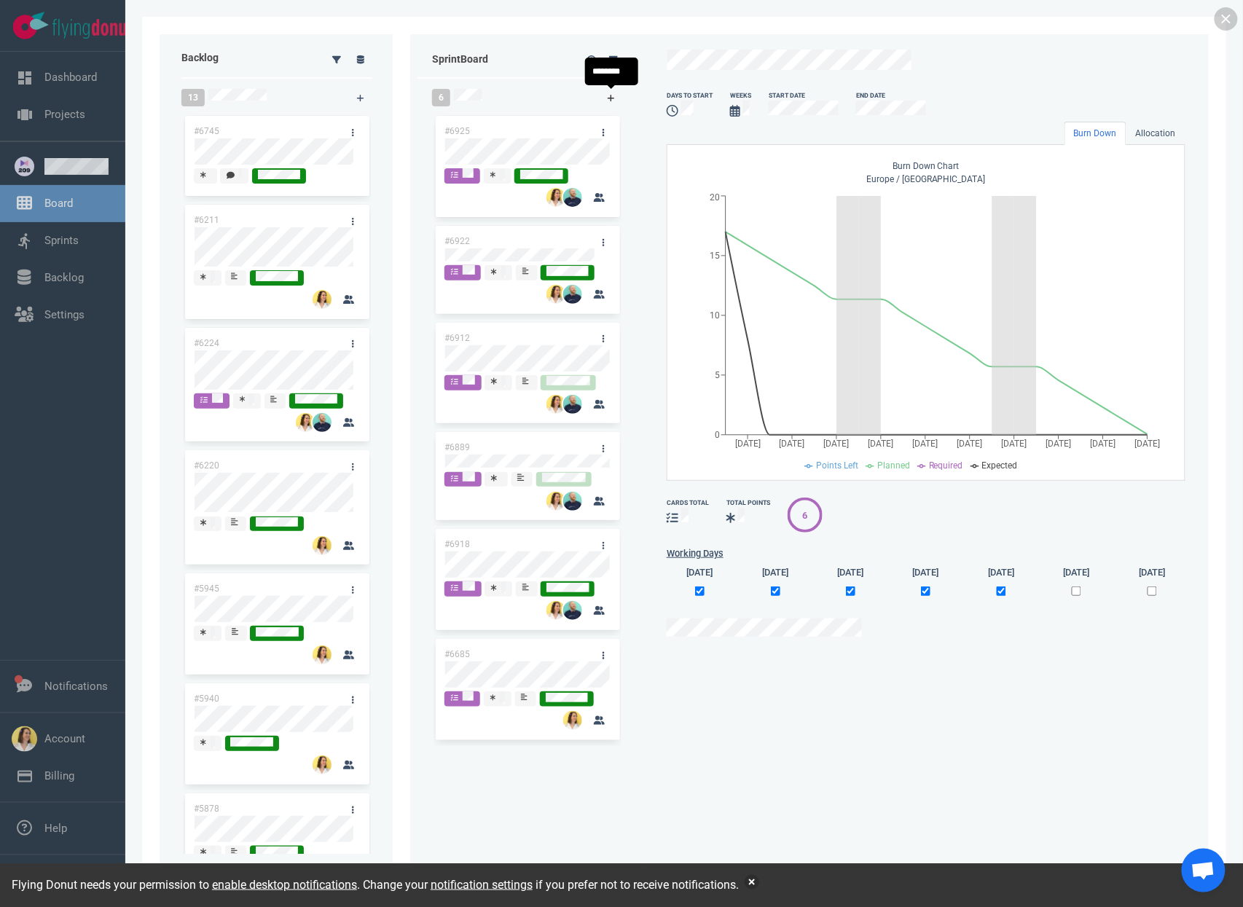
click at [611, 101] on icon at bounding box center [612, 98] width 8 height 9
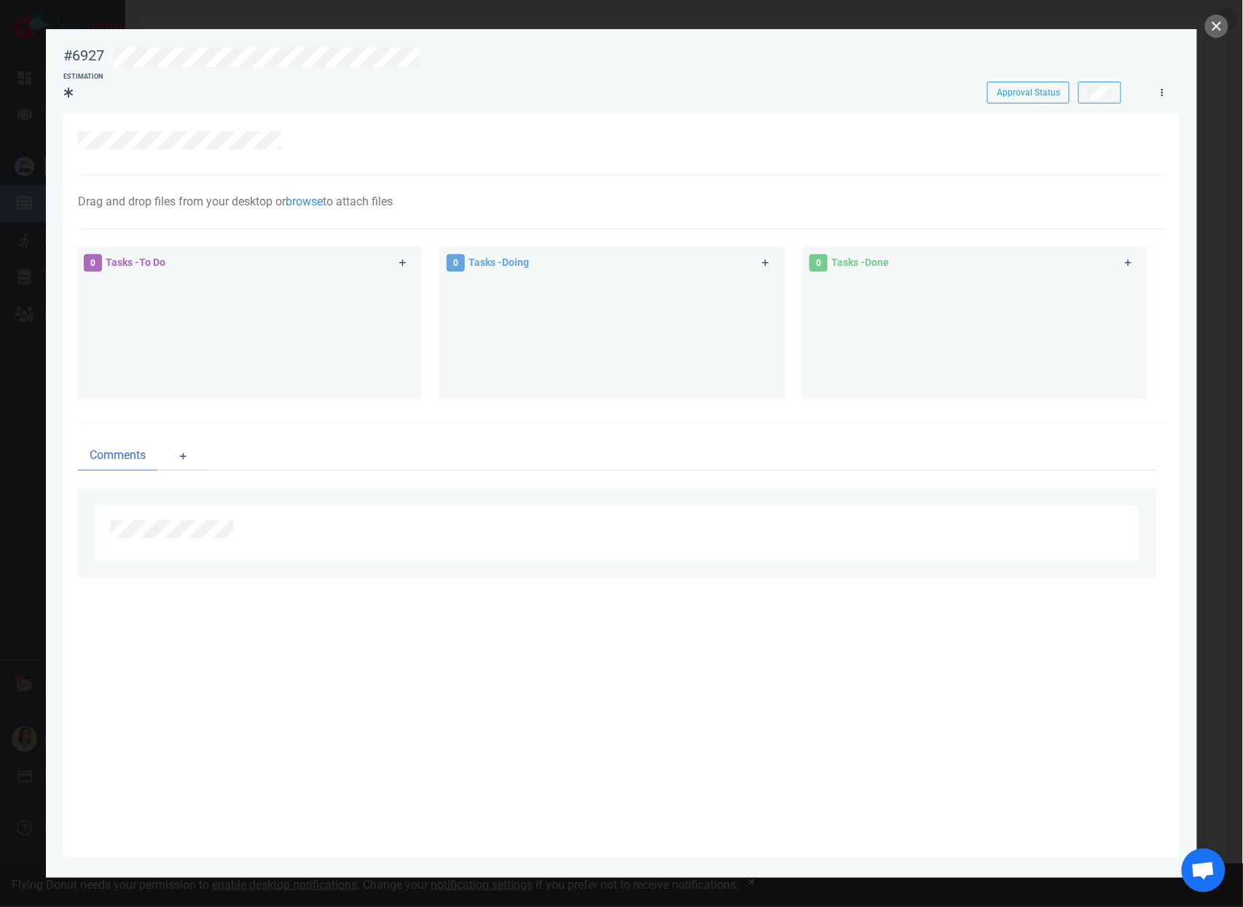
click at [1157, 97] on link at bounding box center [1162, 92] width 23 height 18
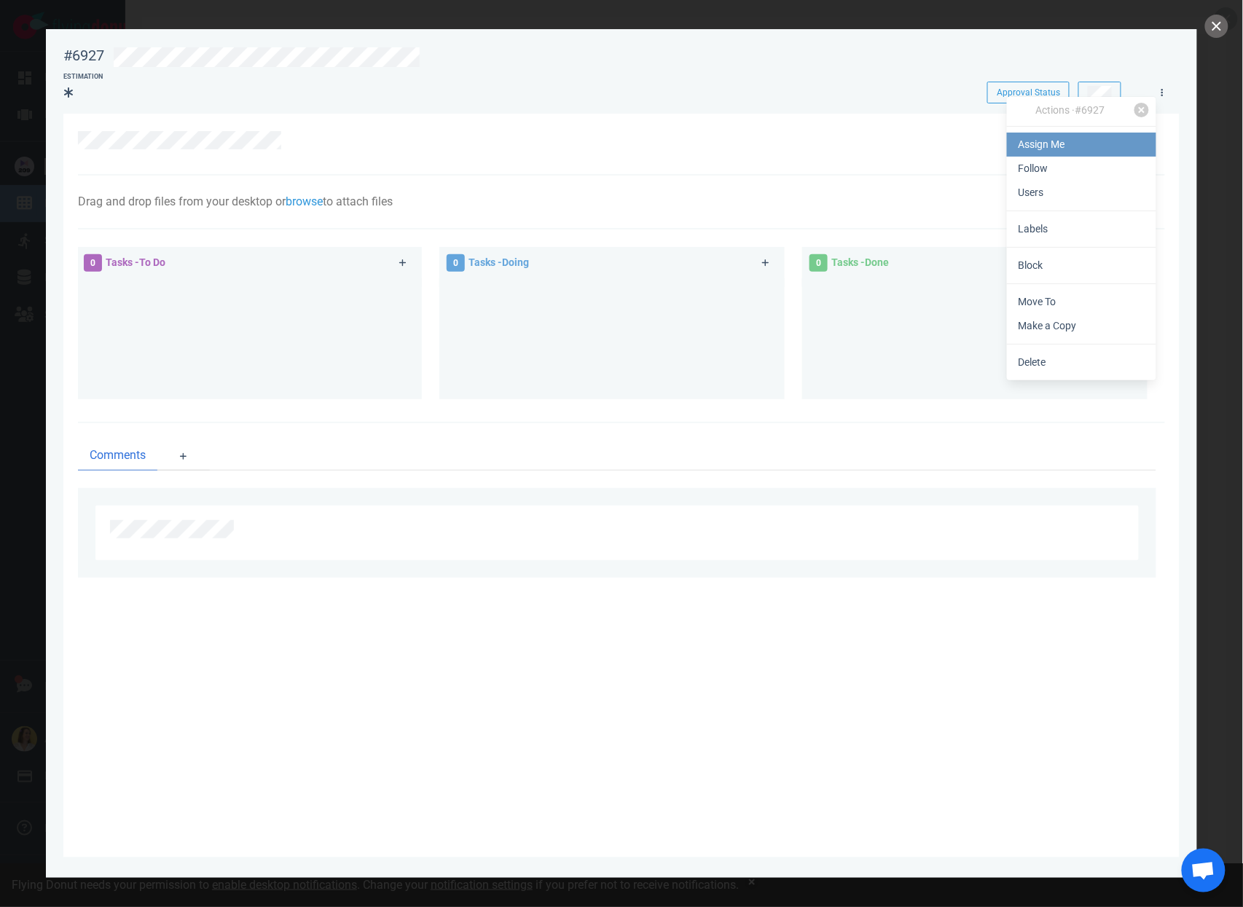
click at [1095, 140] on link "Assign Me" at bounding box center [1081, 145] width 149 height 24
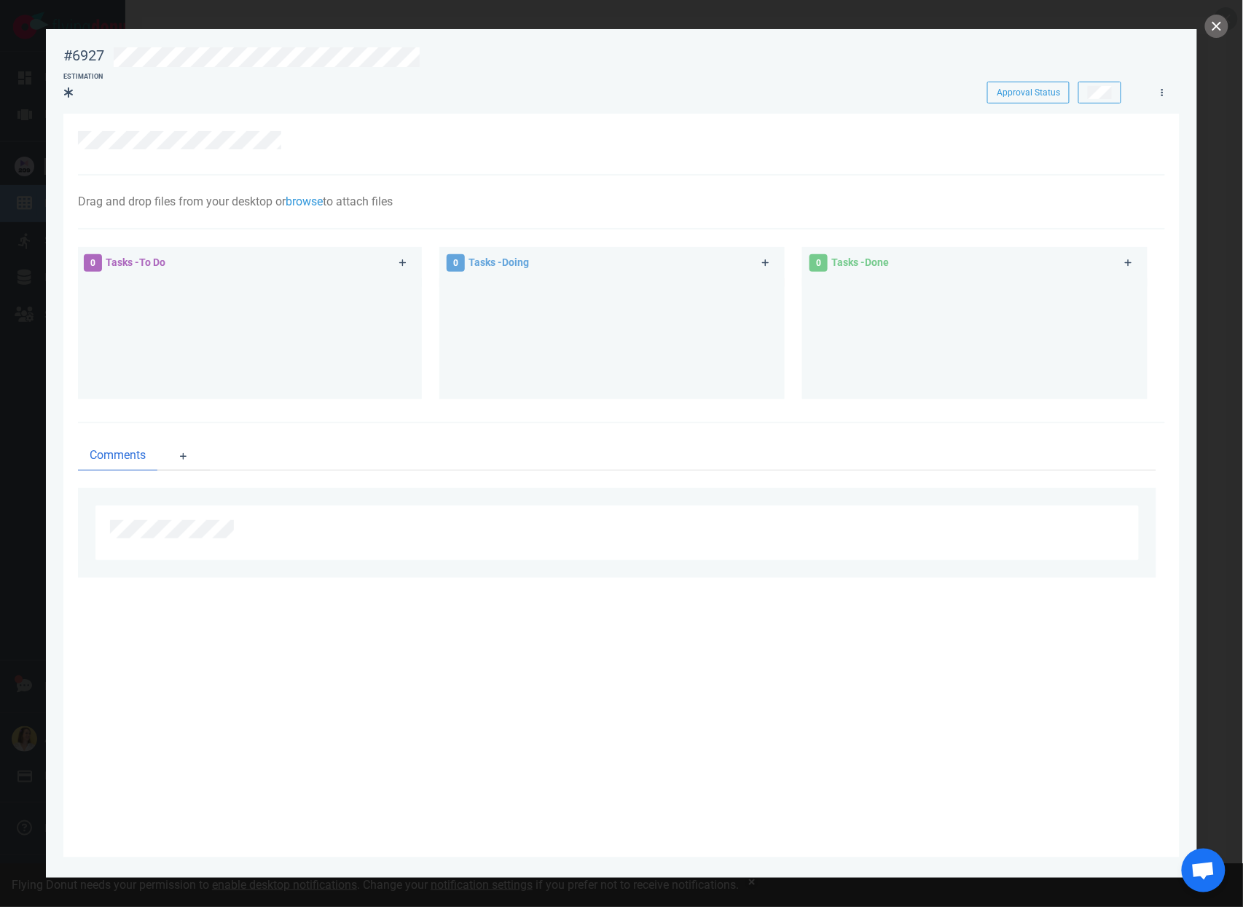
click at [557, 41] on div at bounding box center [627, 55] width 1047 height 34
click at [553, 60] on div at bounding box center [632, 57] width 1036 height 20
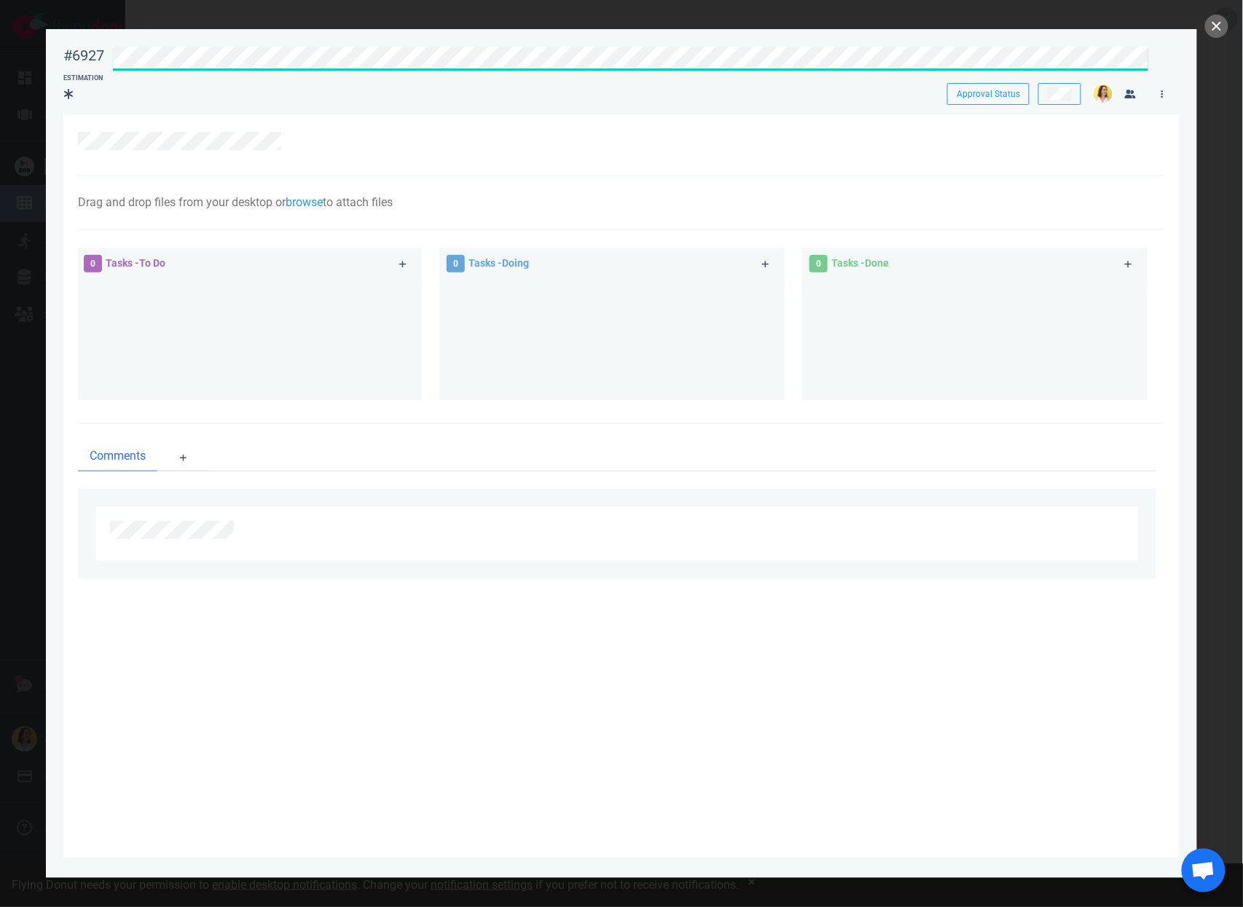
click at [1020, 186] on div "Drag and drop files from your desktop or browse to attach files Attach Files Co…" at bounding box center [621, 203] width 1087 height 54
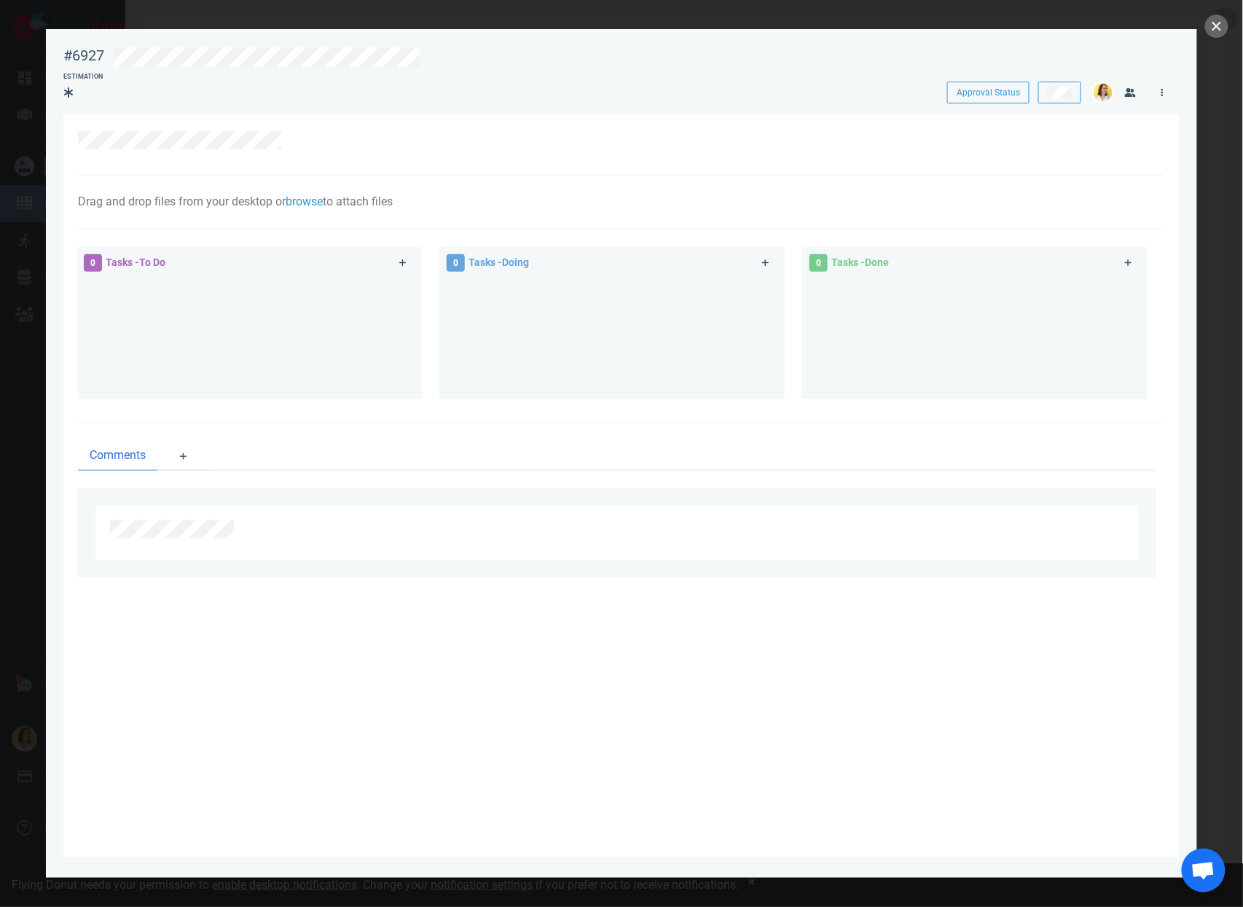
click at [1162, 96] on icon at bounding box center [1163, 92] width 2 height 9
click at [1095, 241] on div "Actions · #6927 Unassign Me Follow Users Labels Block Move To Make a Copy Delete" at bounding box center [1087, 238] width 149 height 284
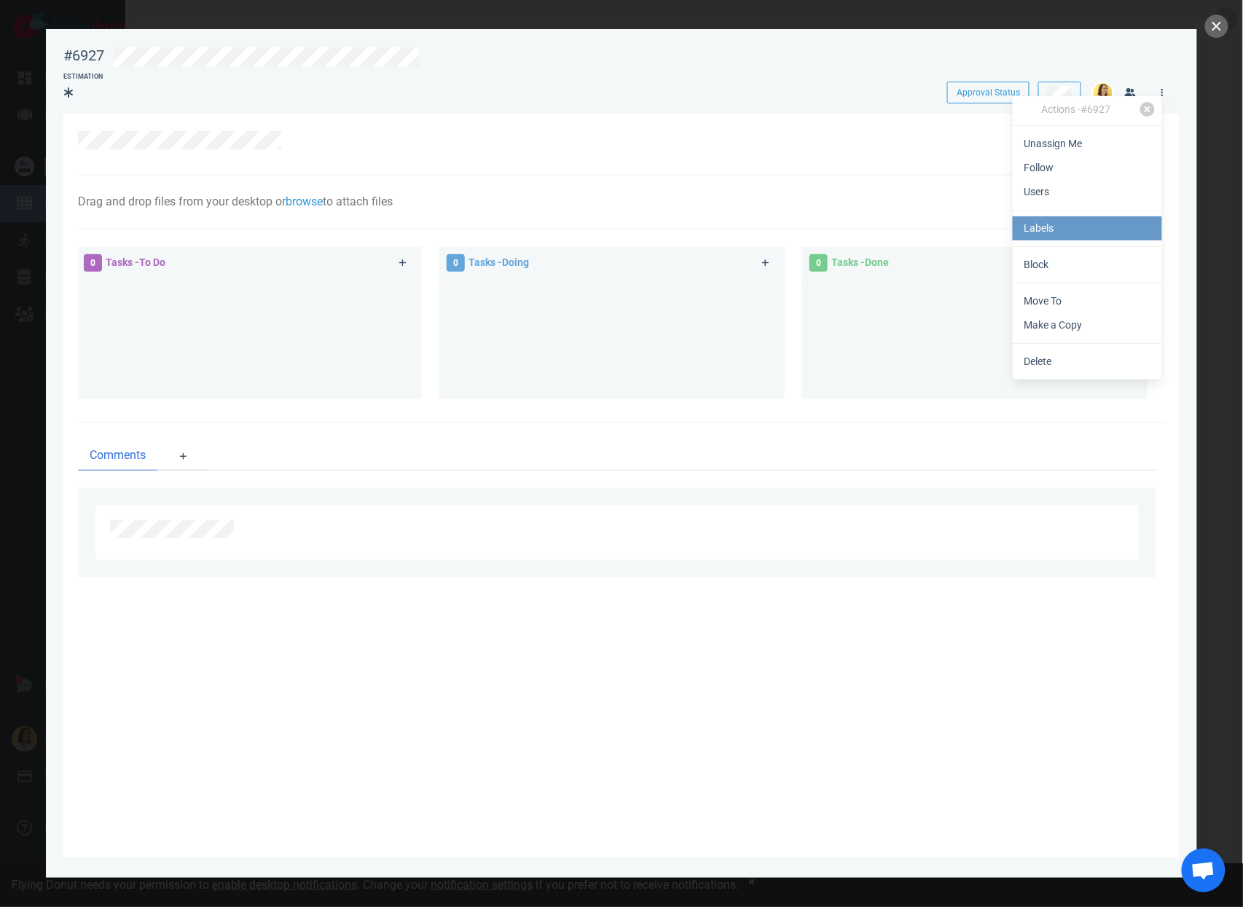
click at [1100, 224] on link "Labels" at bounding box center [1087, 228] width 149 height 24
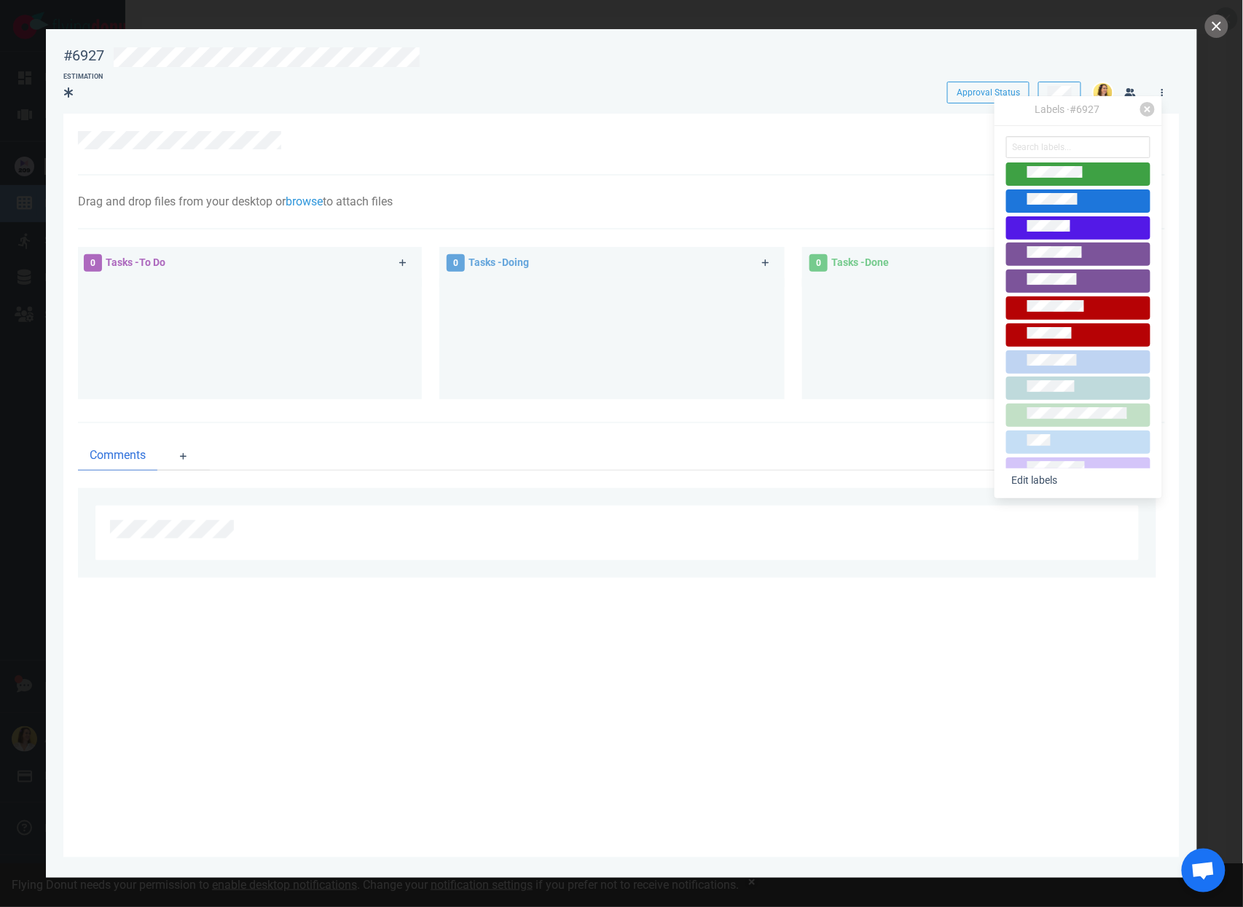
click at [1066, 182] on span at bounding box center [1079, 174] width 144 height 23
click at [71, 94] on icon at bounding box center [68, 92] width 9 height 10
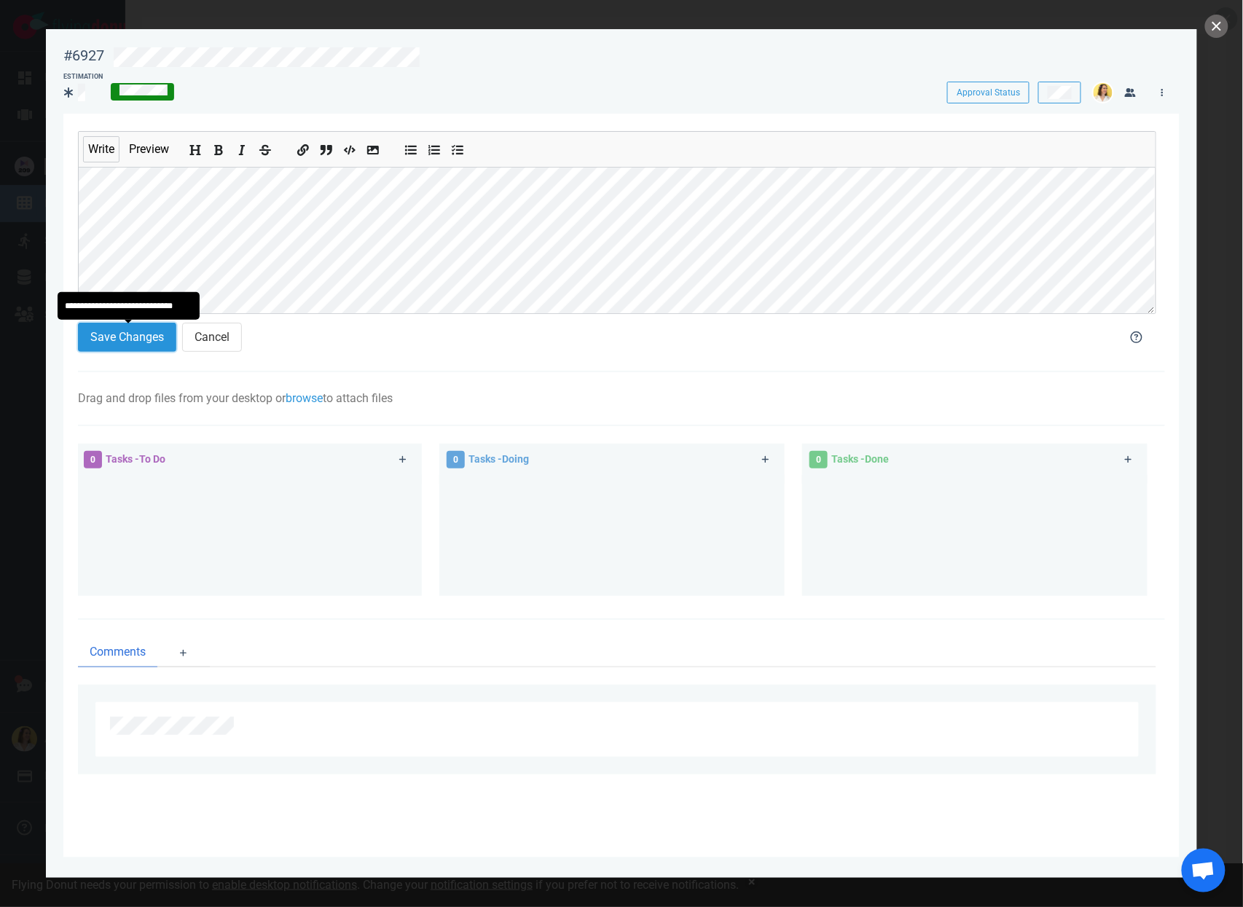
click at [103, 343] on button "Save Changes" at bounding box center [127, 337] width 98 height 29
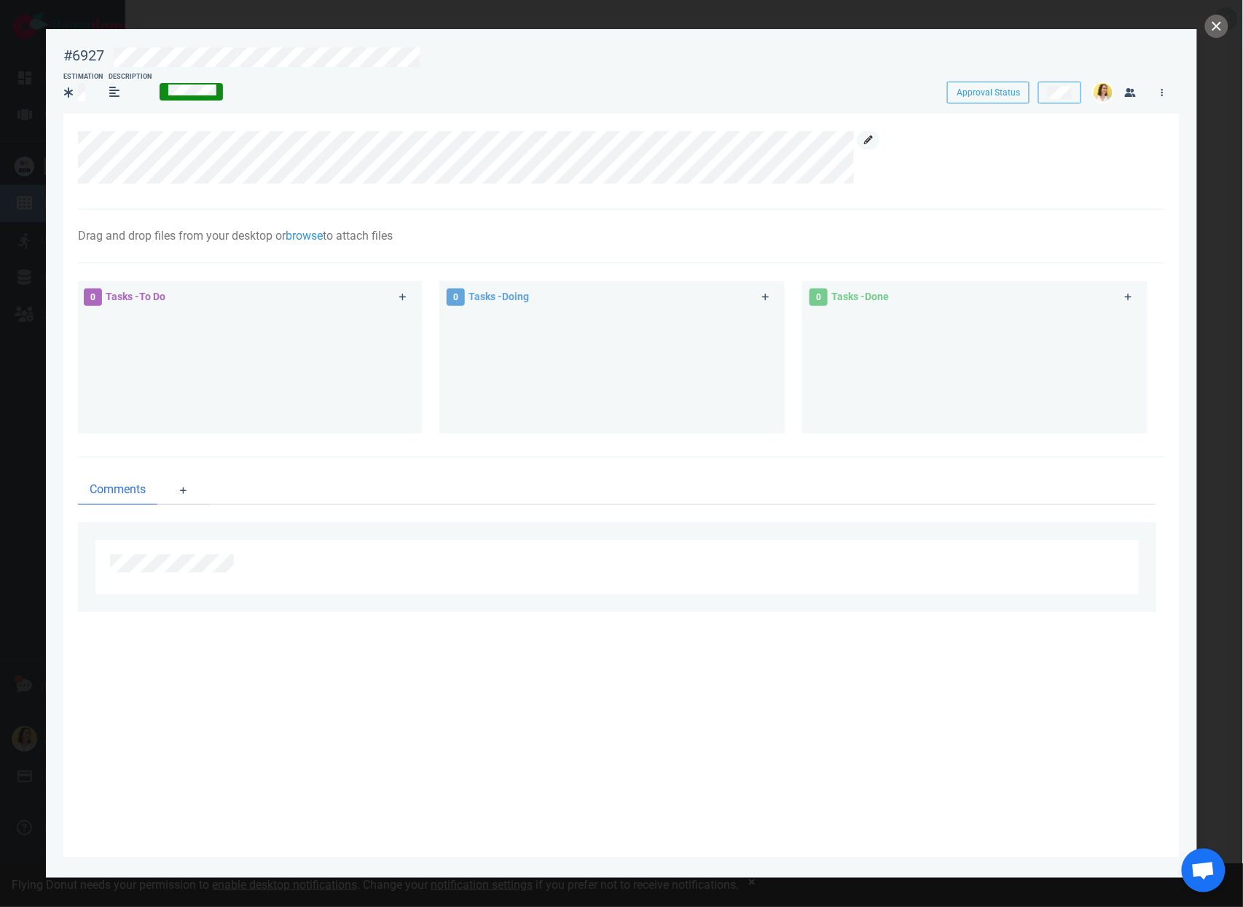
click at [867, 136] on icon at bounding box center [868, 140] width 9 height 9
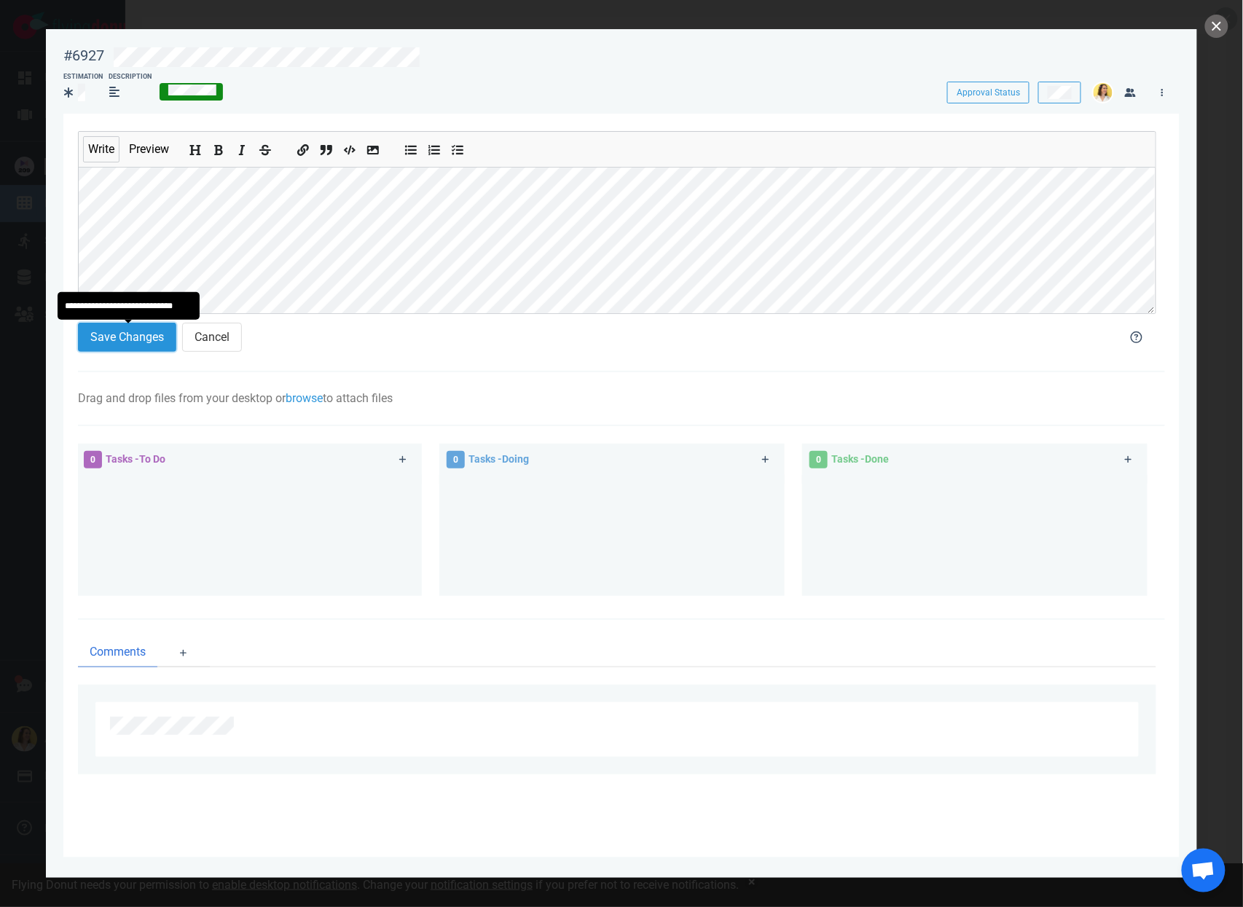
click at [149, 345] on button "Save Changes" at bounding box center [127, 337] width 98 height 29
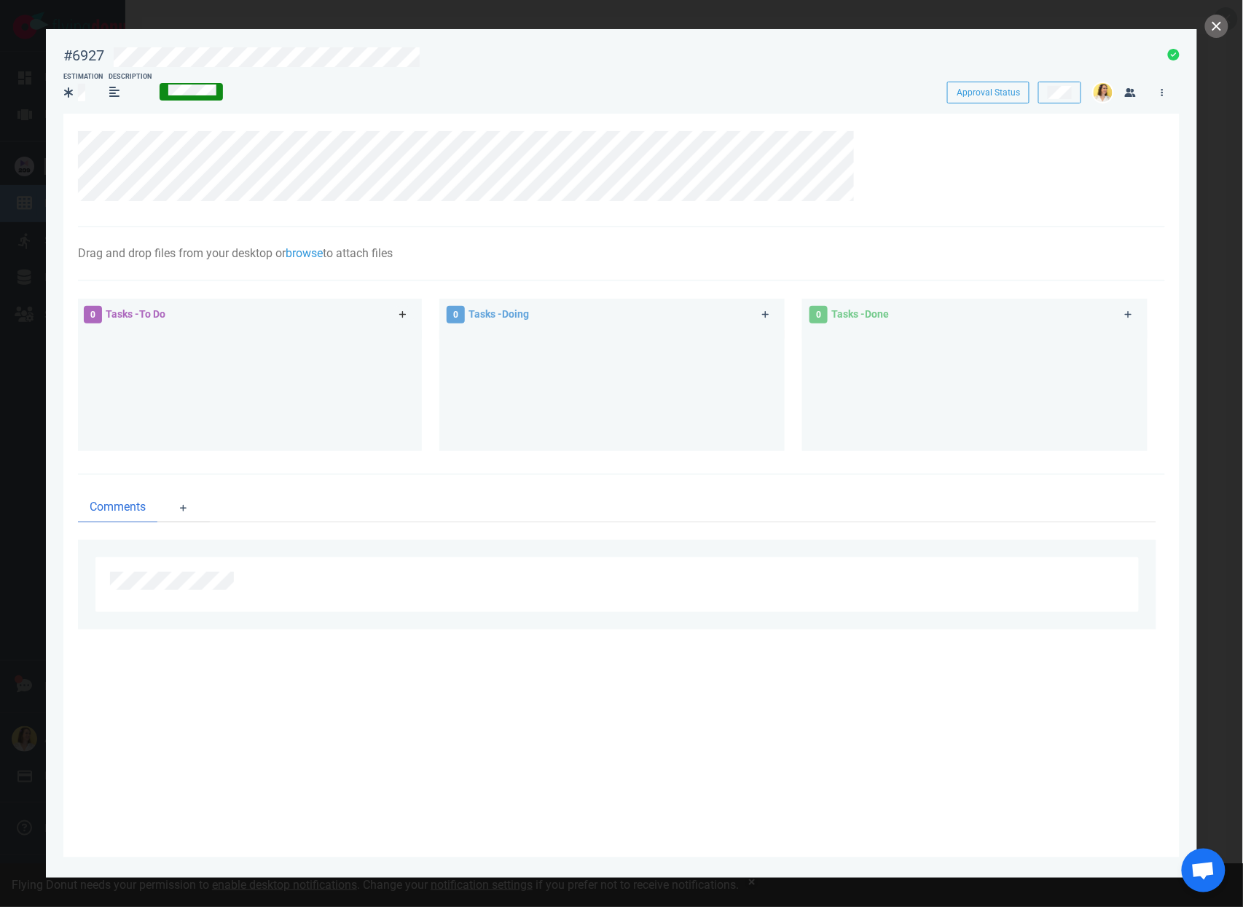
click at [405, 318] on icon at bounding box center [403, 314] width 8 height 9
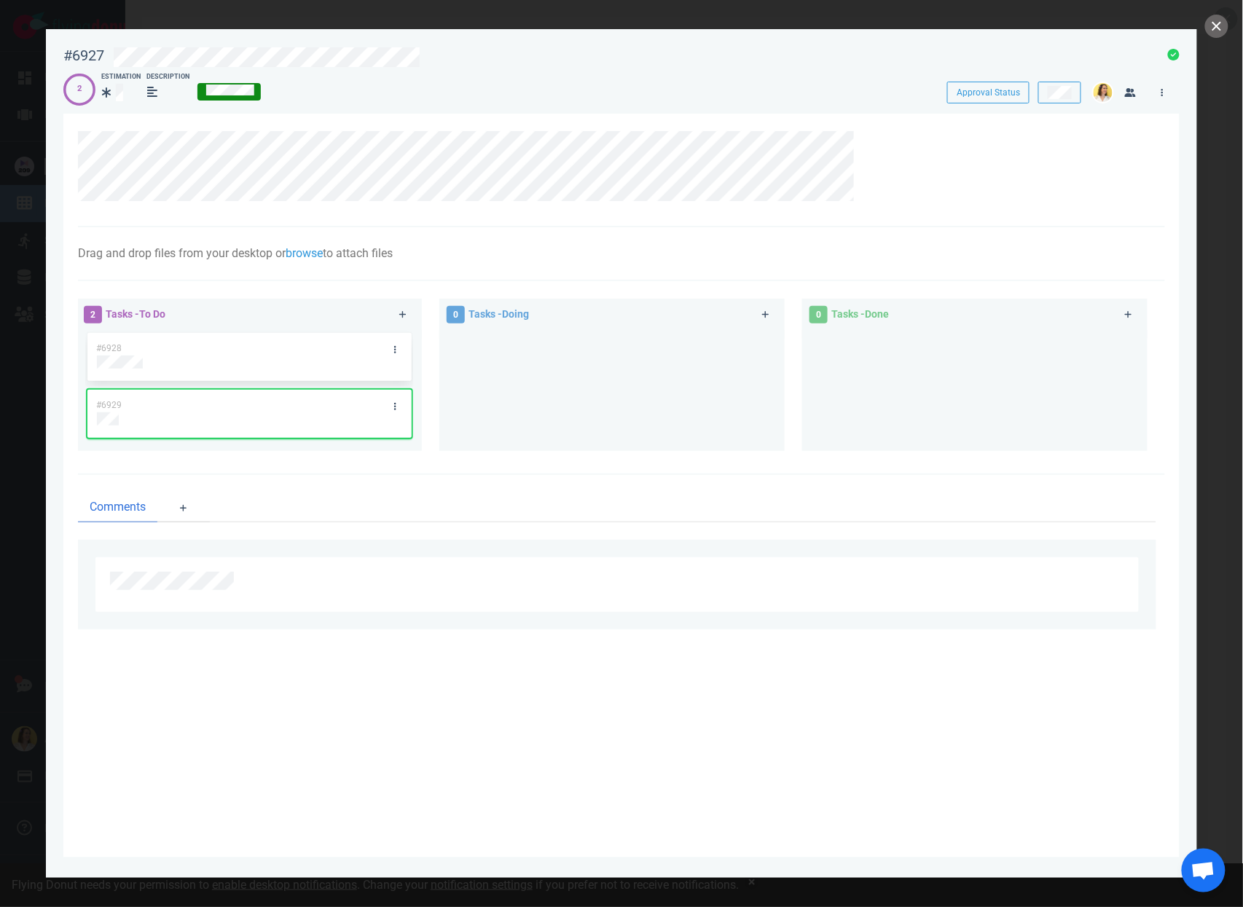
click at [528, 407] on div at bounding box center [612, 384] width 328 height 109
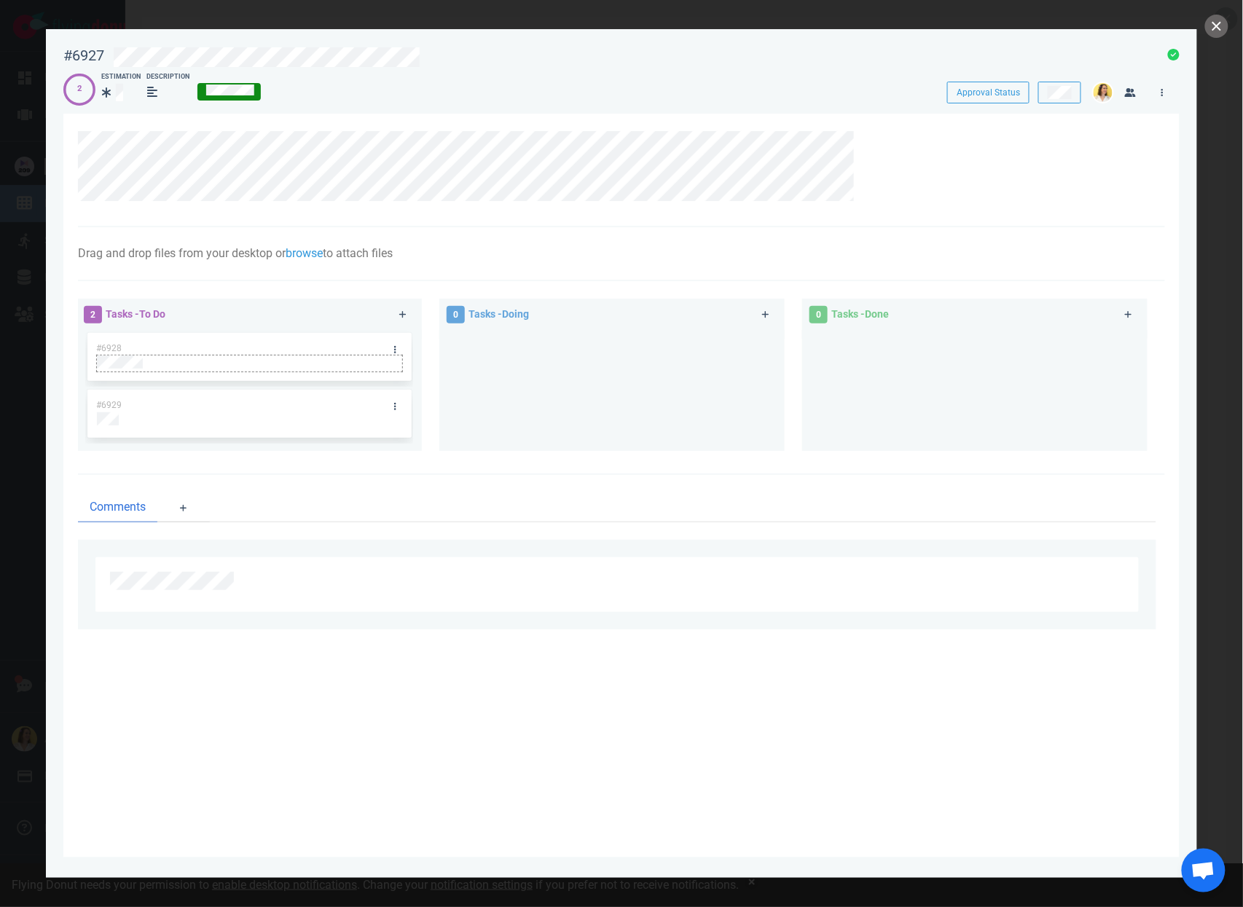
click at [399, 357] on div at bounding box center [249, 362] width 305 height 13
click at [399, 350] on link at bounding box center [394, 349] width 23 height 18
click at [415, 402] on link "Assign Me" at bounding box center [473, 398] width 149 height 24
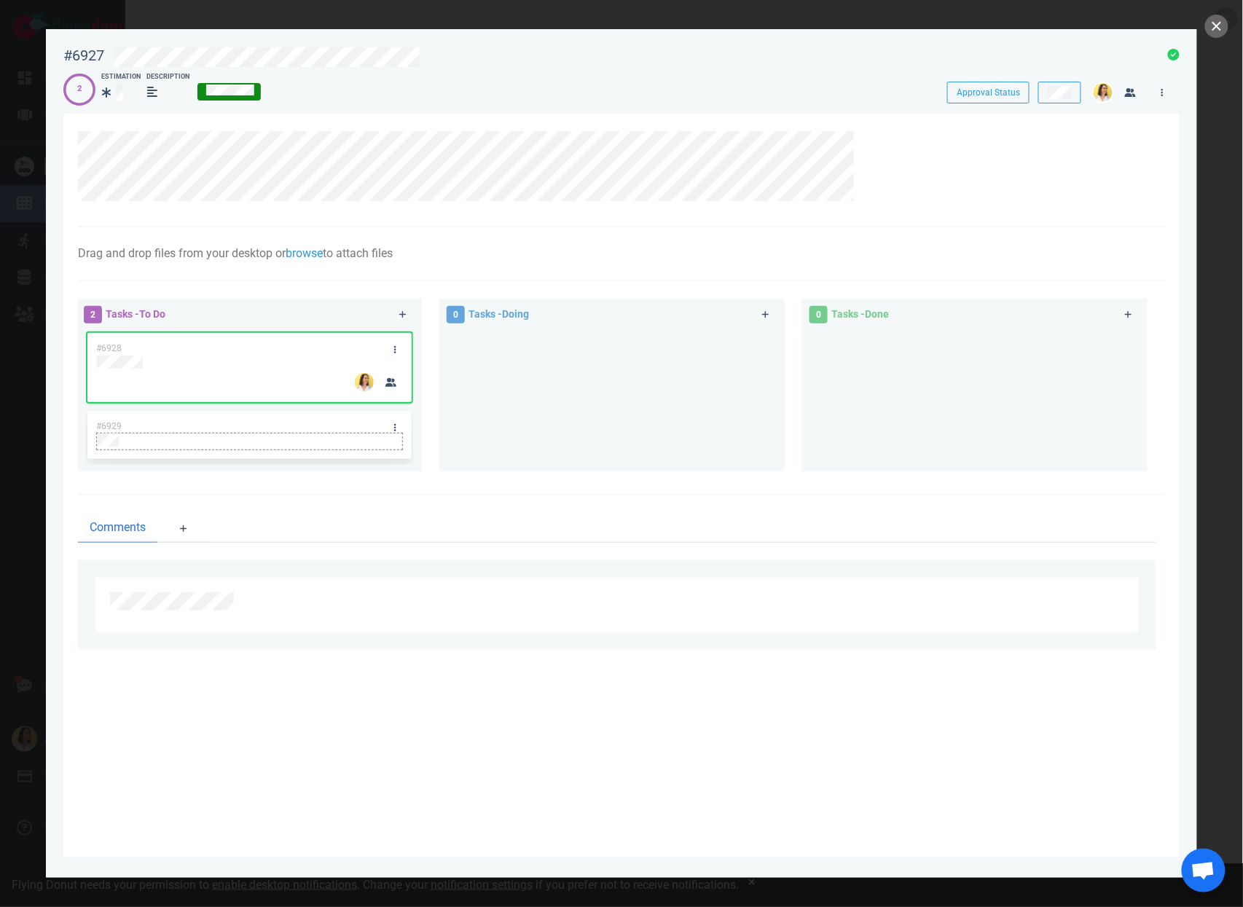
click at [396, 433] on div at bounding box center [249, 441] width 306 height 17
click at [399, 418] on link at bounding box center [394, 427] width 23 height 18
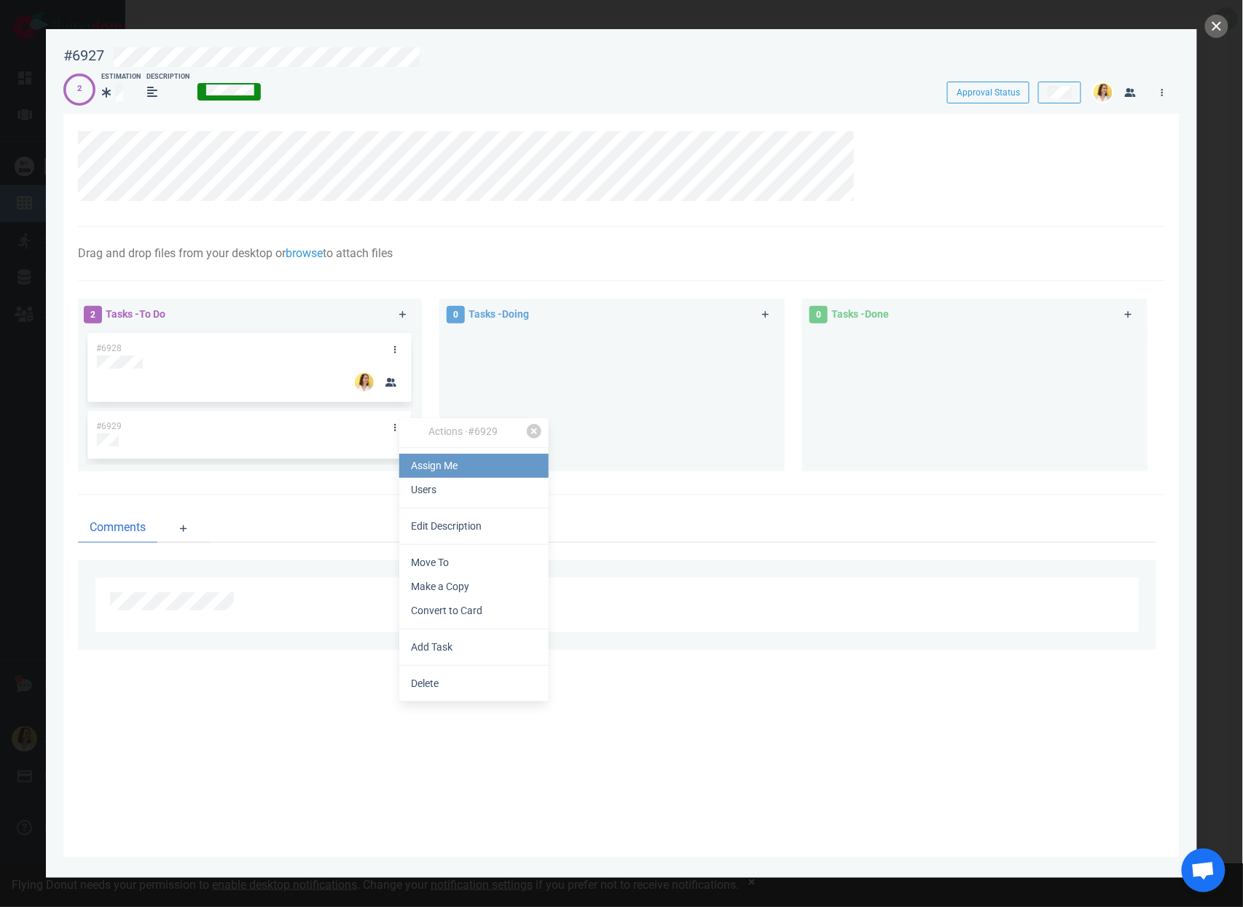
click at [421, 461] on link "Assign Me" at bounding box center [473, 466] width 149 height 24
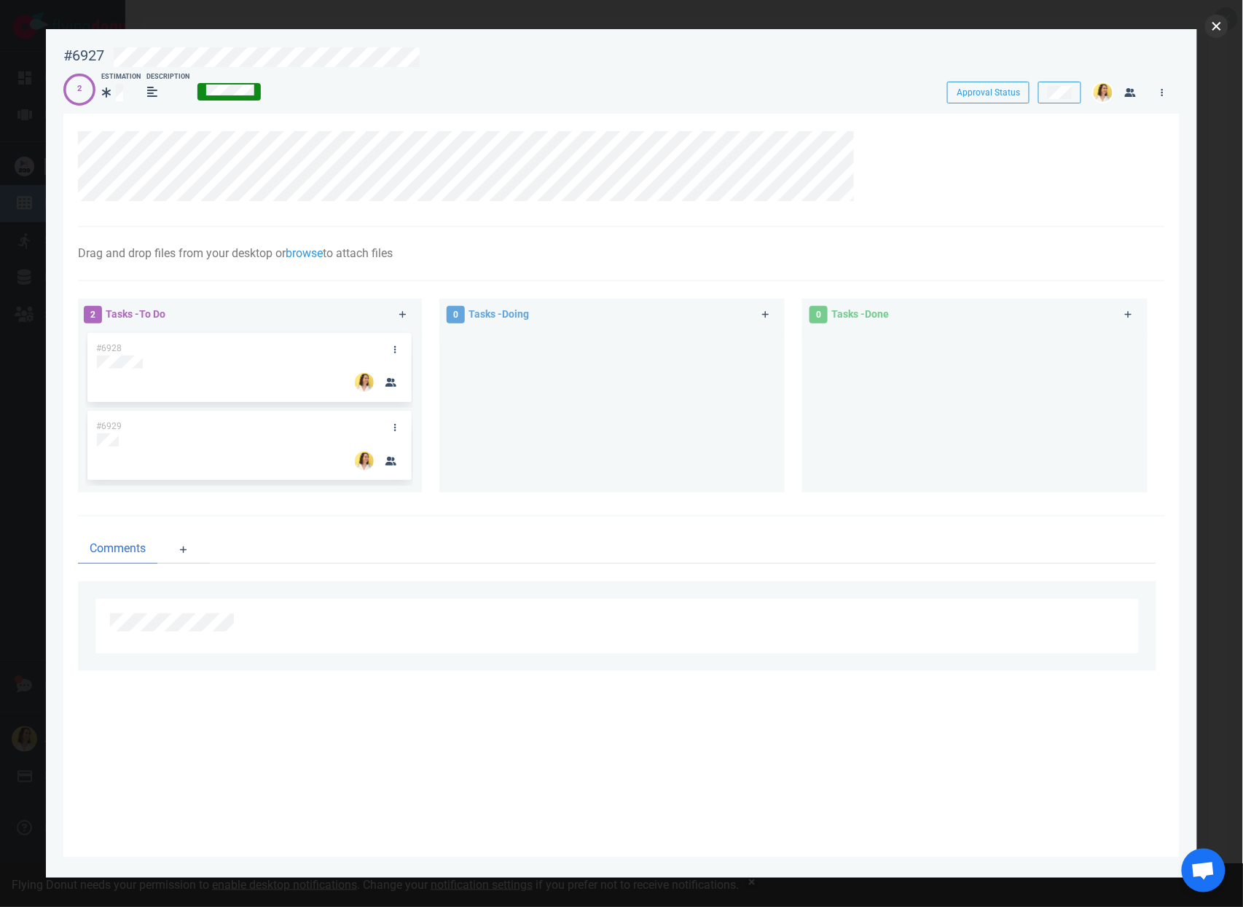
click at [1219, 31] on button "close" at bounding box center [1216, 26] width 23 height 23
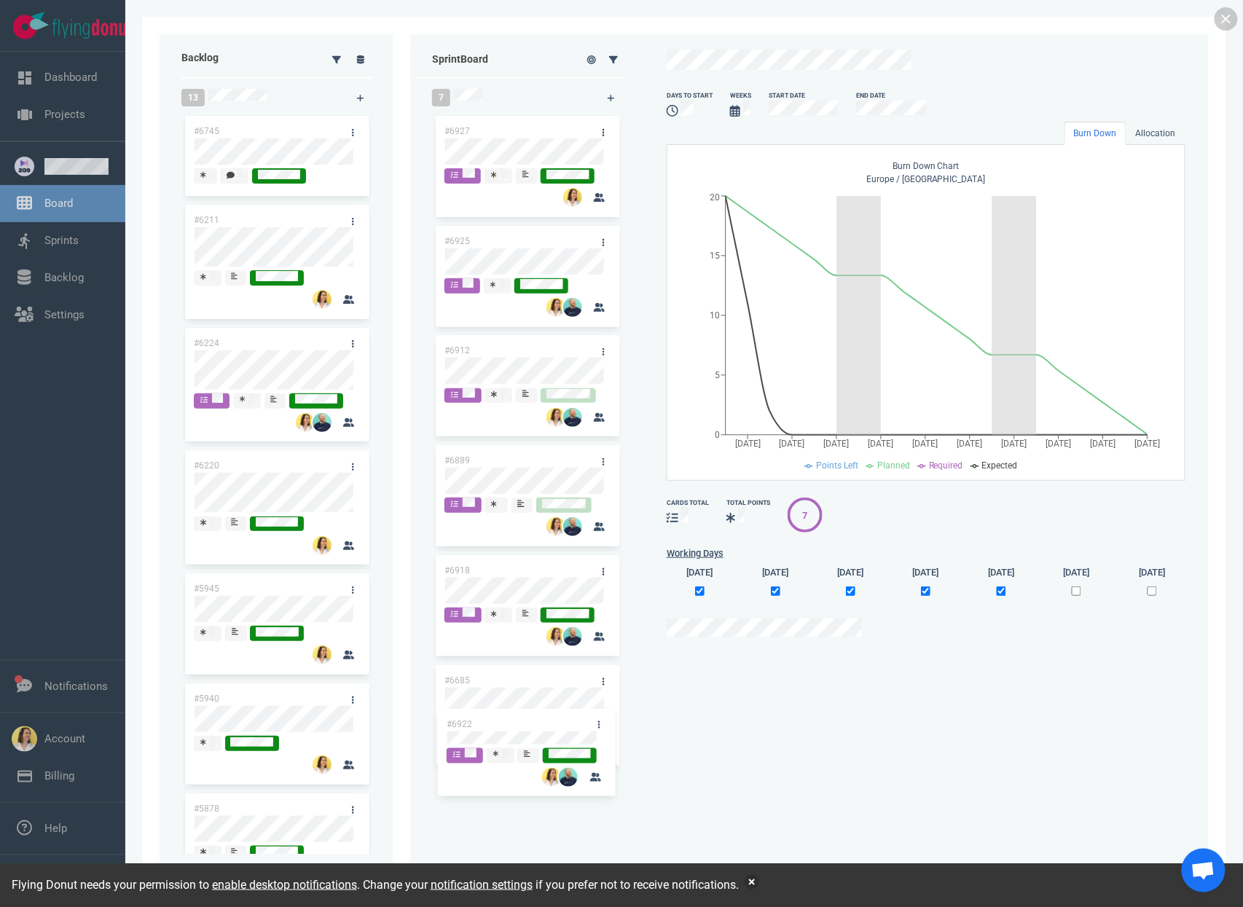
scroll to position [18, 0]
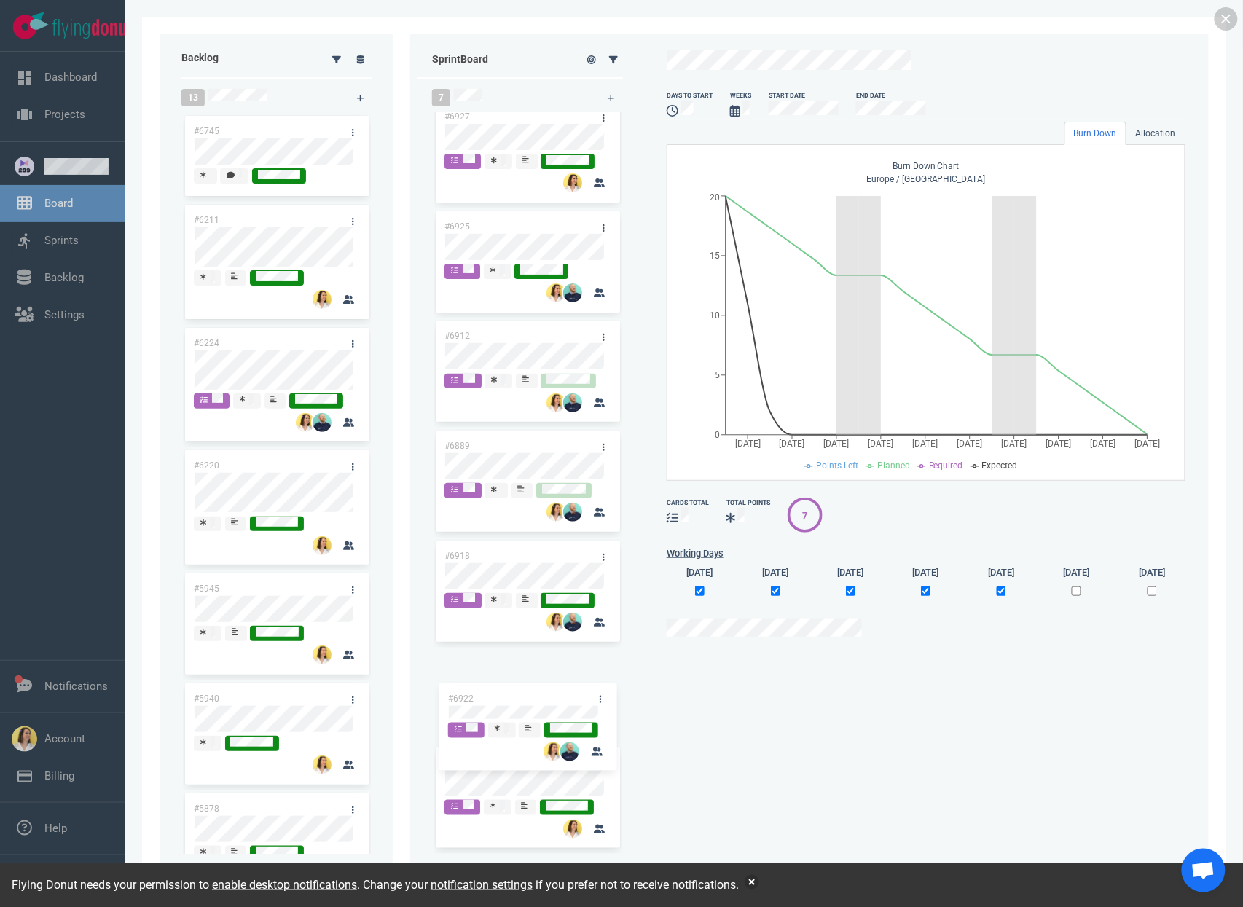
drag, startPoint x: 570, startPoint y: 329, endPoint x: 573, endPoint y: 686, distance: 356.4
click at [573, 687] on div "#6927 #6925 #6922 #6912 #6889 #6918 #6685 #6922" at bounding box center [528, 465] width 188 height 735
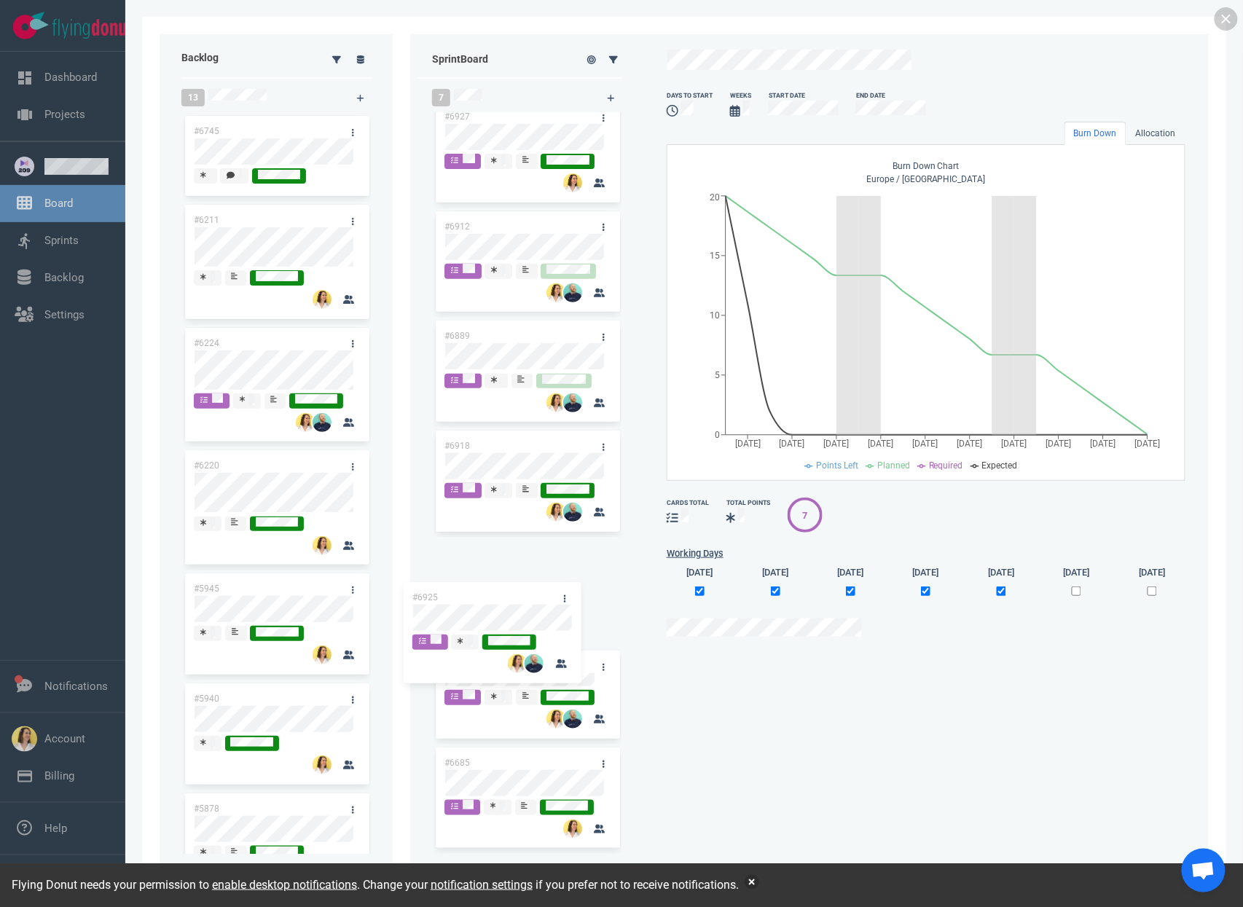
click at [537, 605] on div "#6927 #6925 #6912 #6889 #6918 #6922 #6685 #6925" at bounding box center [528, 465] width 188 height 735
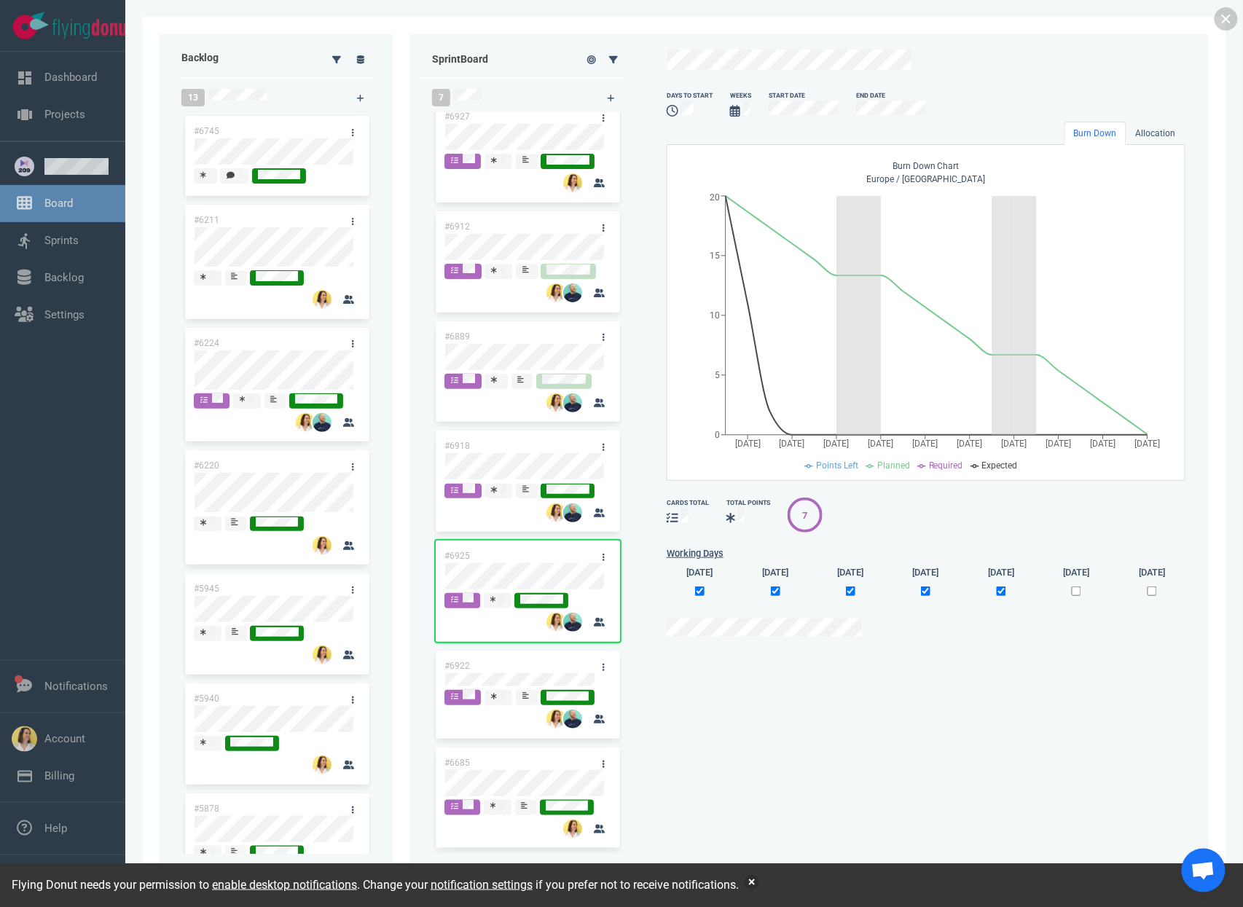
scroll to position [4, 0]
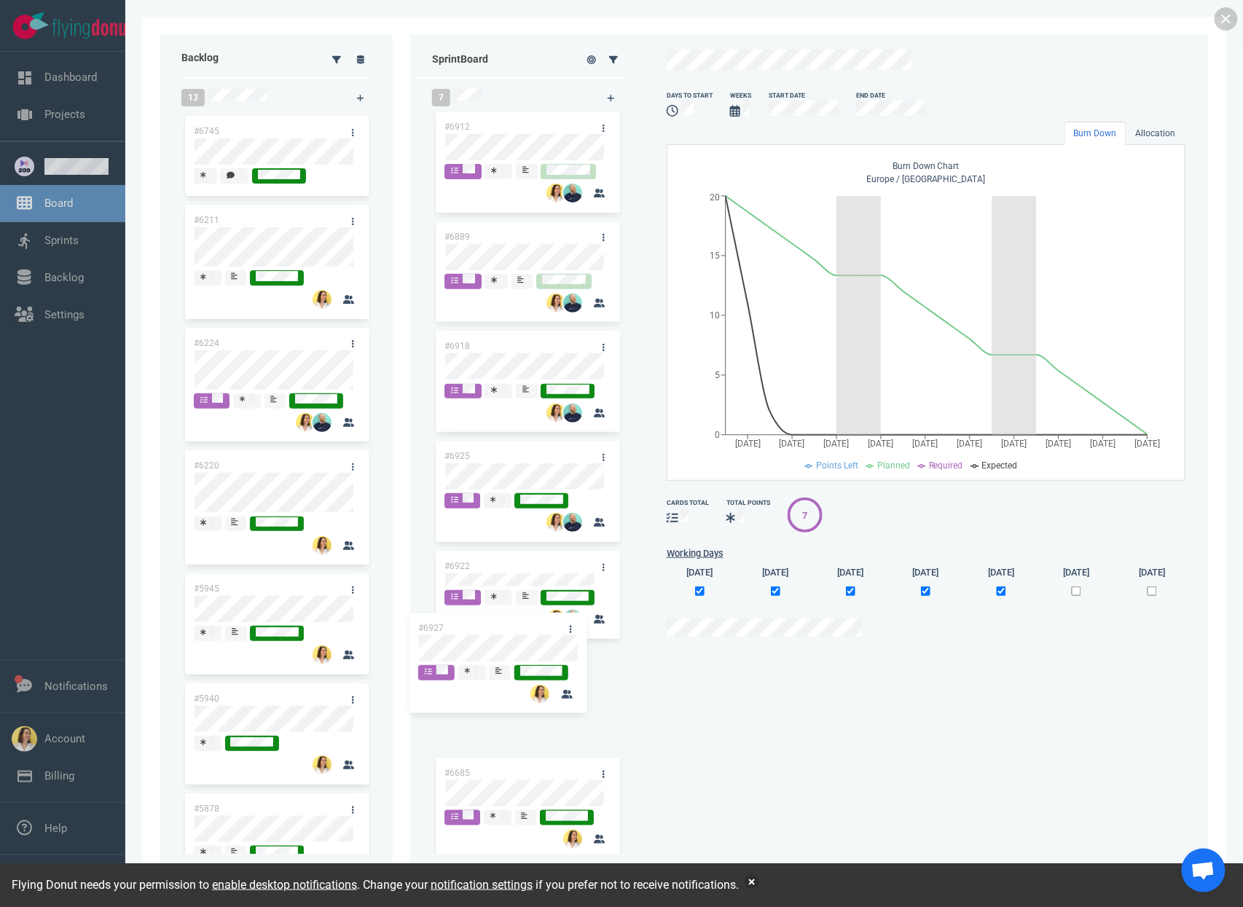
click at [521, 650] on div "#6927 #6912 #6889 #6918 #6925 #6922 #6685 #6927" at bounding box center [528, 476] width 188 height 735
click at [714, 778] on div "days to start Weeks Start Date End Date Burn Down Allocation Burn Down Chart [G…" at bounding box center [926, 453] width 548 height 821
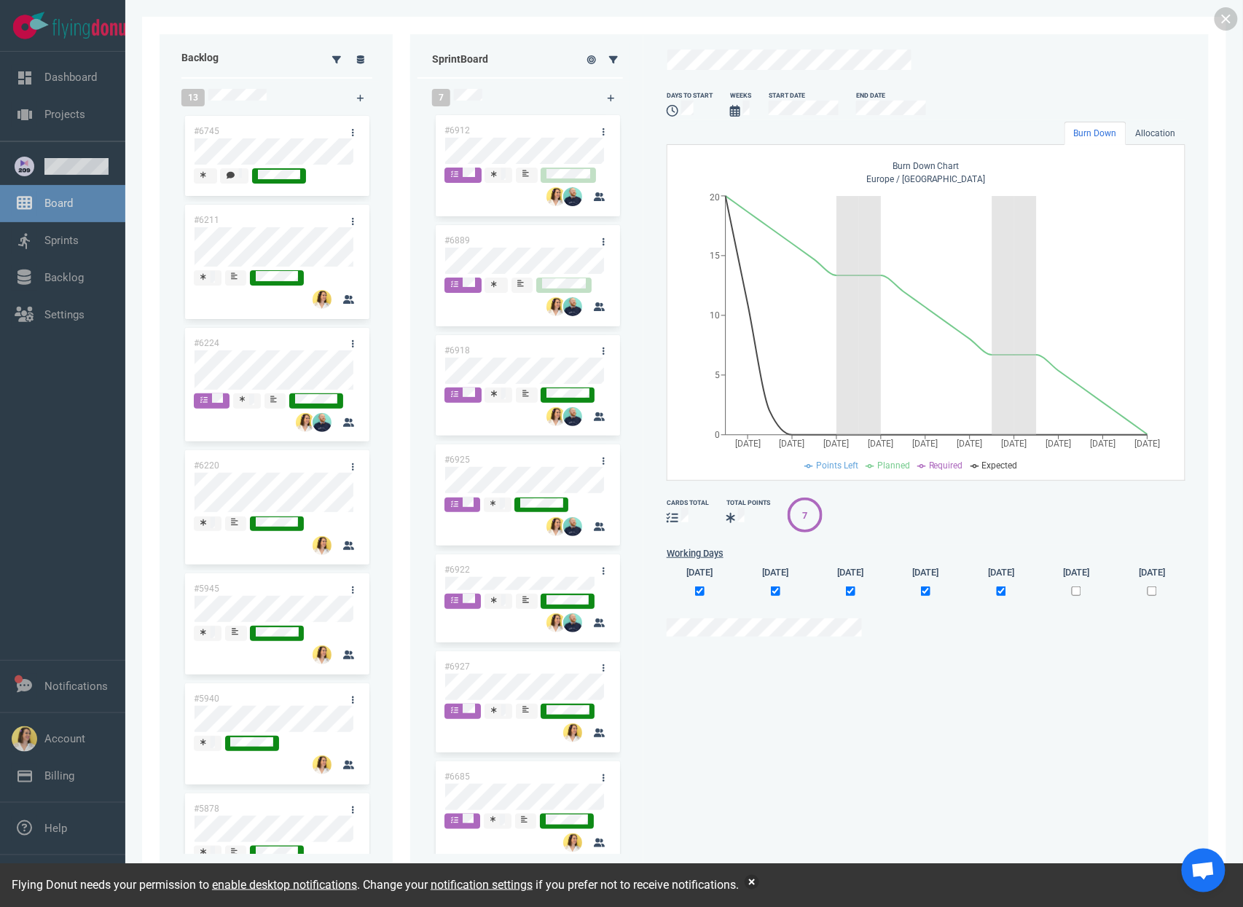
scroll to position [0, 0]
click at [606, 121] on div at bounding box center [606, 131] width 28 height 31
click at [601, 133] on link at bounding box center [603, 132] width 23 height 18
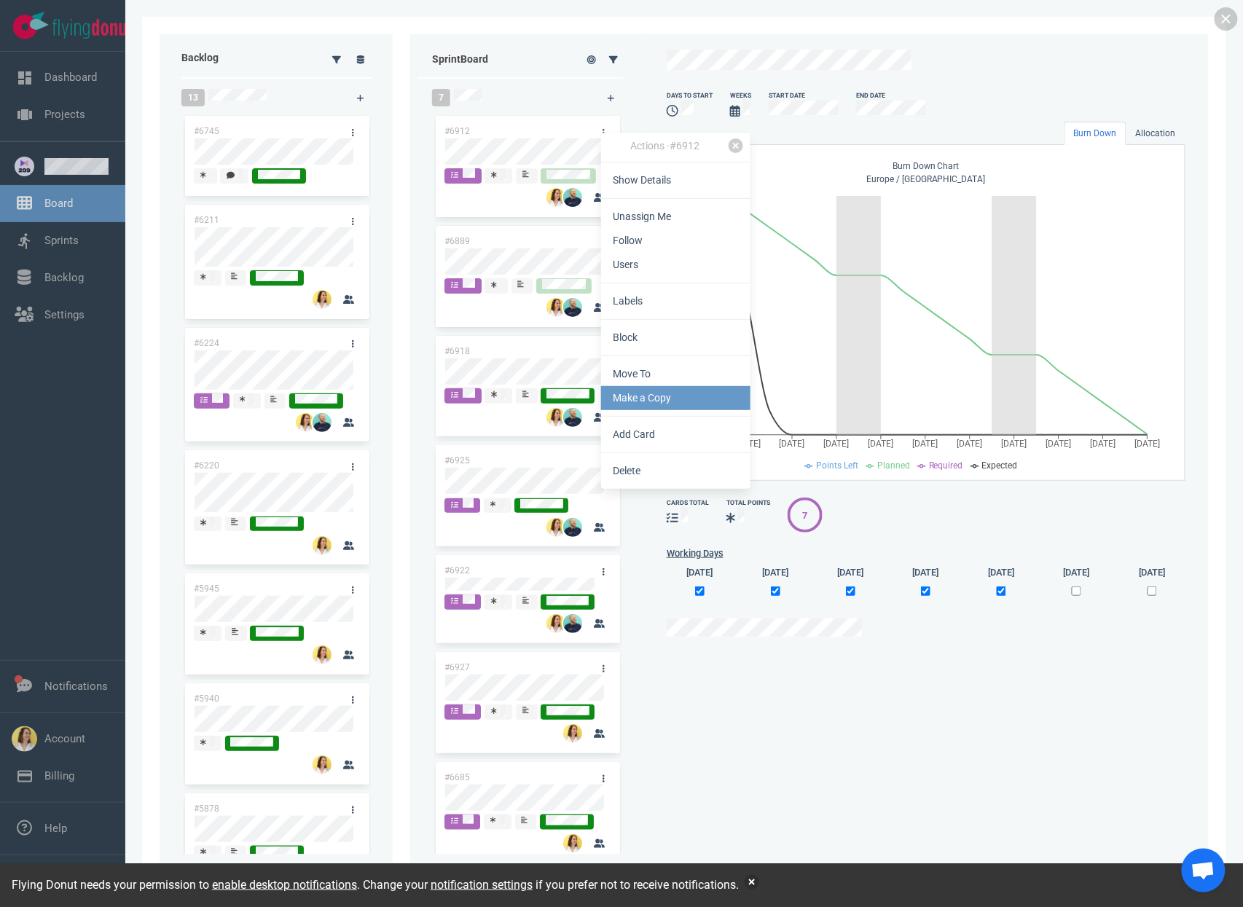
click at [646, 397] on link "Make a Copy" at bounding box center [675, 398] width 149 height 24
select select "sprint"
select select "after"
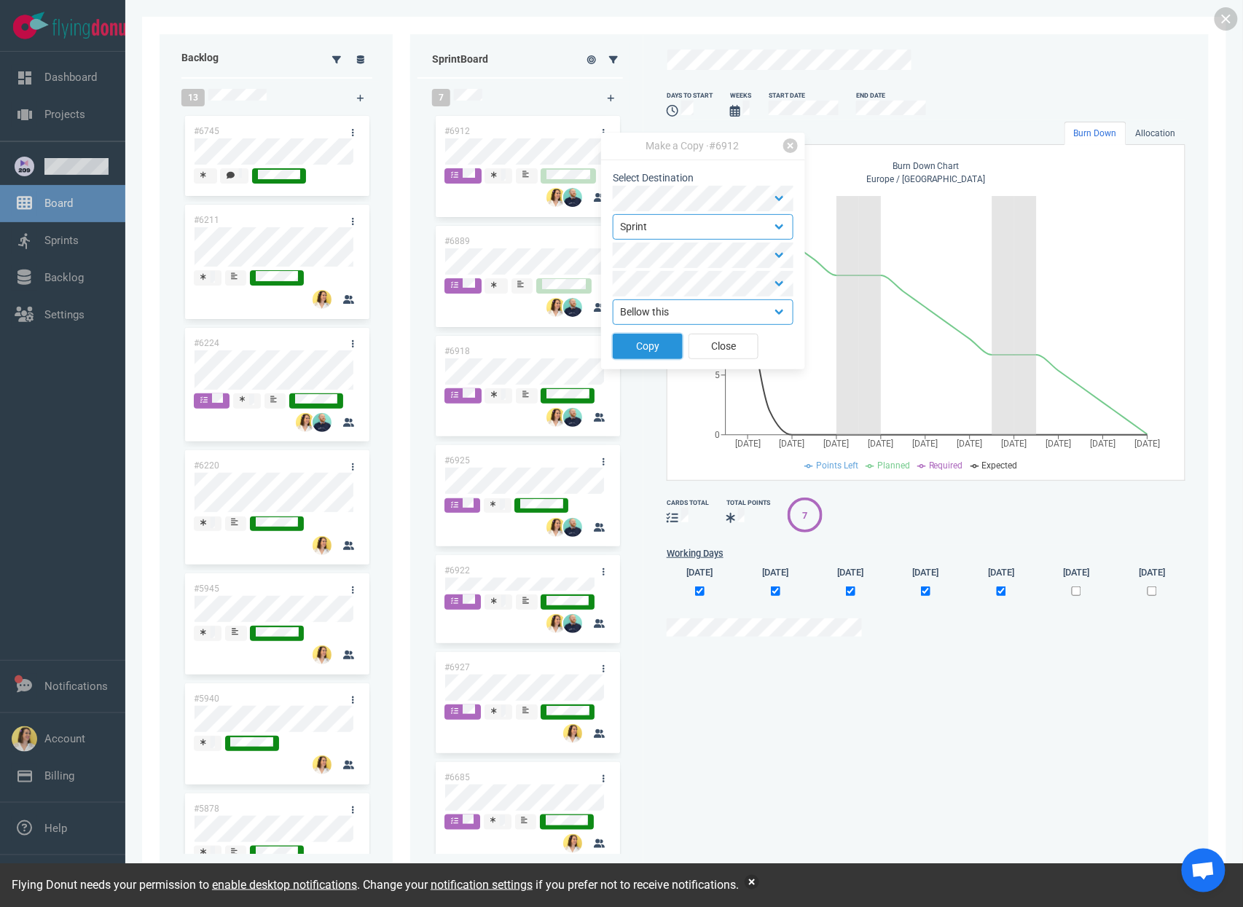
click at [647, 347] on button "Copy" at bounding box center [648, 347] width 70 height 26
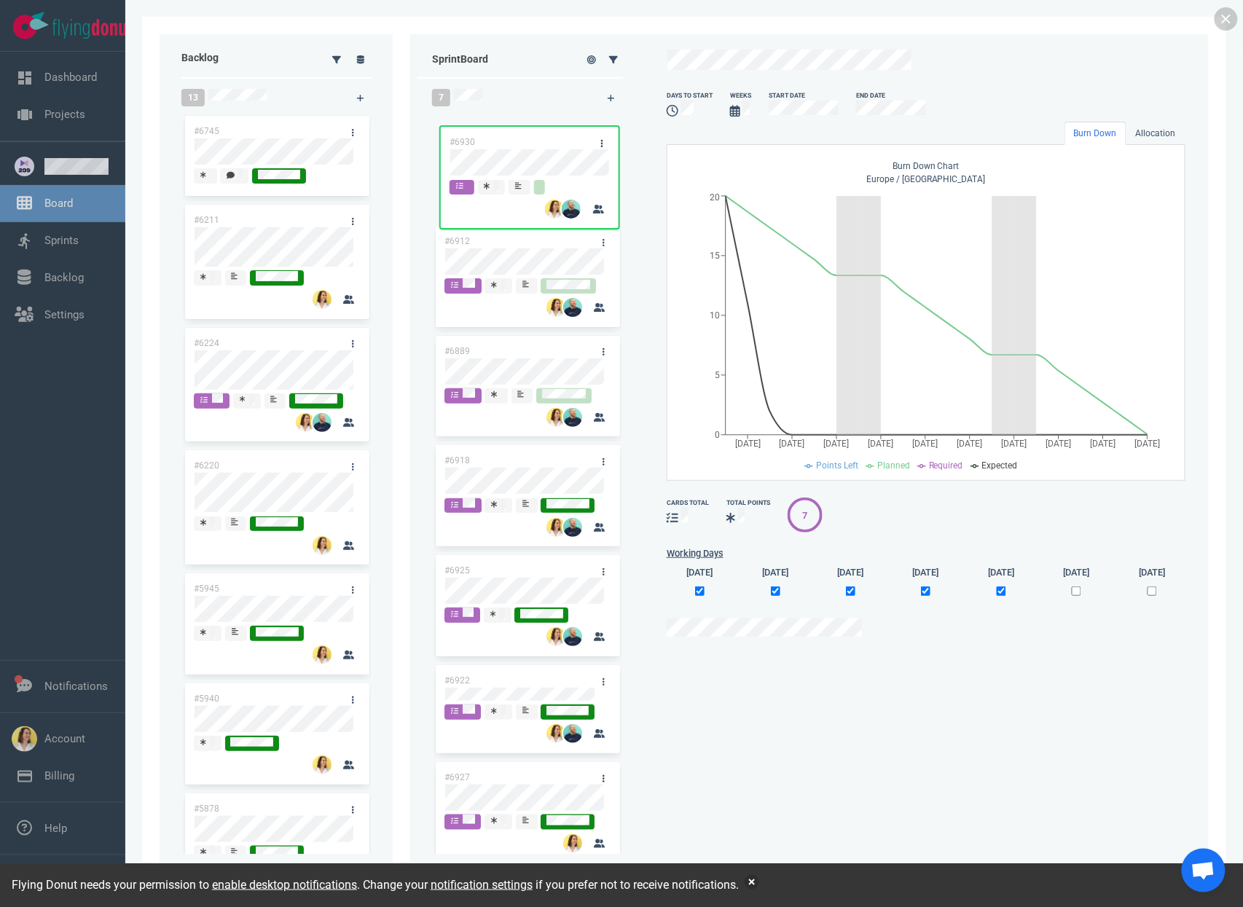
drag, startPoint x: 513, startPoint y: 244, endPoint x: 520, endPoint y: 130, distance: 114.6
click at [520, 130] on div "#6912 #6930 #6889 #6918 #6925 #6922 #6927 #6685 #6930" at bounding box center [528, 480] width 188 height 735
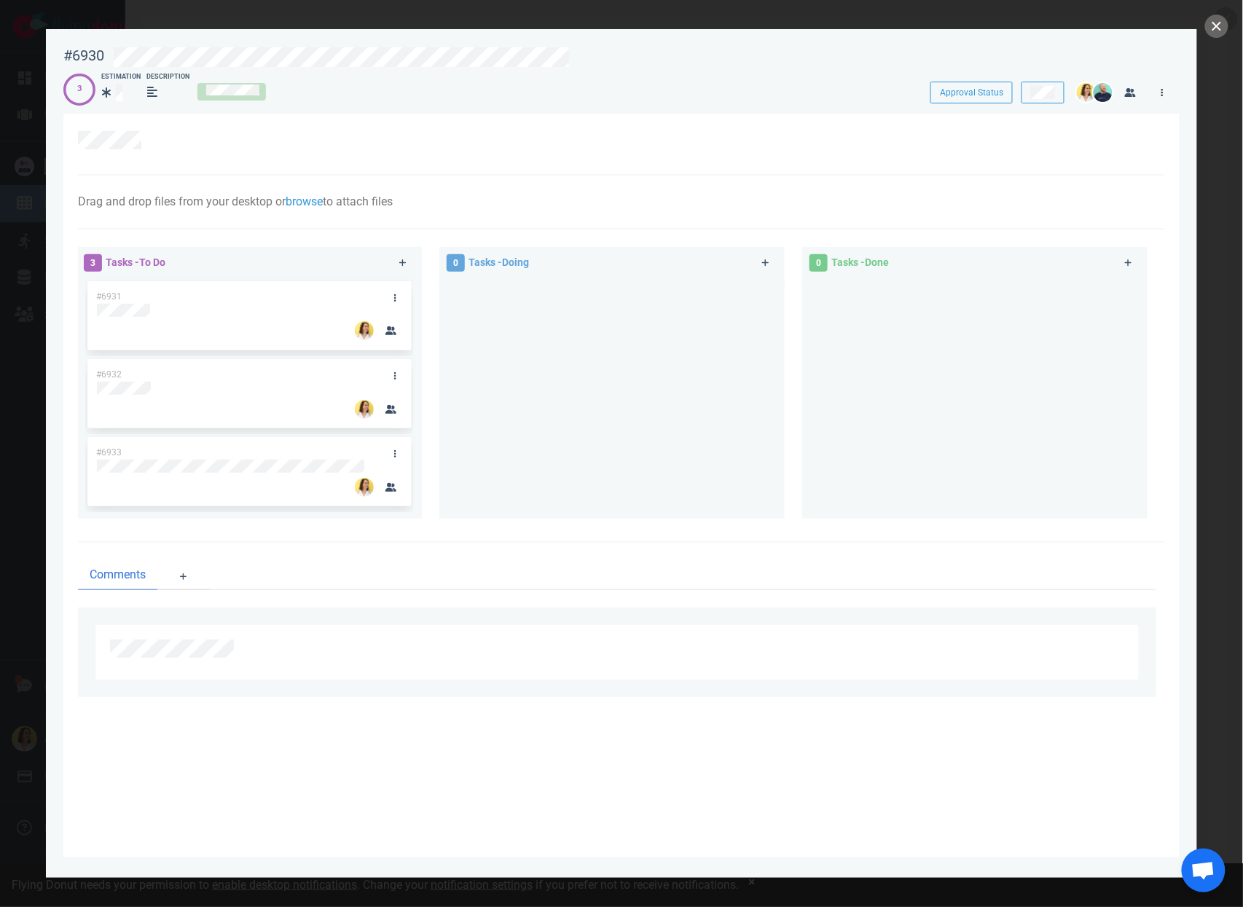
click at [1156, 92] on link at bounding box center [1162, 92] width 23 height 18
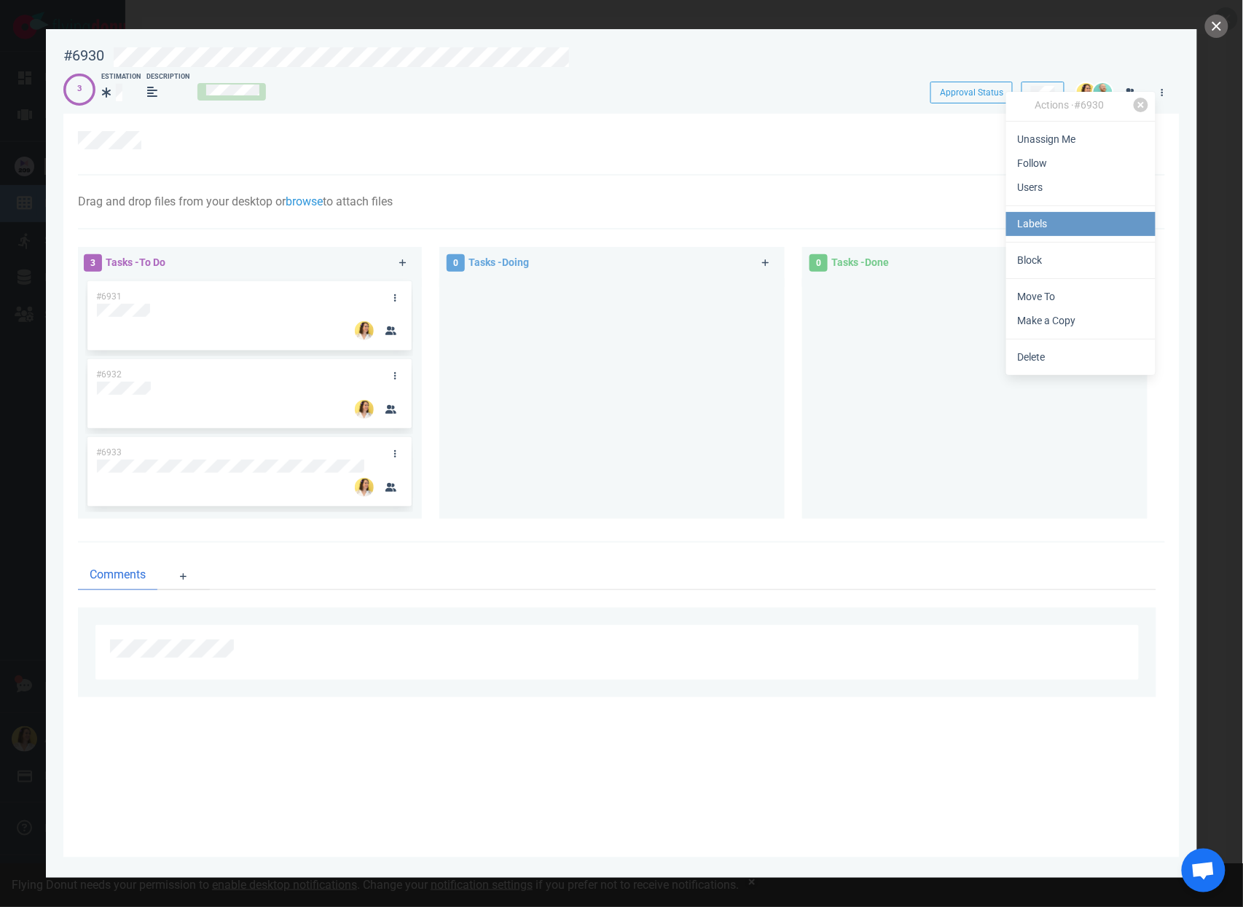
click at [1101, 215] on link "Labels" at bounding box center [1081, 224] width 149 height 24
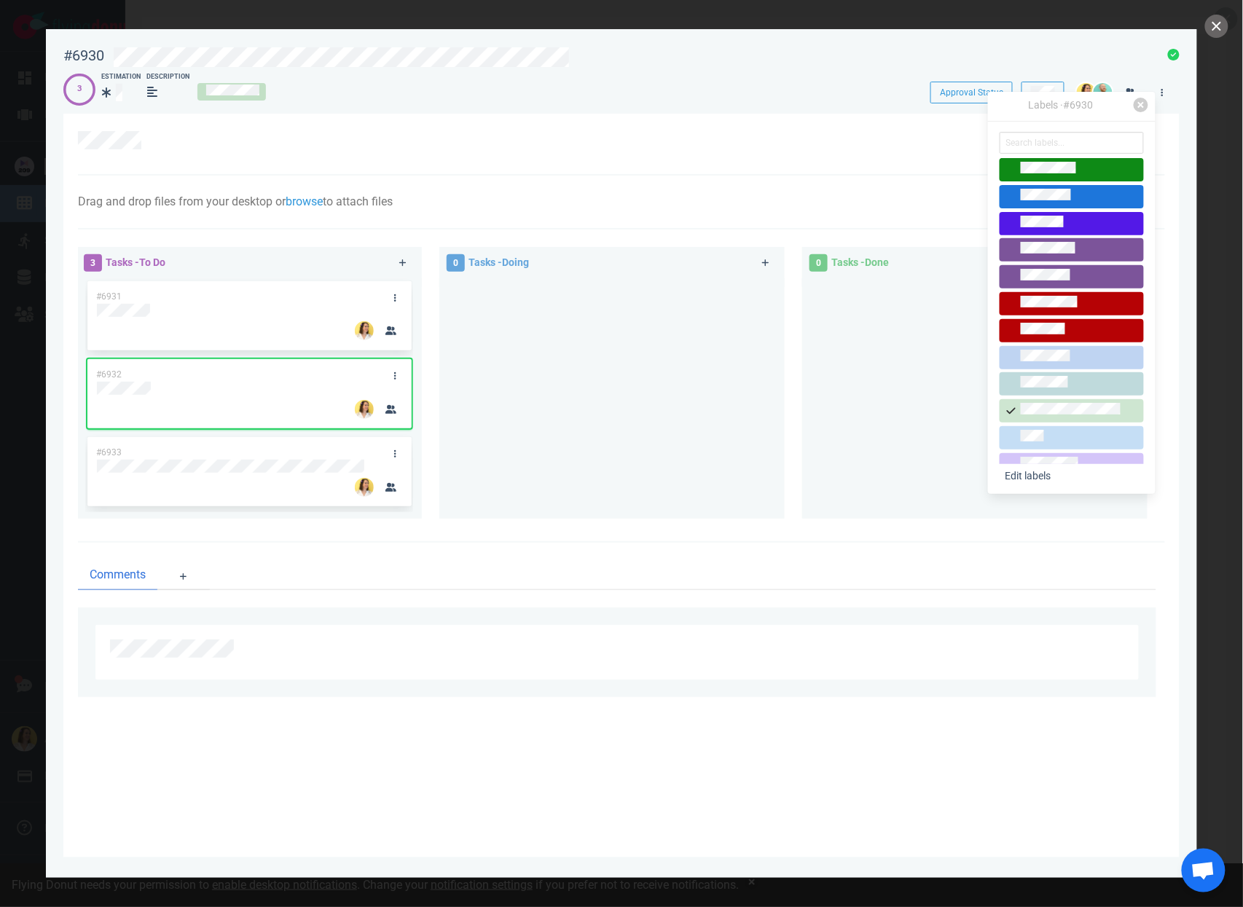
click at [1045, 401] on span at bounding box center [1072, 410] width 144 height 23
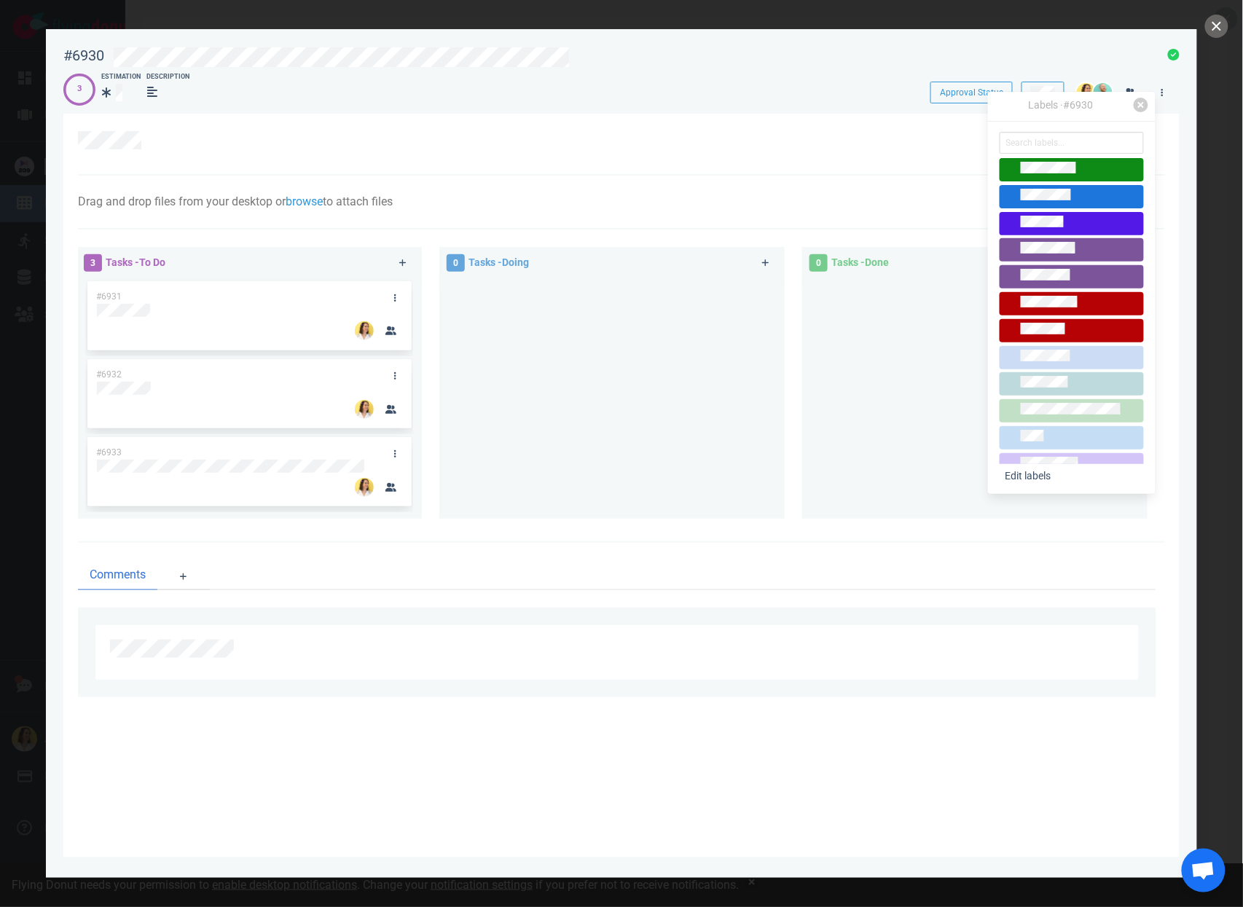
scroll to position [44, 0]
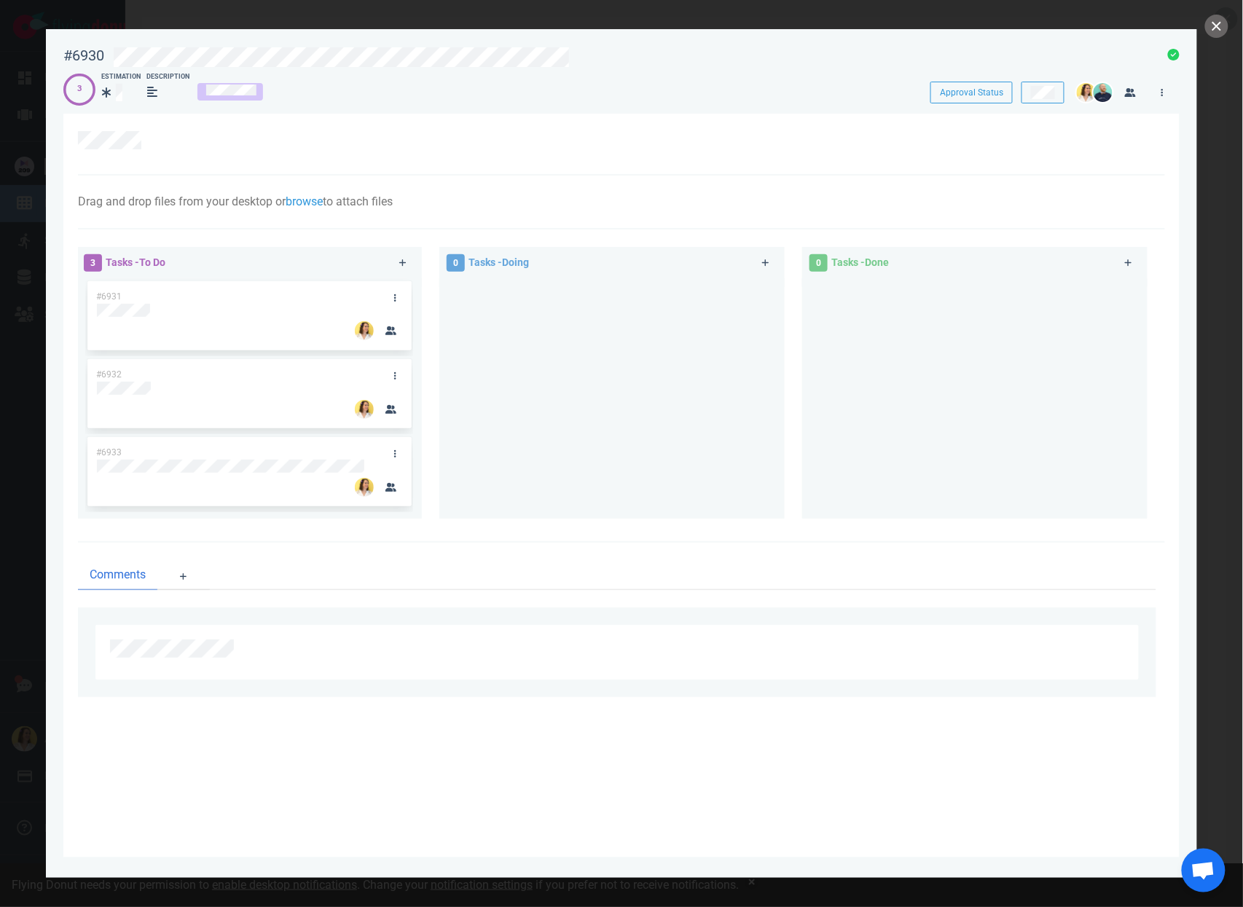
click at [727, 353] on div at bounding box center [612, 393] width 328 height 230
click at [595, 36] on section "#6930 Approval Status 3 Estimation Description Approval Status Drag and drop fi…" at bounding box center [622, 447] width 1152 height 837
click at [592, 47] on div at bounding box center [632, 59] width 1038 height 24
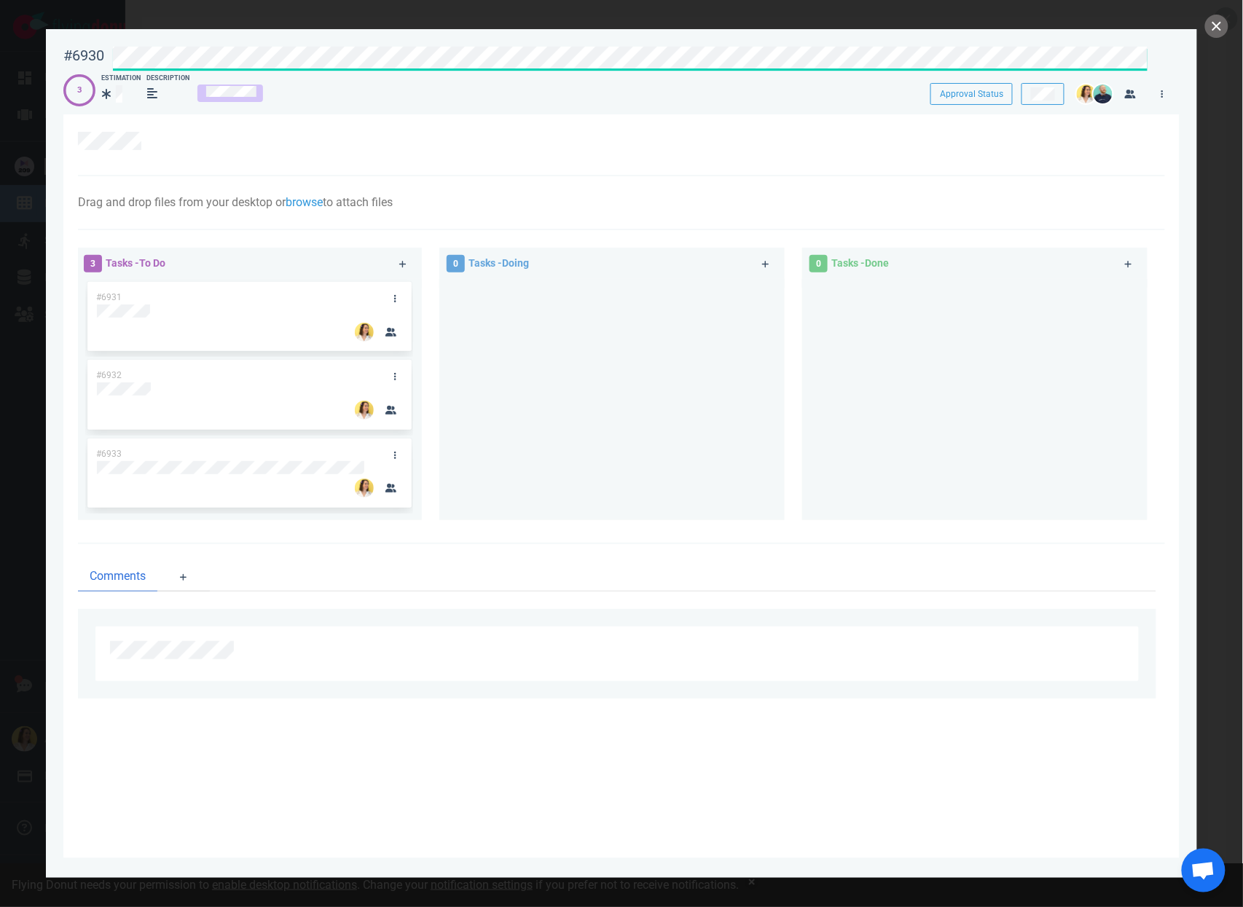
click at [891, 241] on div "0 Tasks - Done" at bounding box center [983, 386] width 363 height 295
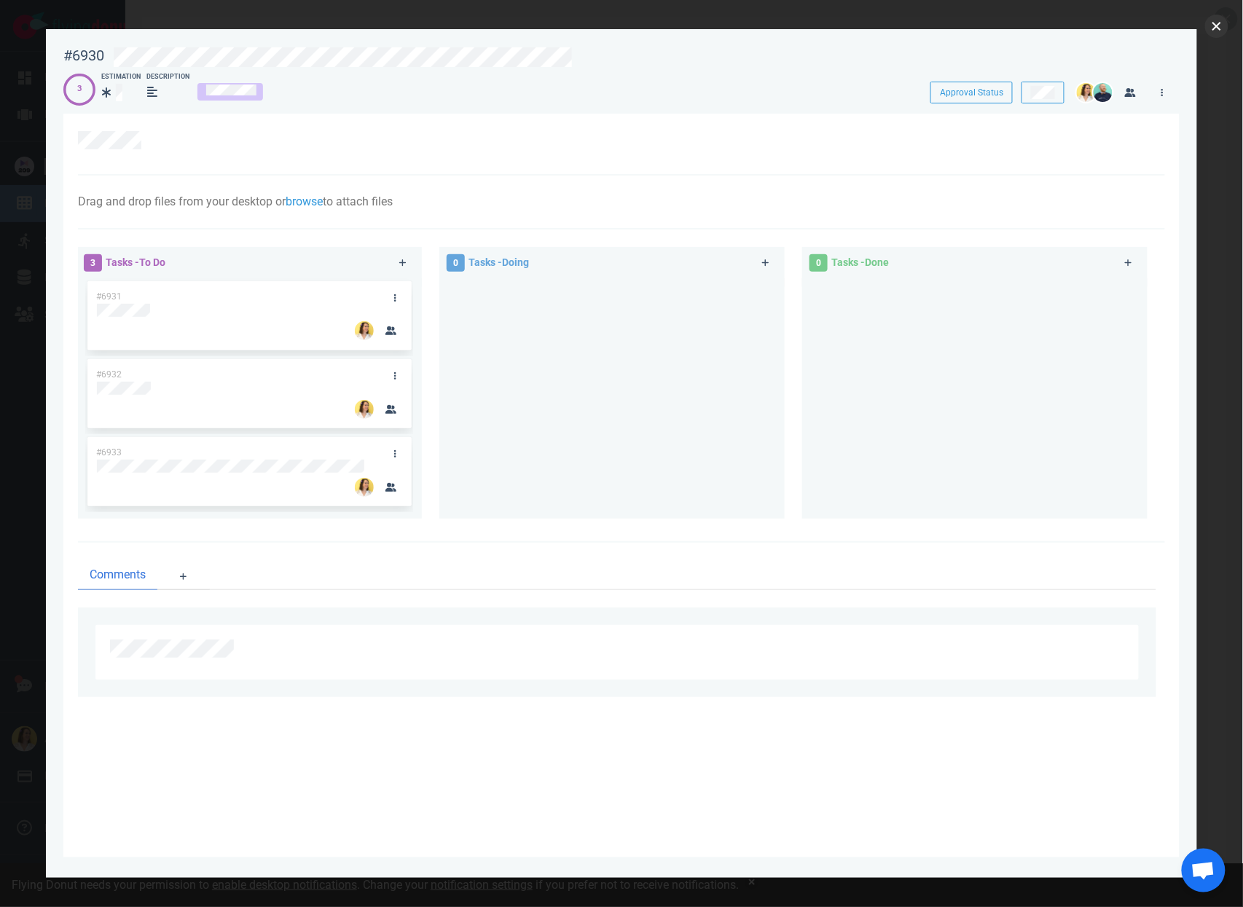
click at [1220, 18] on button "close" at bounding box center [1216, 26] width 23 height 23
